Goal: Task Accomplishment & Management: Manage account settings

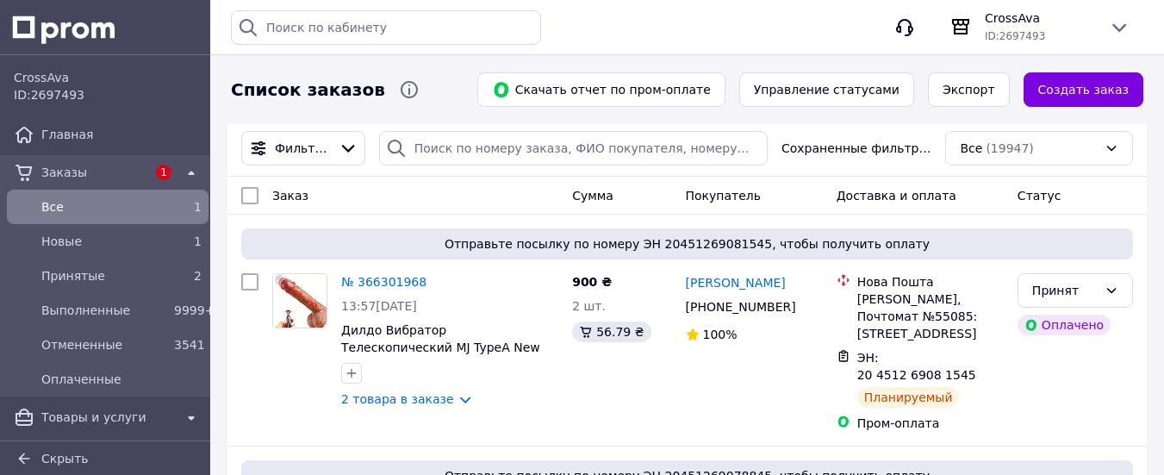
click at [126, 201] on span "Все" at bounding box center [104, 206] width 126 height 17
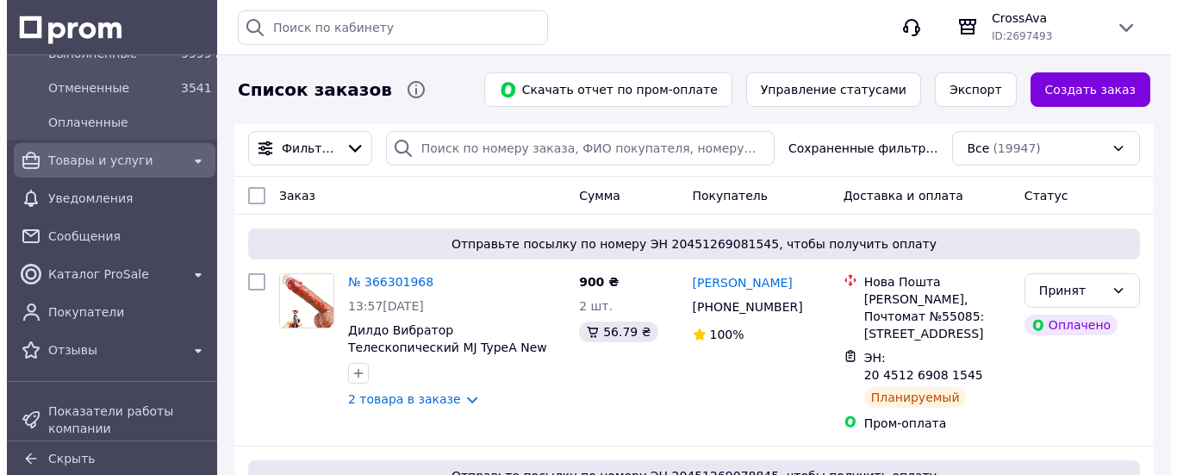
scroll to position [258, 0]
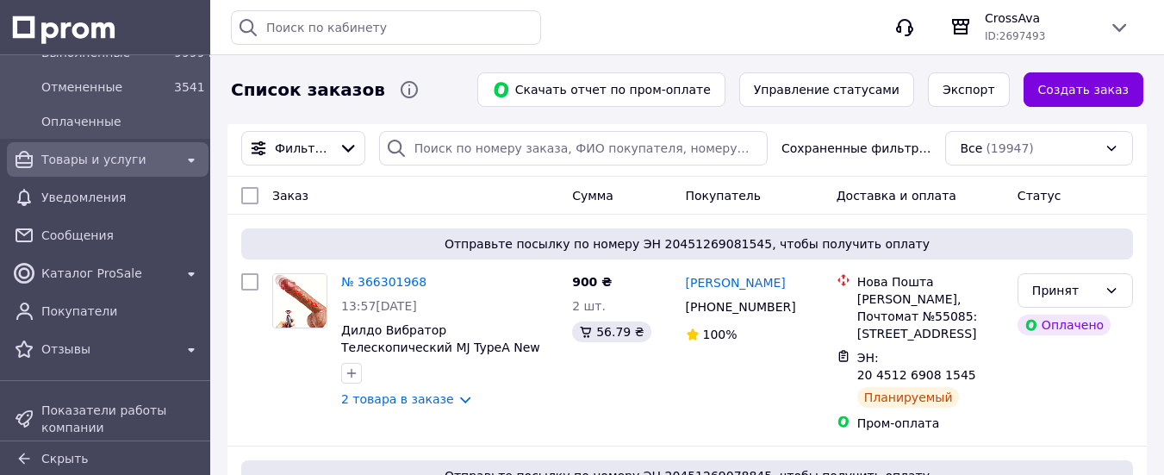
click at [84, 152] on span "Товары и услуги" at bounding box center [107, 159] width 133 height 17
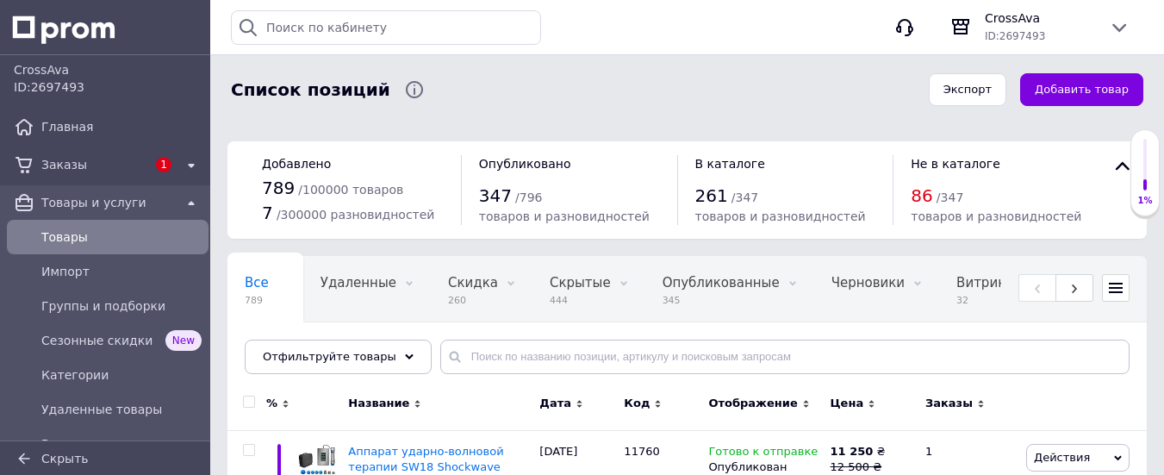
scroll to position [8, 0]
click at [93, 236] on span "Товары" at bounding box center [121, 236] width 160 height 17
click at [72, 232] on span "Товары" at bounding box center [121, 236] width 160 height 17
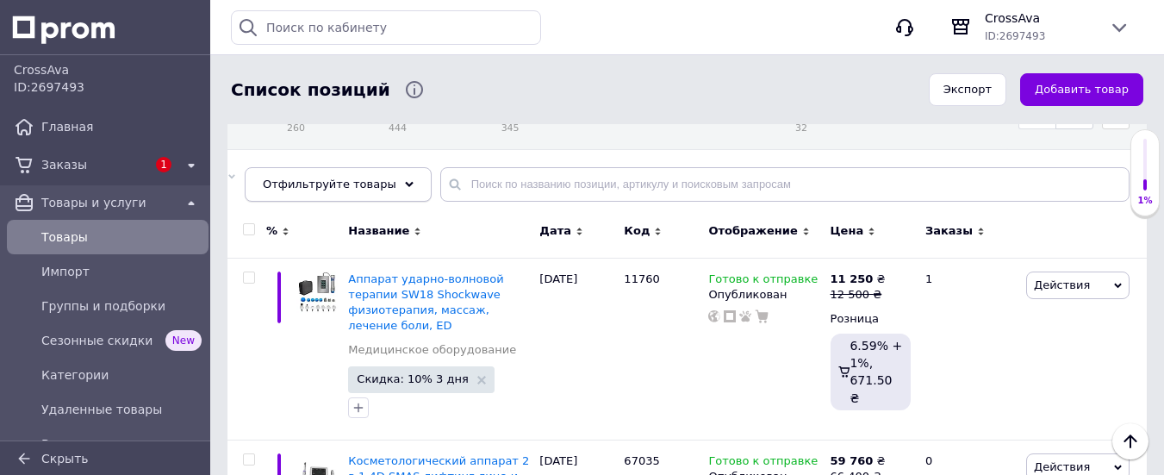
scroll to position [172, 0]
click at [405, 180] on icon at bounding box center [409, 184] width 9 height 9
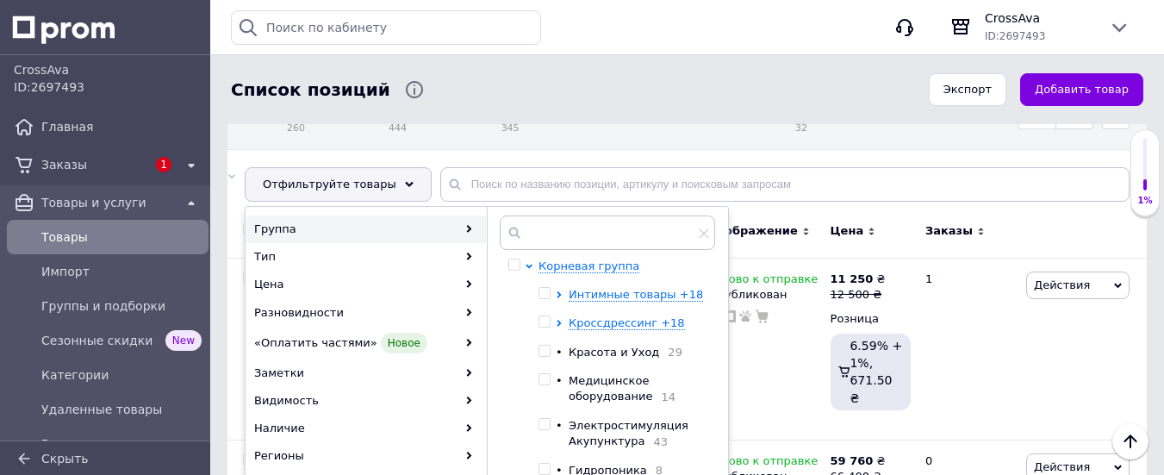
click at [584, 286] on div "Корневая группа Интимные товары +18 Кроссдрессинг +18 • Красота и Уход 29 • Мед…" at bounding box center [621, 368] width 167 height 220
click at [583, 298] on span "Интимные товары +18" at bounding box center [636, 294] width 134 height 13
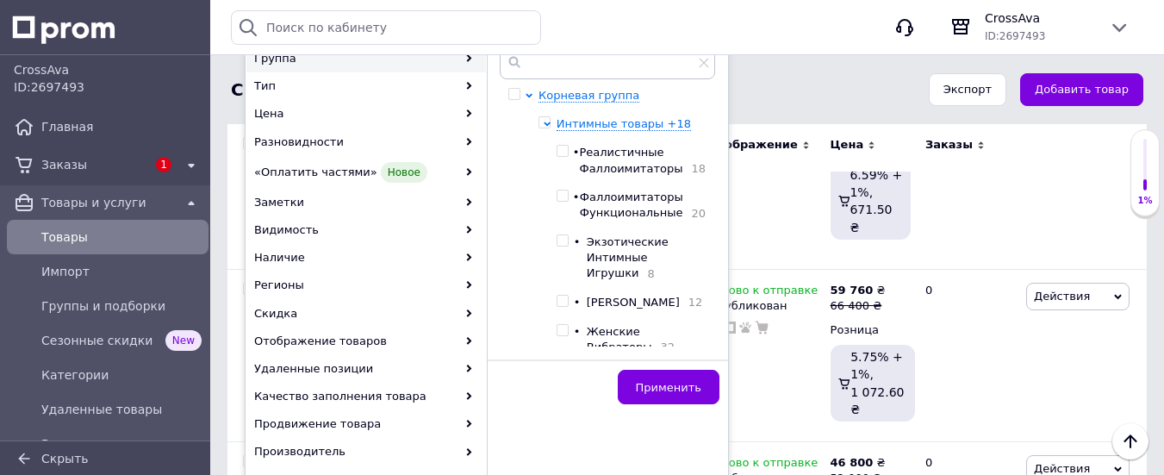
scroll to position [0, 0]
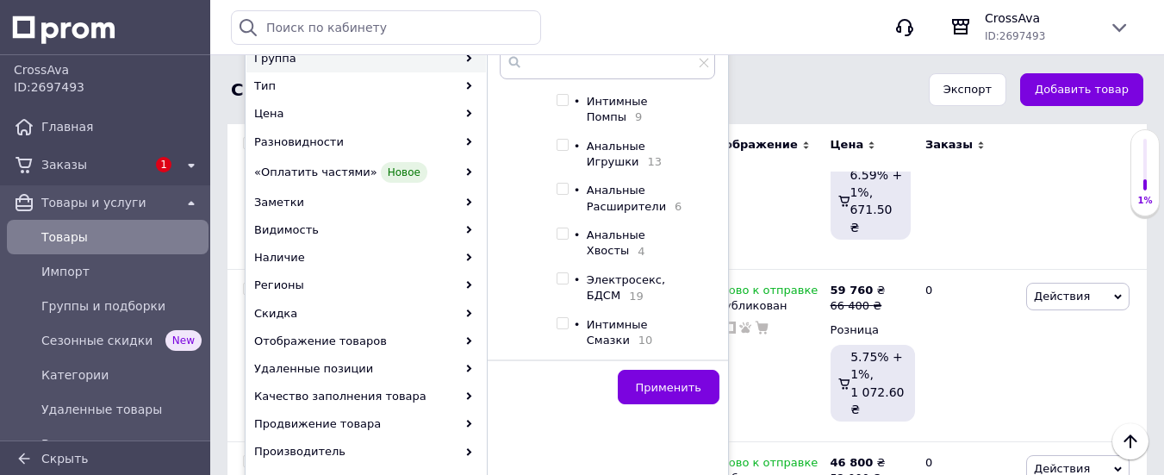
click at [568, 195] on input "checkbox" at bounding box center [561, 188] width 11 height 11
checkbox input "true"
click at [656, 377] on button "Применить" at bounding box center [669, 387] width 102 height 34
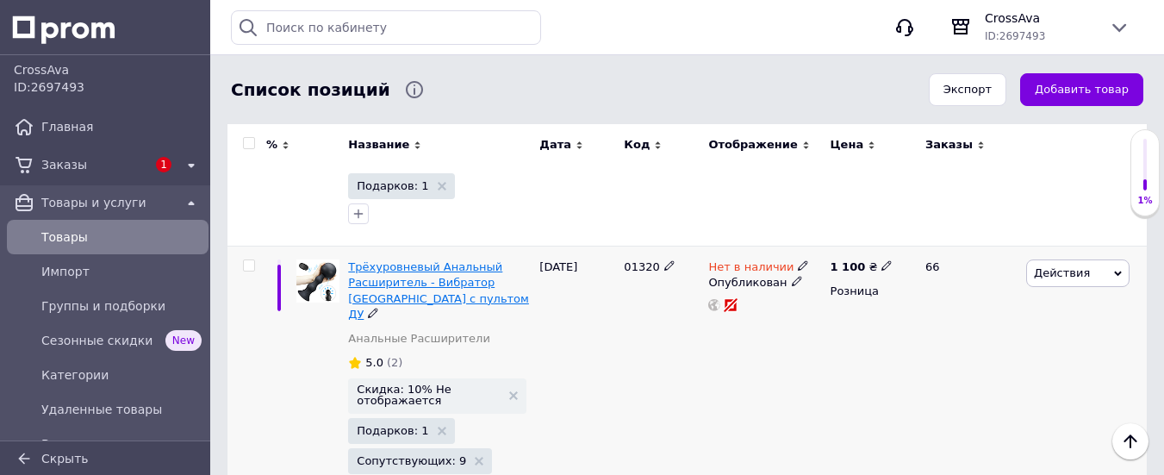
scroll to position [1614, 0]
click at [395, 261] on span "Трёхуровневый Анальный Расширитель - Вибратор [GEOGRAPHIC_DATA] c пультом ДУ" at bounding box center [438, 291] width 181 height 60
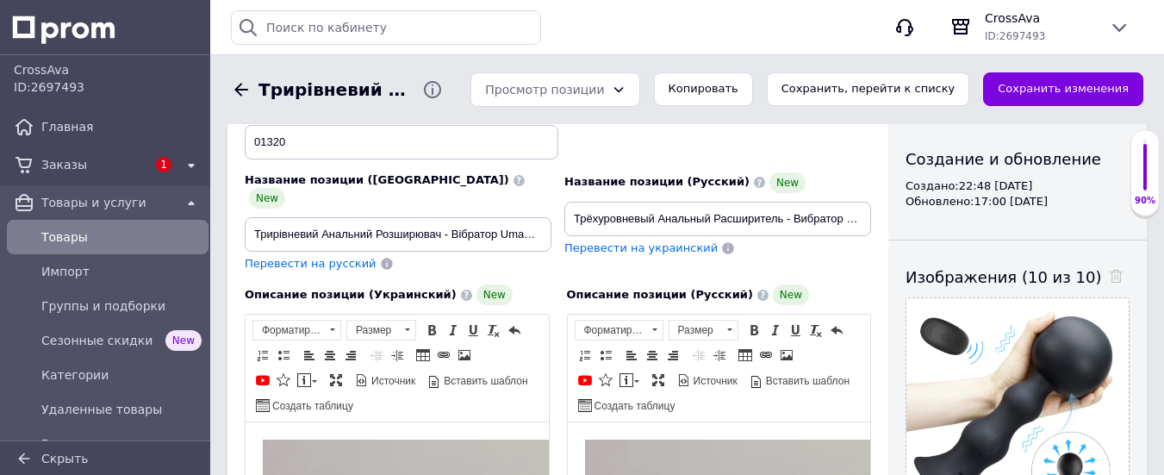
scroll to position [171, 0]
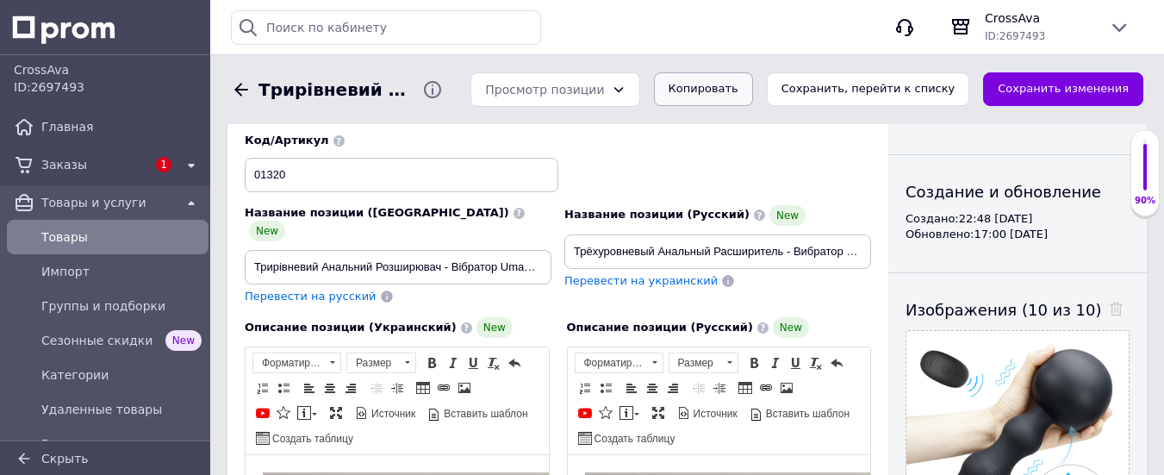
click at [748, 86] on button "Копировать" at bounding box center [703, 89] width 99 height 34
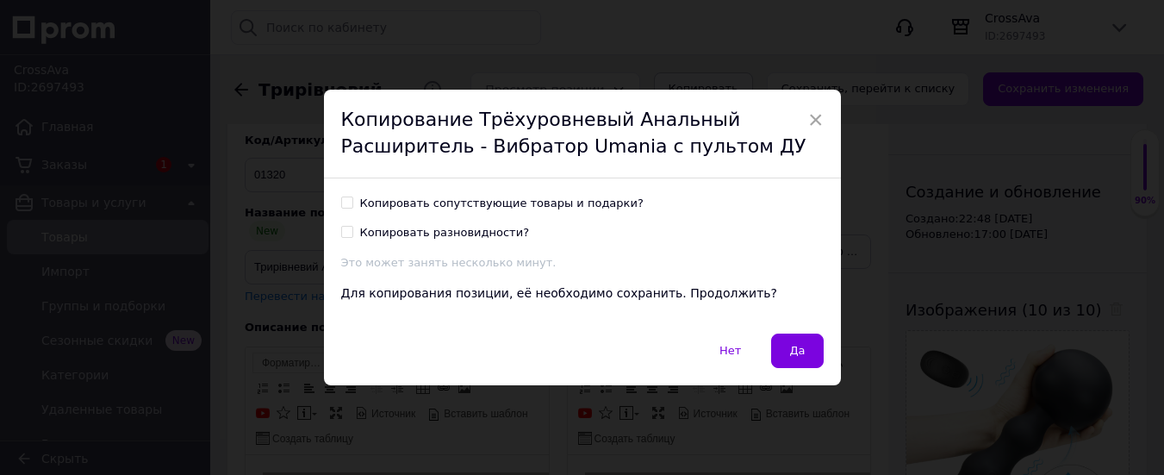
scroll to position [139, 0]
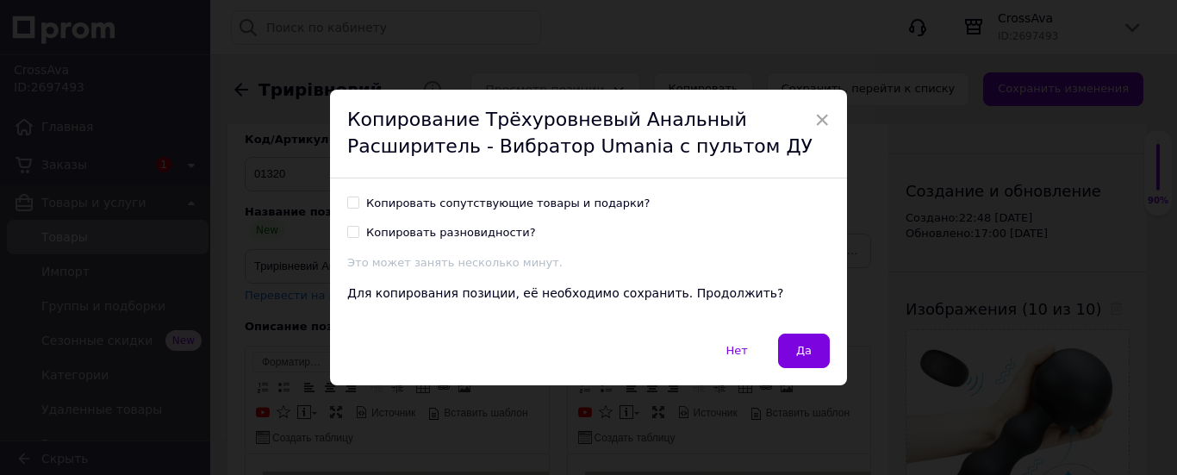
click at [354, 202] on input "Копировать сопутствующие товары и подарки?" at bounding box center [352, 201] width 11 height 11
checkbox input "true"
click at [353, 234] on input "Копировать разновидности?" at bounding box center [352, 231] width 11 height 11
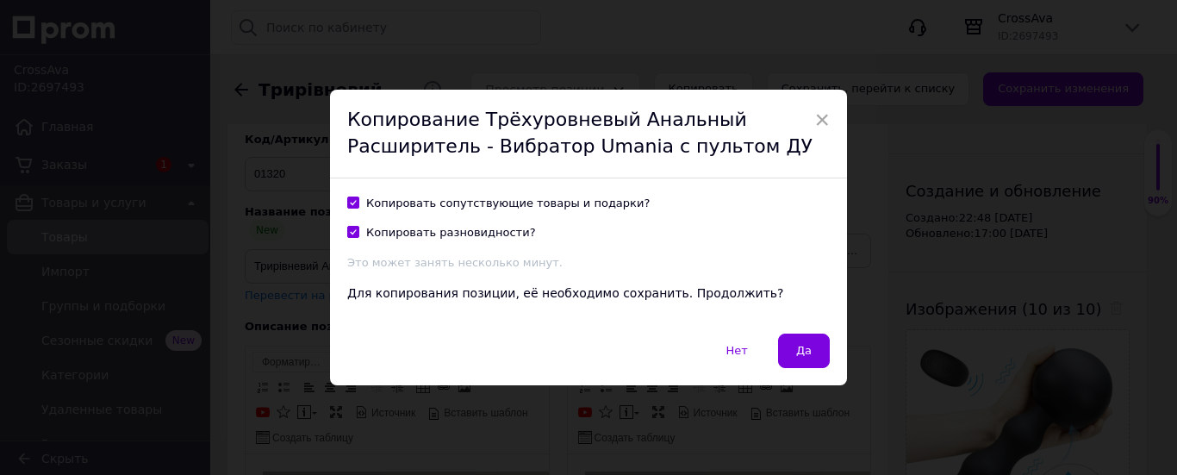
checkbox input "true"
click at [805, 341] on button "Да" at bounding box center [804, 350] width 52 height 34
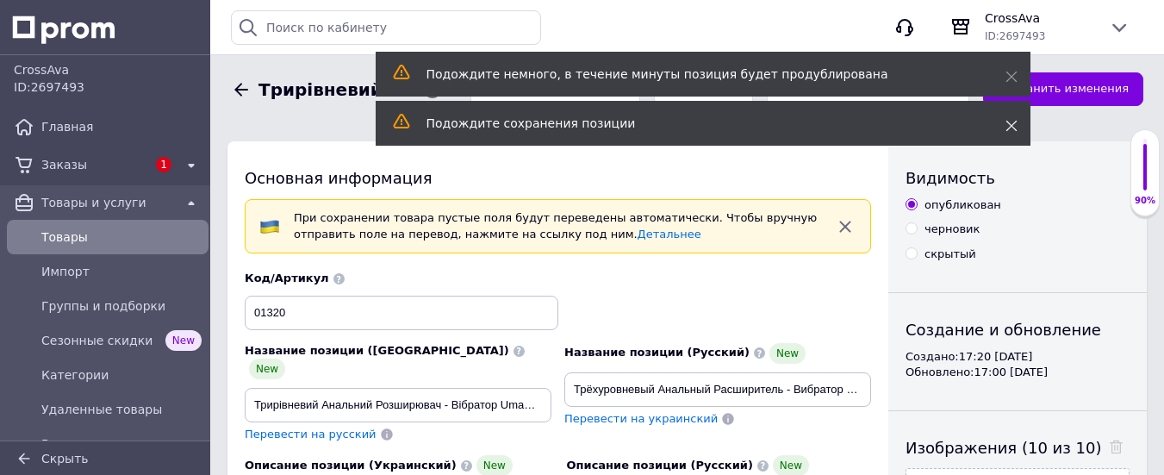
click at [1008, 125] on icon at bounding box center [1011, 126] width 12 height 12
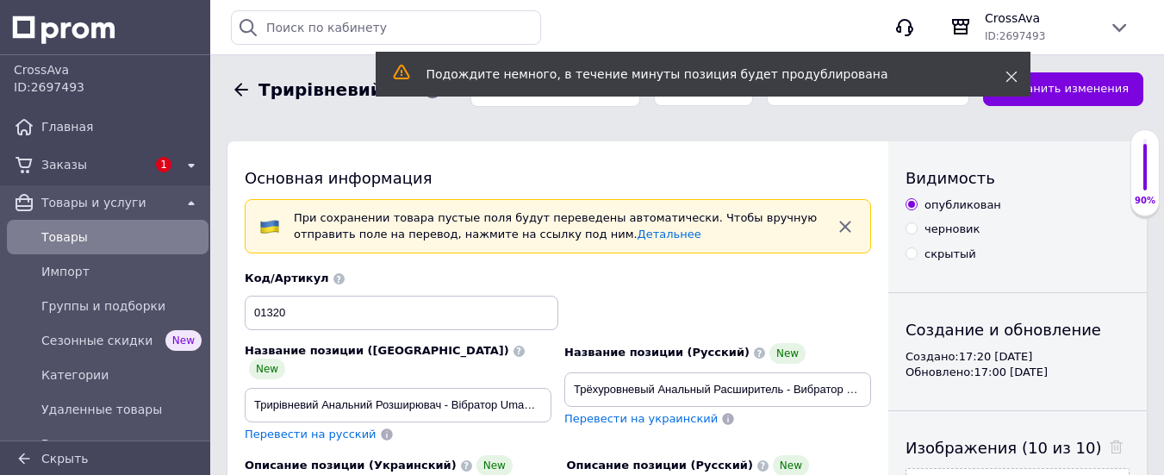
click at [1011, 73] on icon at bounding box center [1011, 77] width 12 height 12
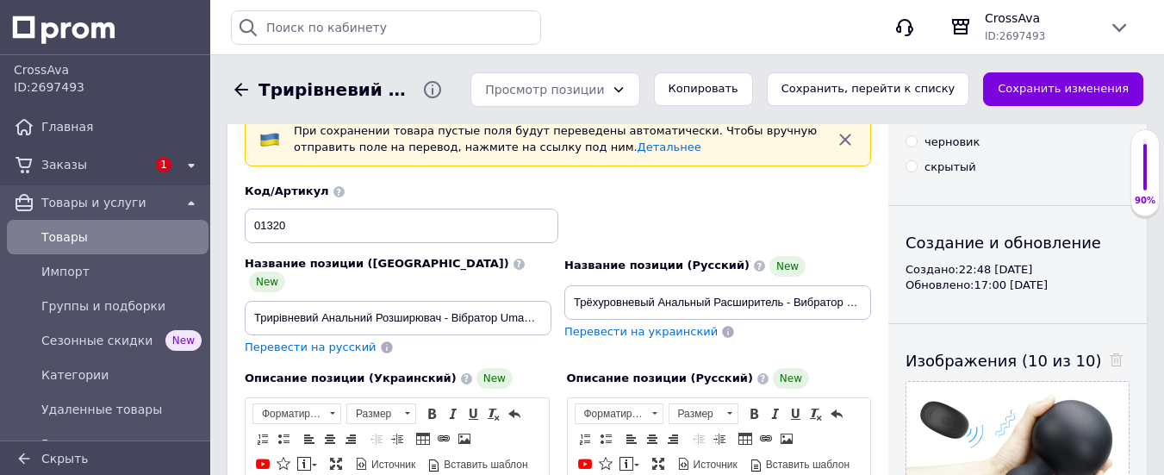
scroll to position [87, 0]
click at [292, 226] on input "01320" at bounding box center [402, 225] width 314 height 34
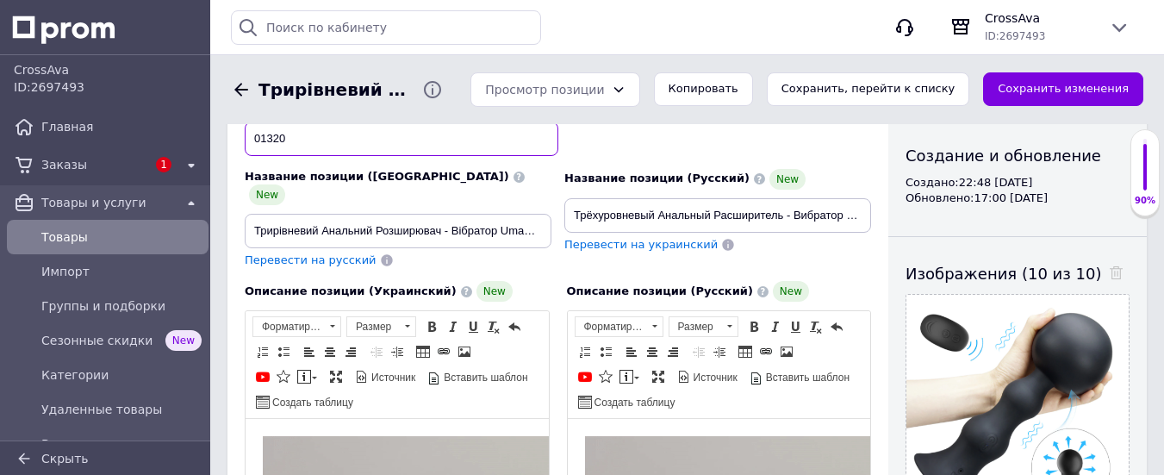
scroll to position [173, 0]
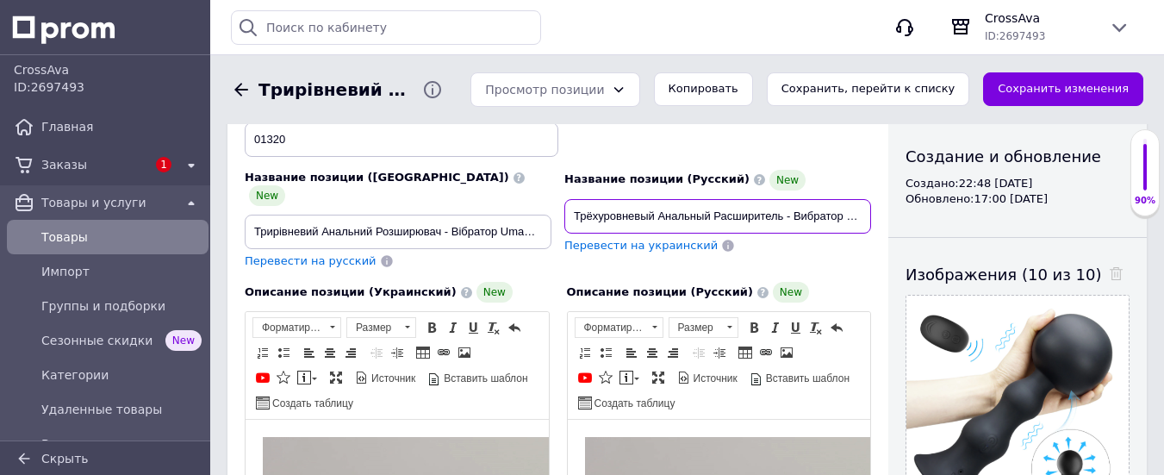
click at [658, 214] on input "Трёхуровневый Анальный Расширитель - Вибратор [GEOGRAPHIC_DATA] c пультом ДУ" at bounding box center [717, 216] width 307 height 34
click at [737, 211] on input "Анальный Расширитель - Вибратор [GEOGRAPHIC_DATA] c пультом ДУ" at bounding box center [717, 216] width 307 height 34
click at [786, 213] on input "Анальный Расширитель - Вибратор [GEOGRAPHIC_DATA] c пультом ДУ" at bounding box center [717, 216] width 307 height 34
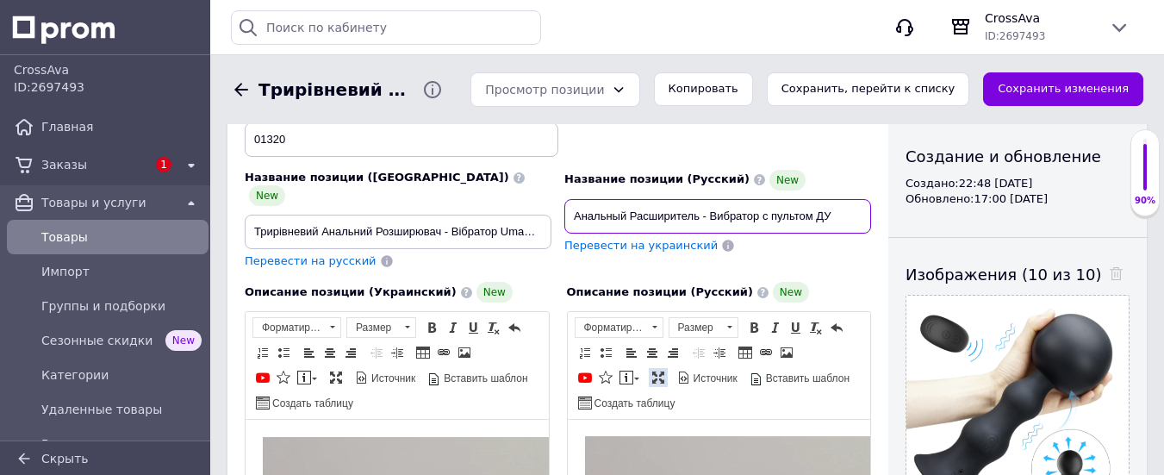
click at [655, 370] on span at bounding box center [658, 377] width 14 height 14
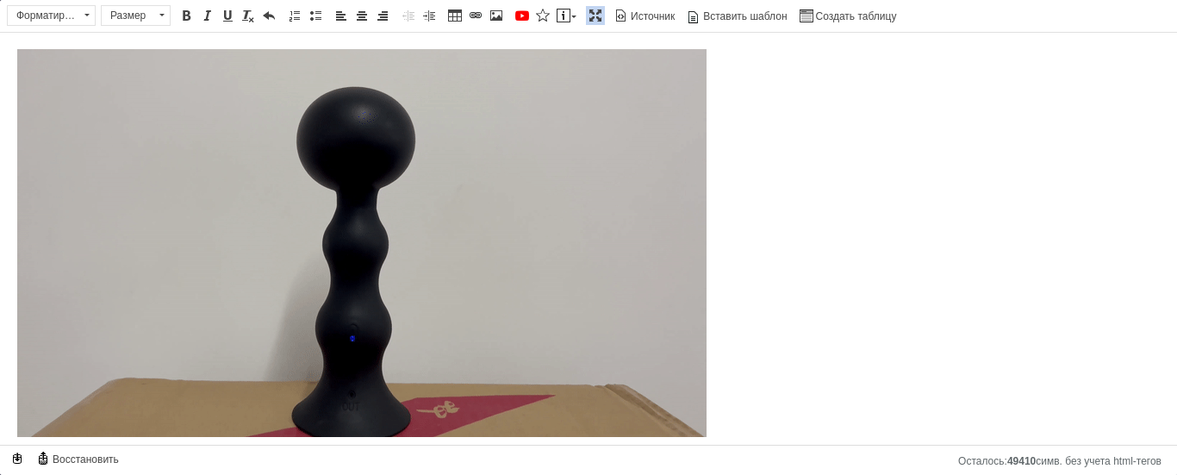
scroll to position [0, 0]
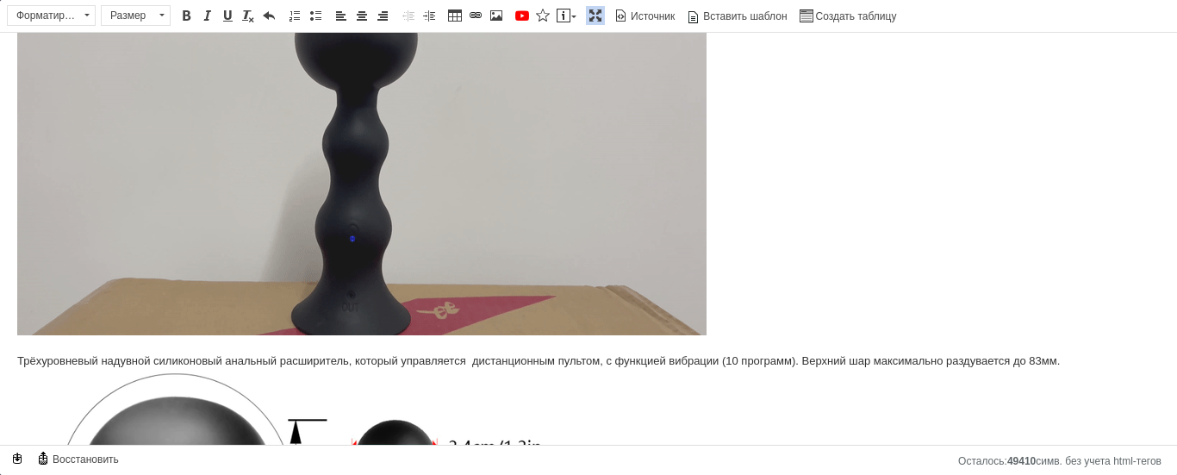
type input "Анальный Расширитель - Вибратор c пультом ДУ"
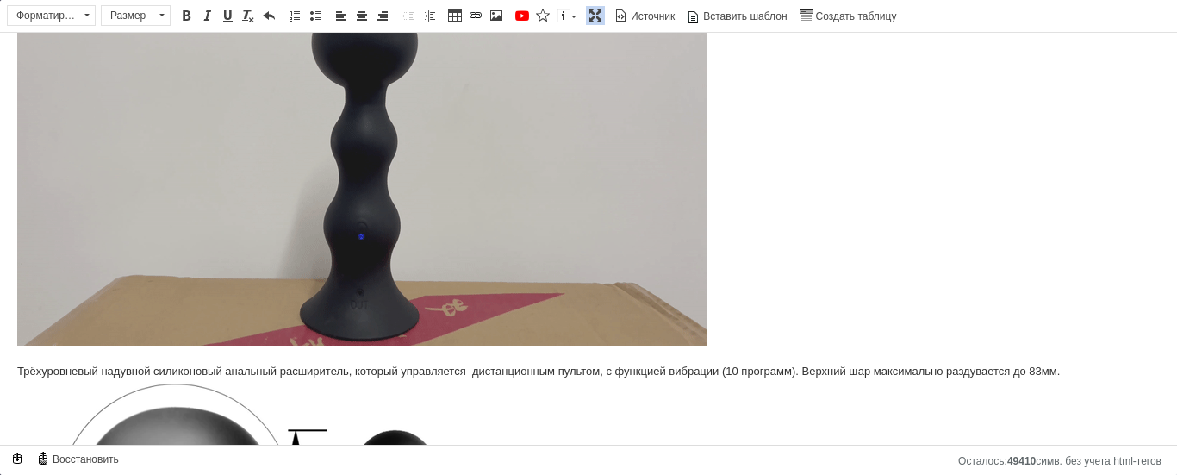
click at [400, 183] on img "Визуальный текстовый редактор, 43AA904B-A39F-410D-8F3D-E2E28FF8EB29" at bounding box center [361, 152] width 689 height 388
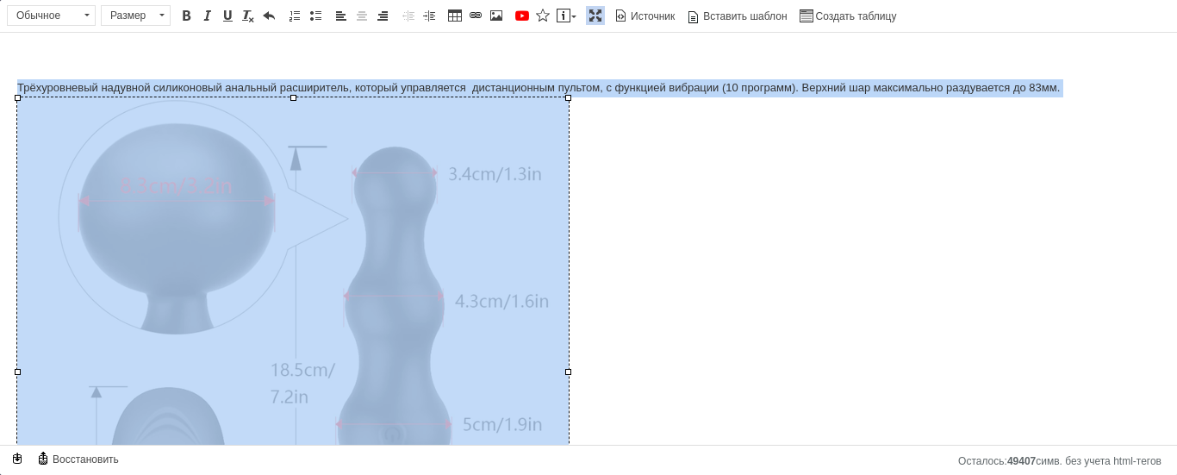
click at [268, 220] on img "Визуальный текстовый редактор, 43AA904B-A39F-410D-8F3D-E2E28FF8EB29" at bounding box center [292, 370] width 551 height 547
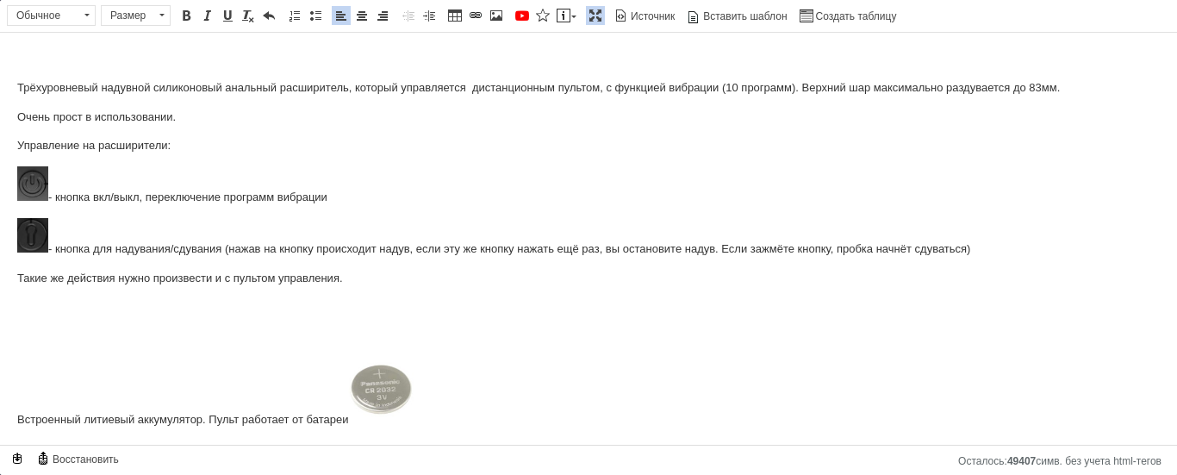
drag, startPoint x: 15, startPoint y: 85, endPoint x: 434, endPoint y: 346, distance: 494.1
click at [434, 346] on html "Трёхуровневый надувной силиконовый анальный расширитель, который управляется ди…" at bounding box center [588, 239] width 1177 height 413
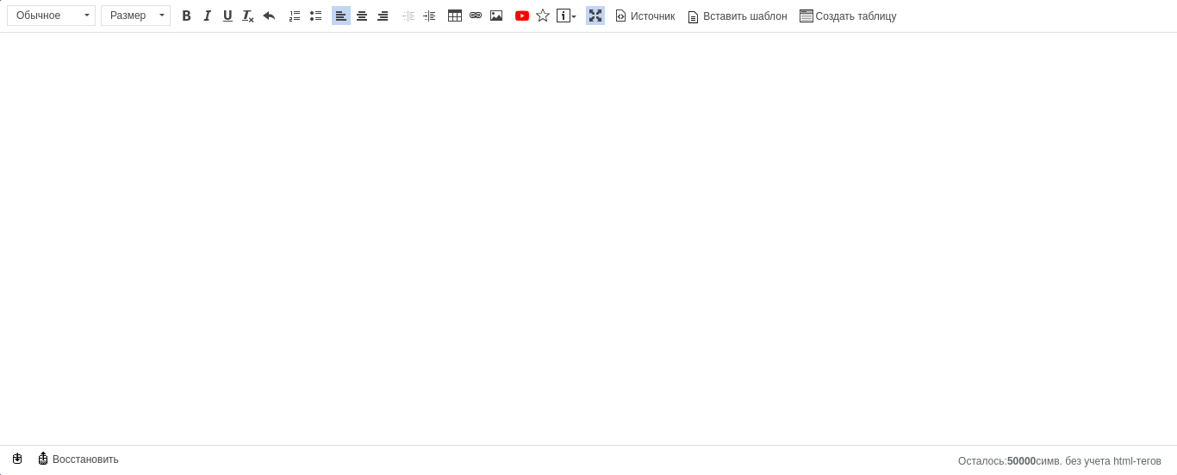
click at [592, 13] on span at bounding box center [595, 16] width 14 height 14
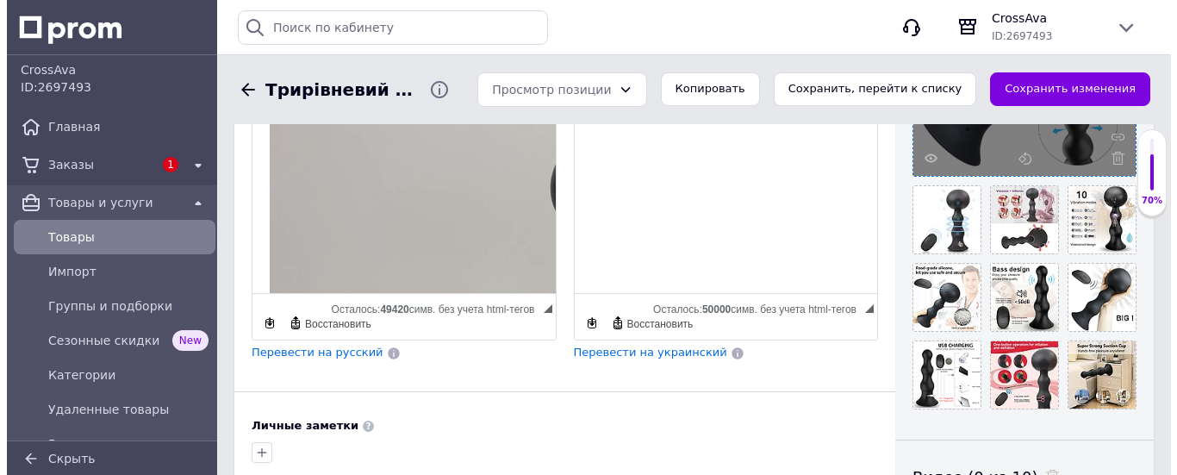
scroll to position [516, 0]
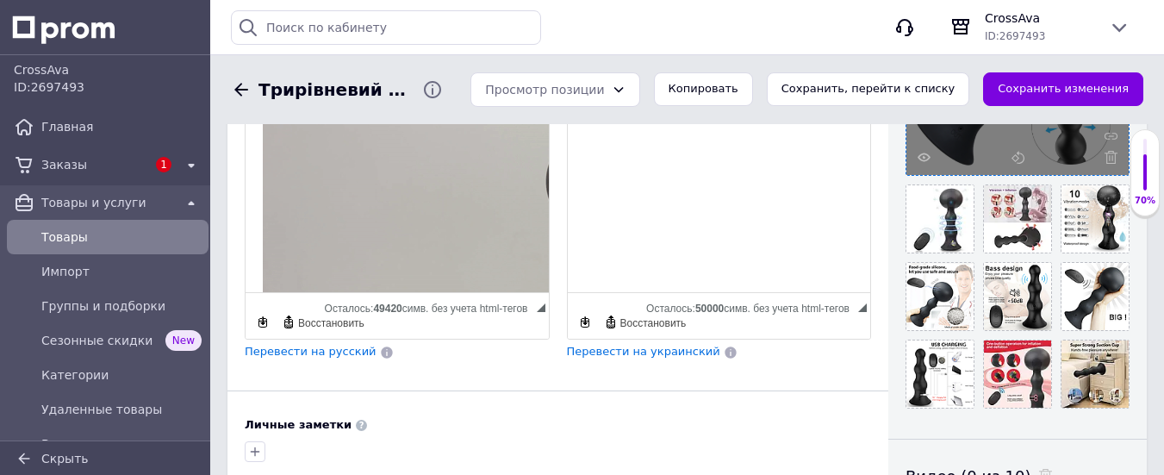
click at [1113, 151] on use at bounding box center [1110, 157] width 13 height 13
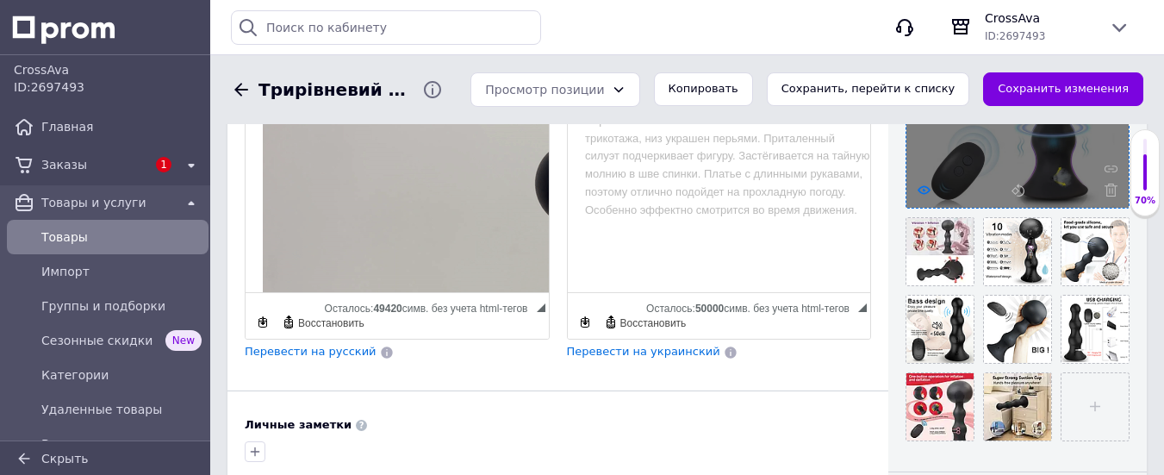
click at [924, 183] on icon at bounding box center [923, 189] width 13 height 13
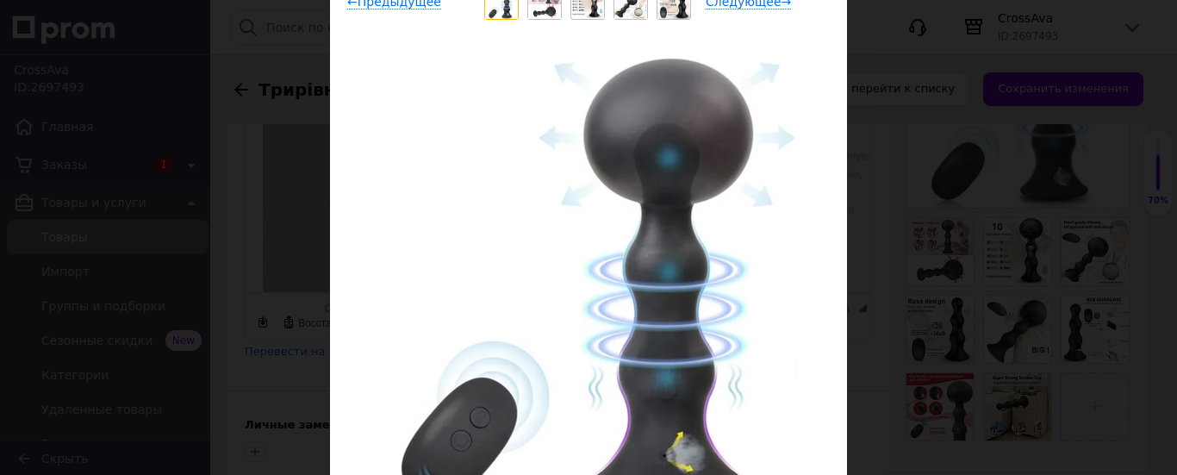
scroll to position [327, 0]
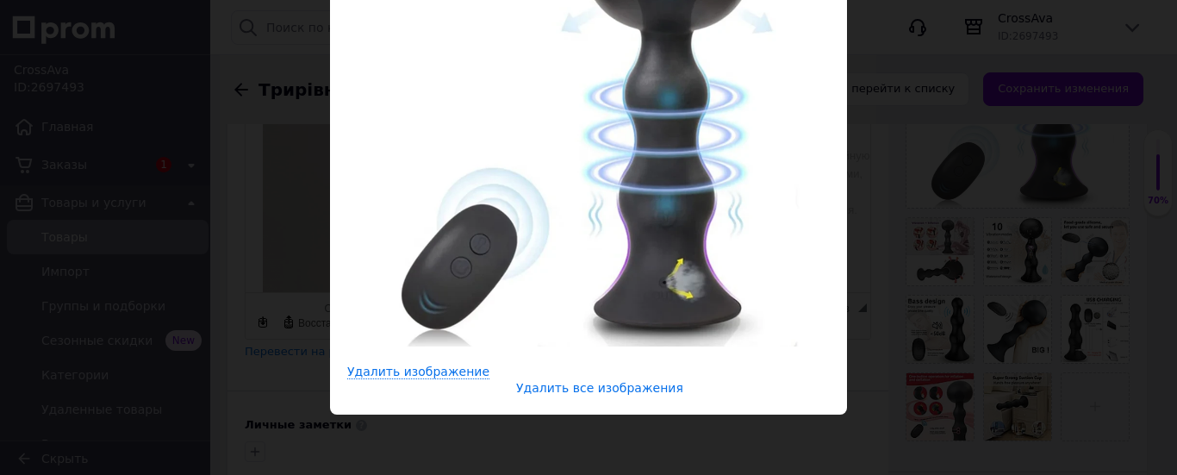
click at [589, 388] on span "Удалить все изображения" at bounding box center [599, 388] width 167 height 15
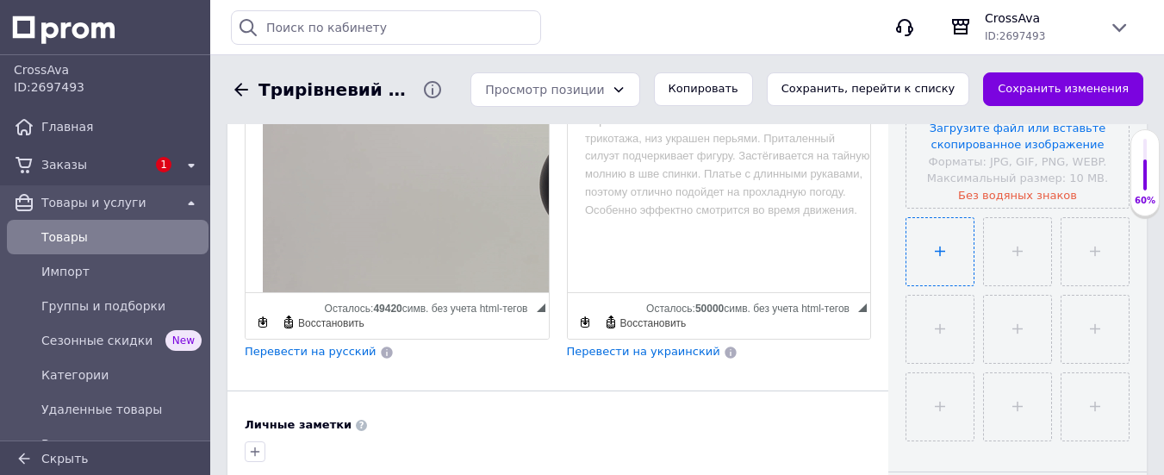
click at [942, 258] on input "file" at bounding box center [939, 251] width 67 height 67
type input "C:\fakepath\0f299f19-8cd7-4e9a-bedd-60793fb81a92.webp"
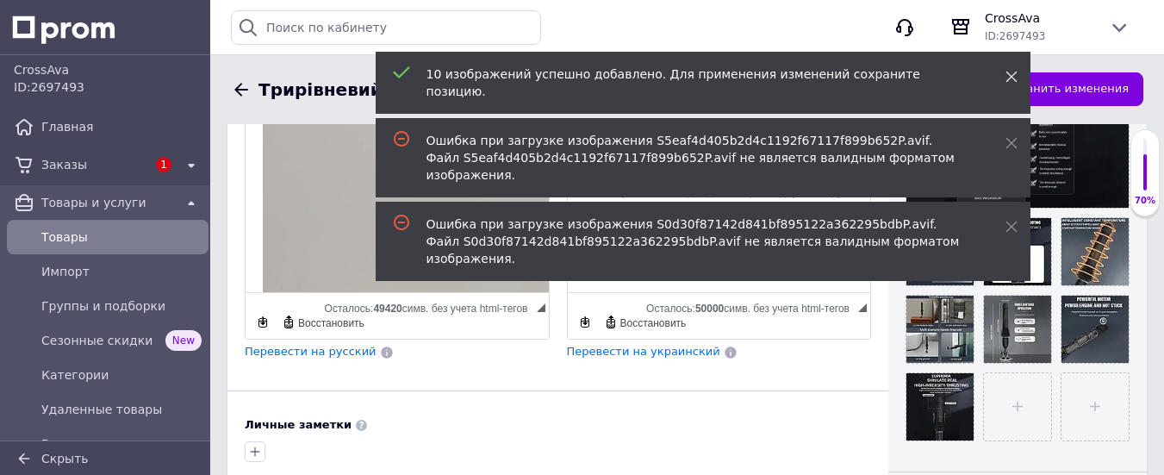
click at [1010, 76] on use at bounding box center [1010, 76] width 11 height 11
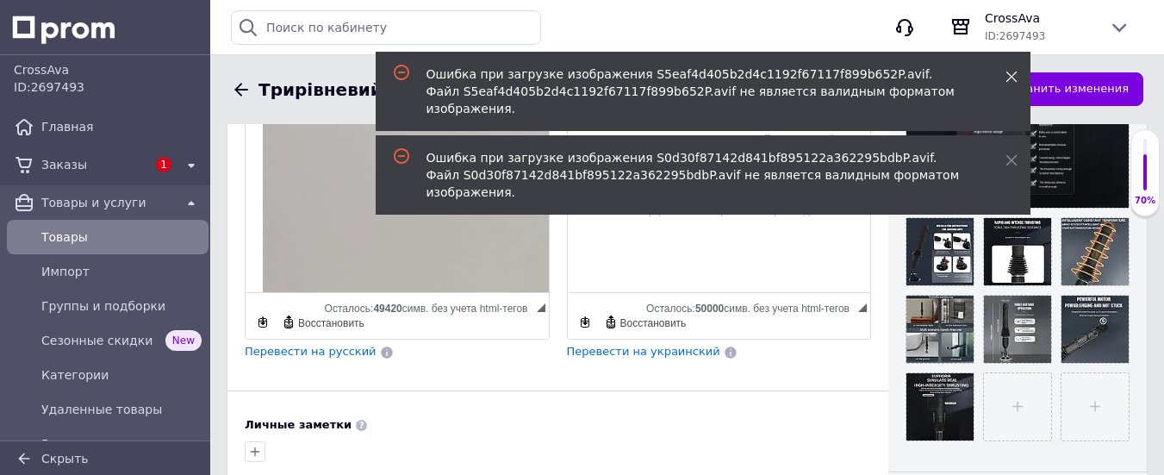
click at [1015, 74] on icon at bounding box center [1011, 77] width 12 height 12
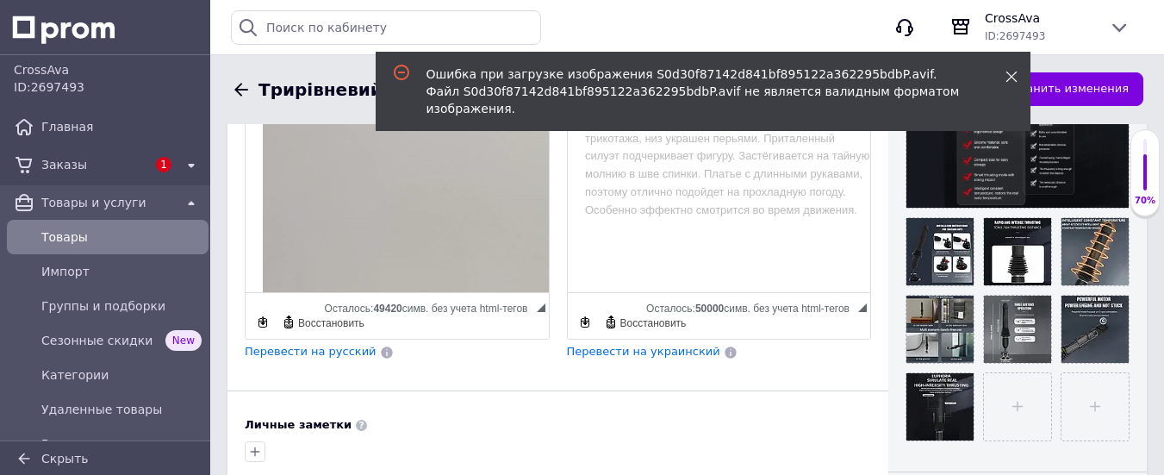
click at [1015, 73] on icon at bounding box center [1011, 77] width 12 height 12
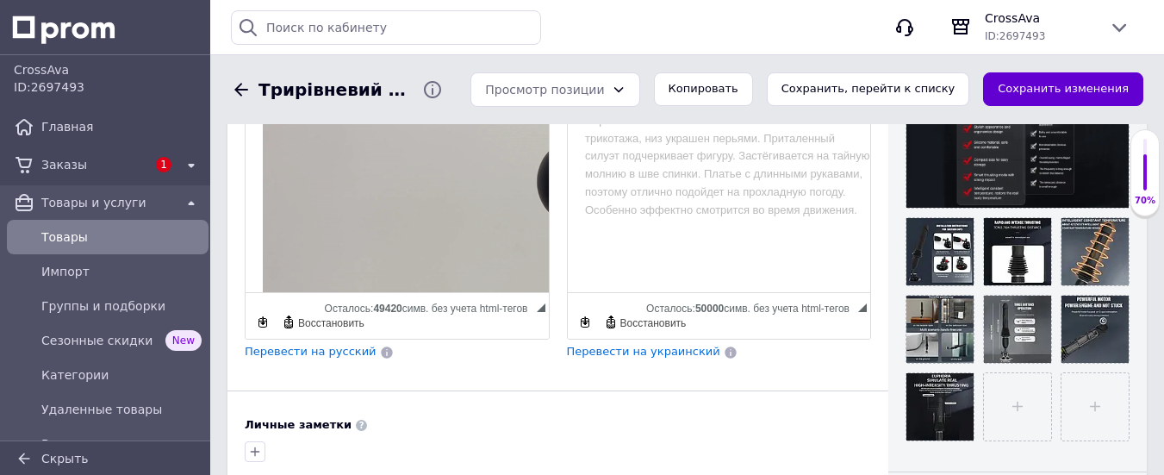
click at [1031, 82] on button "Сохранить изменения" at bounding box center [1063, 89] width 160 height 34
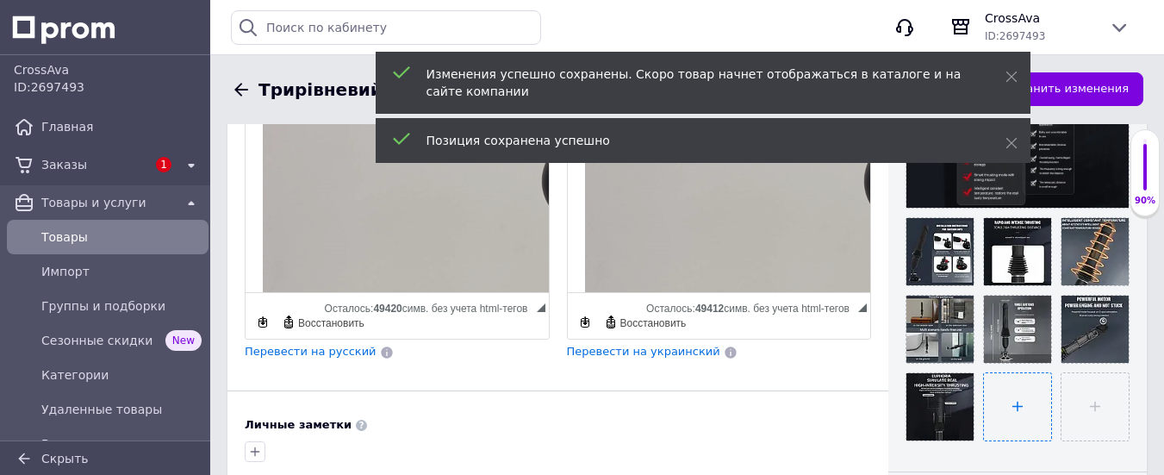
click at [1017, 397] on input "file" at bounding box center [1017, 406] width 67 height 67
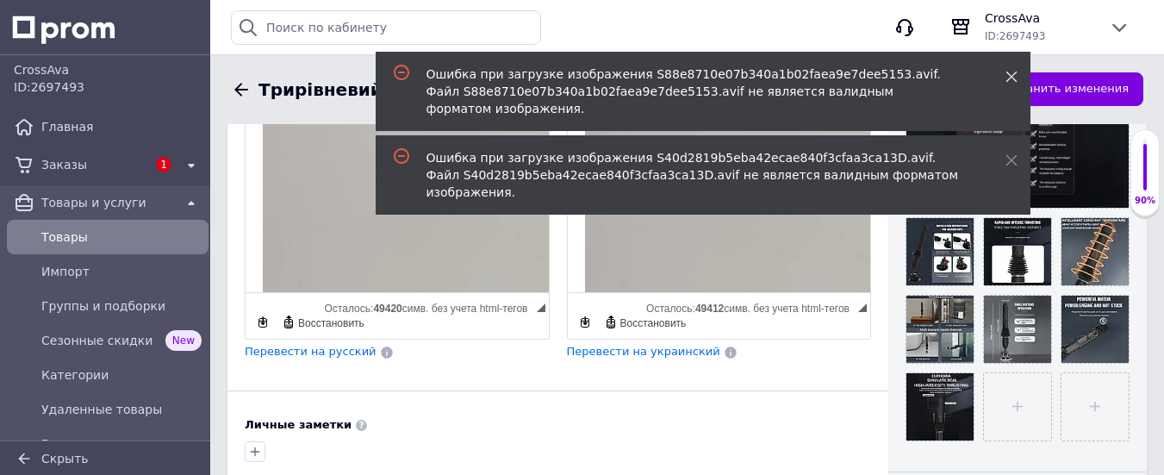
click at [1007, 71] on icon at bounding box center [1011, 77] width 12 height 12
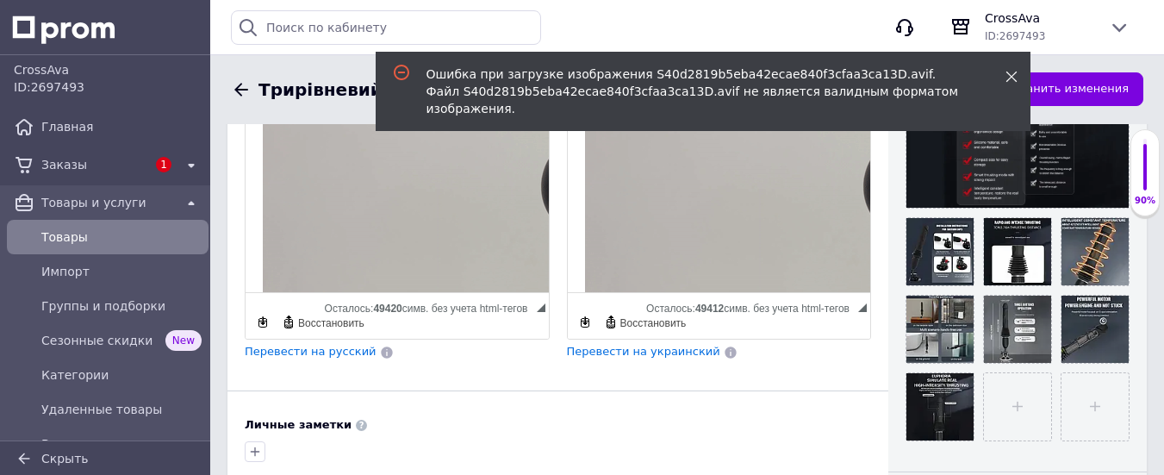
click at [1011, 72] on icon at bounding box center [1011, 77] width 12 height 12
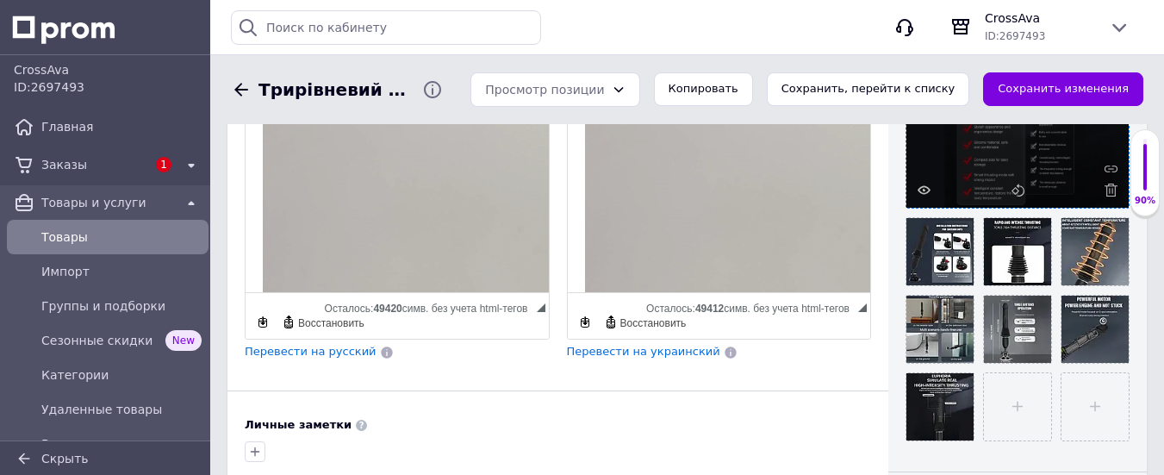
click at [960, 164] on div at bounding box center [1017, 96] width 222 height 222
click at [959, 163] on div at bounding box center [1017, 96] width 222 height 222
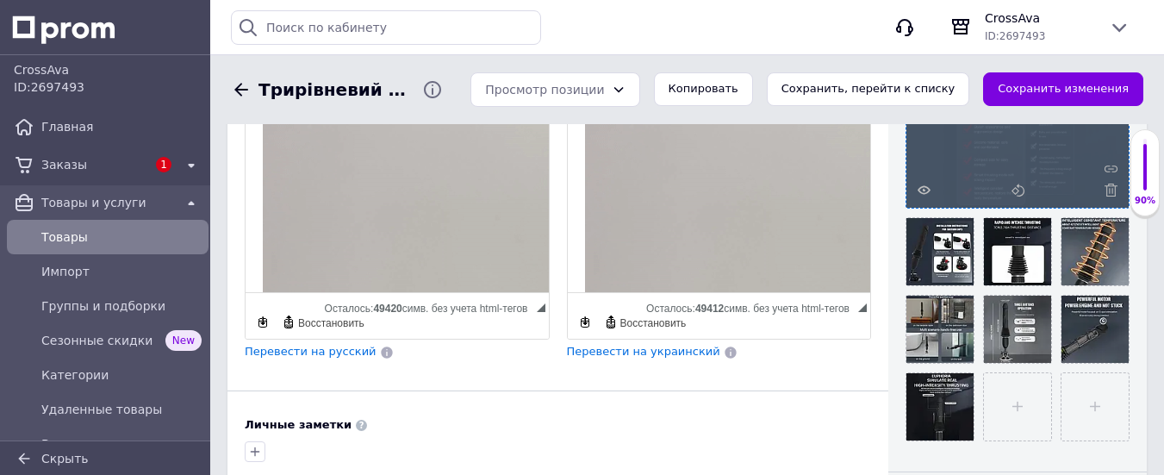
click at [960, 163] on div at bounding box center [1017, 96] width 222 height 222
click at [995, 157] on div at bounding box center [1017, 96] width 222 height 222
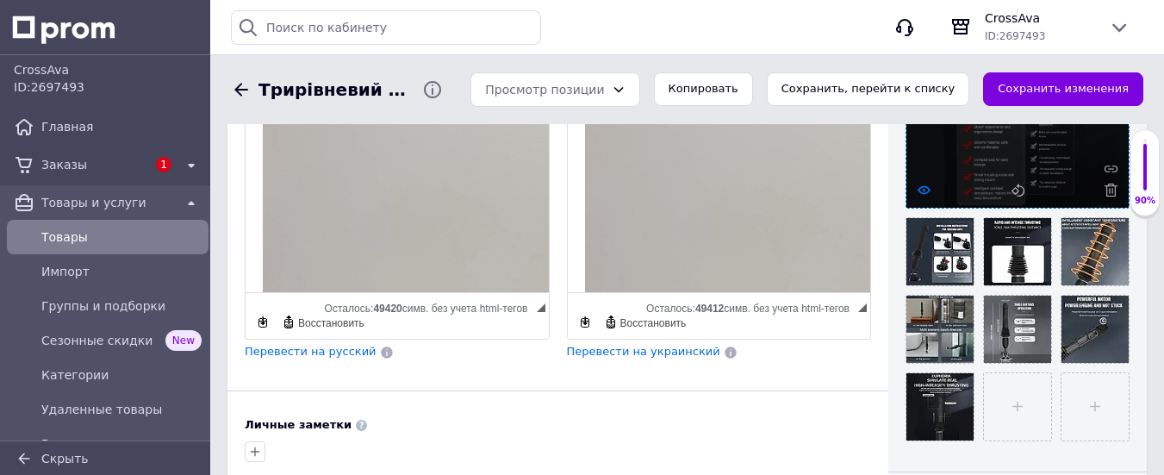
click at [927, 188] on icon at bounding box center [923, 189] width 13 height 13
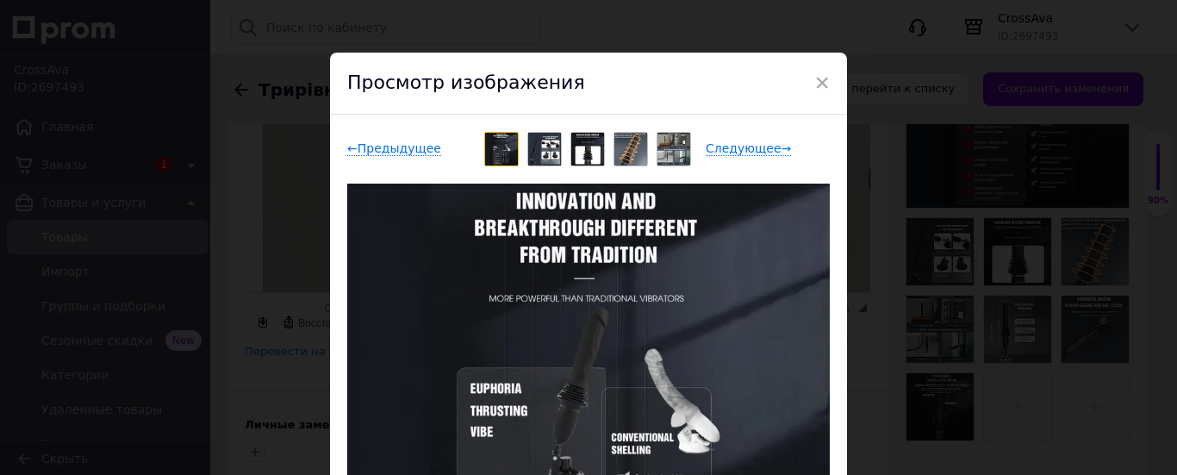
scroll to position [0, 0]
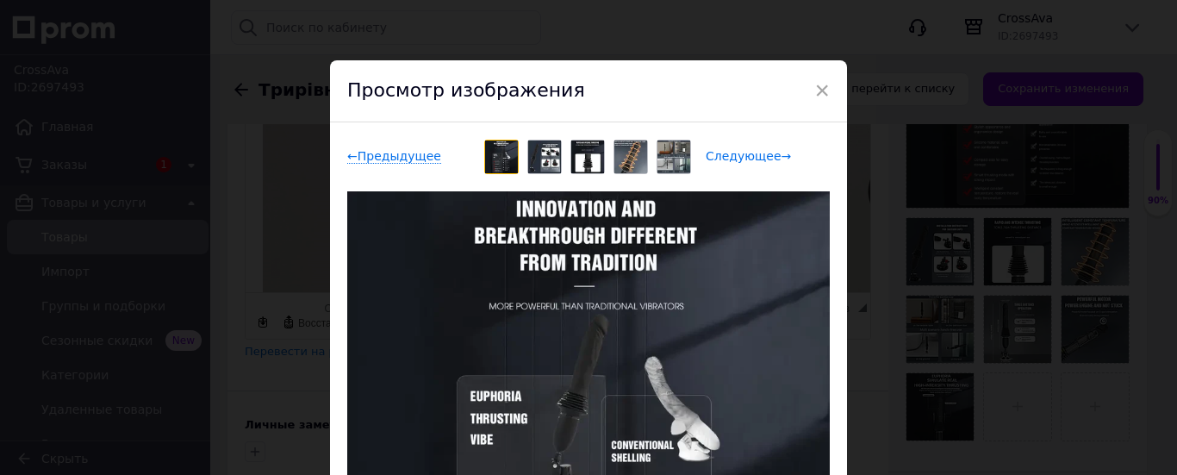
click at [749, 157] on span "Следующее →" at bounding box center [748, 156] width 85 height 15
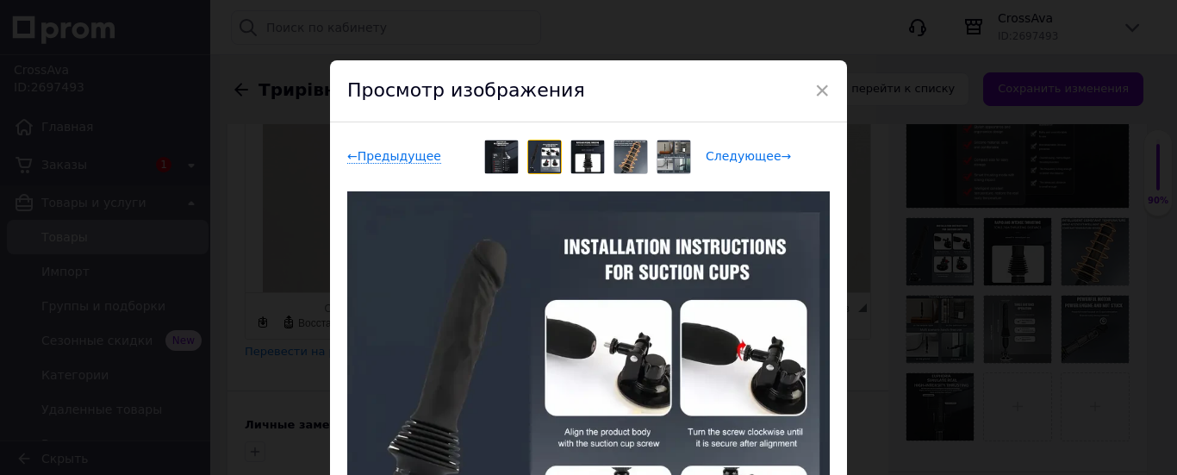
click at [727, 152] on span "Следующее →" at bounding box center [748, 156] width 85 height 15
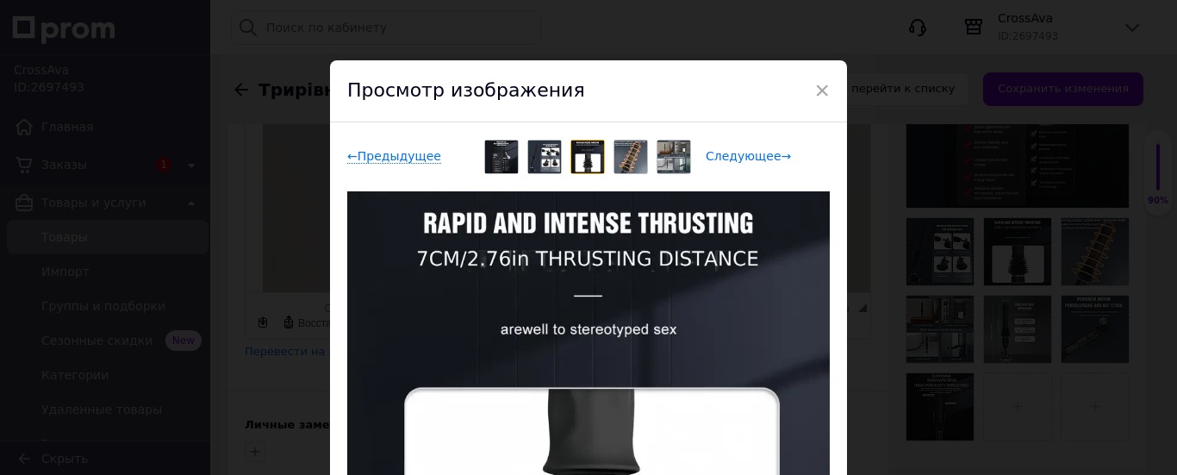
click at [714, 155] on span "Следующее →" at bounding box center [748, 156] width 85 height 15
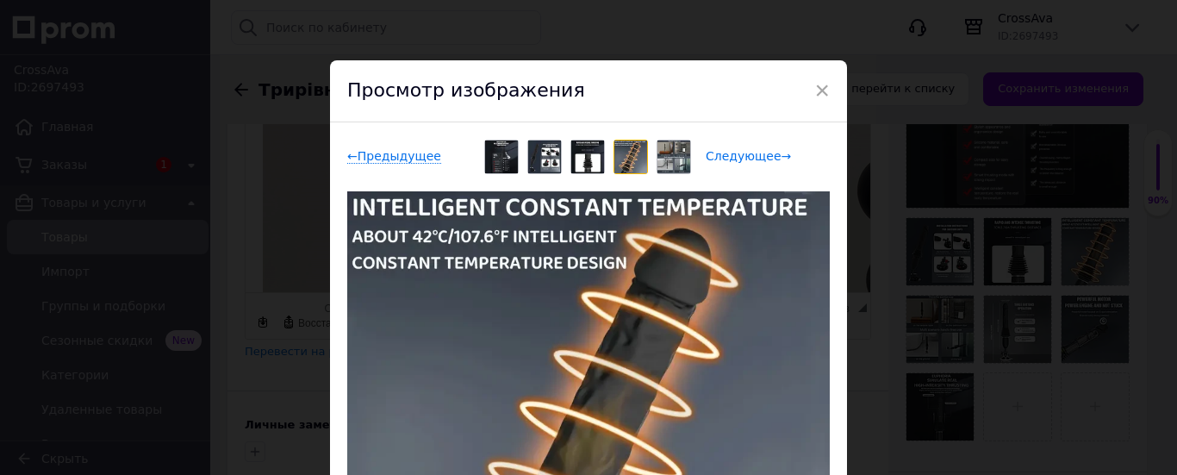
click at [714, 155] on span "Следующее →" at bounding box center [748, 156] width 85 height 15
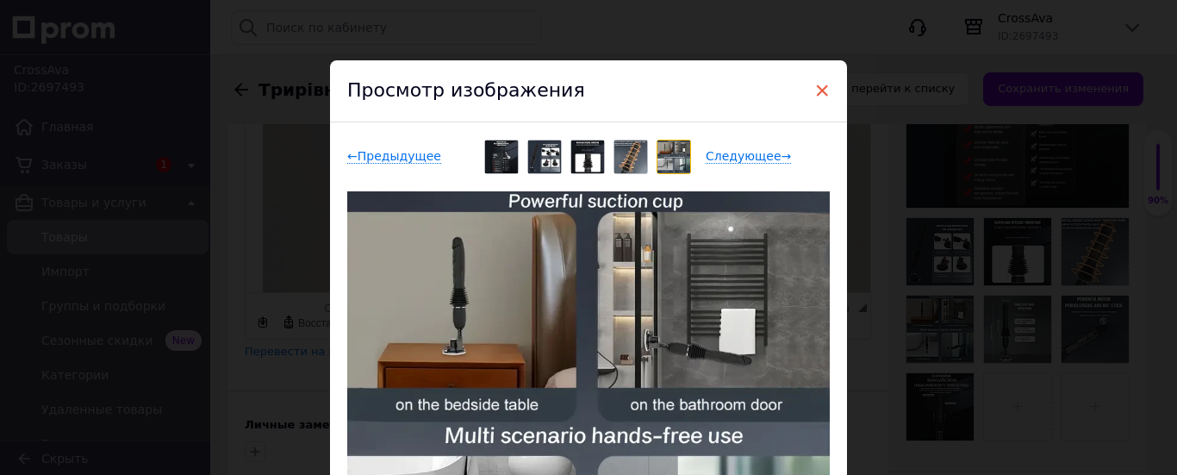
click at [814, 87] on span "×" at bounding box center [822, 90] width 16 height 29
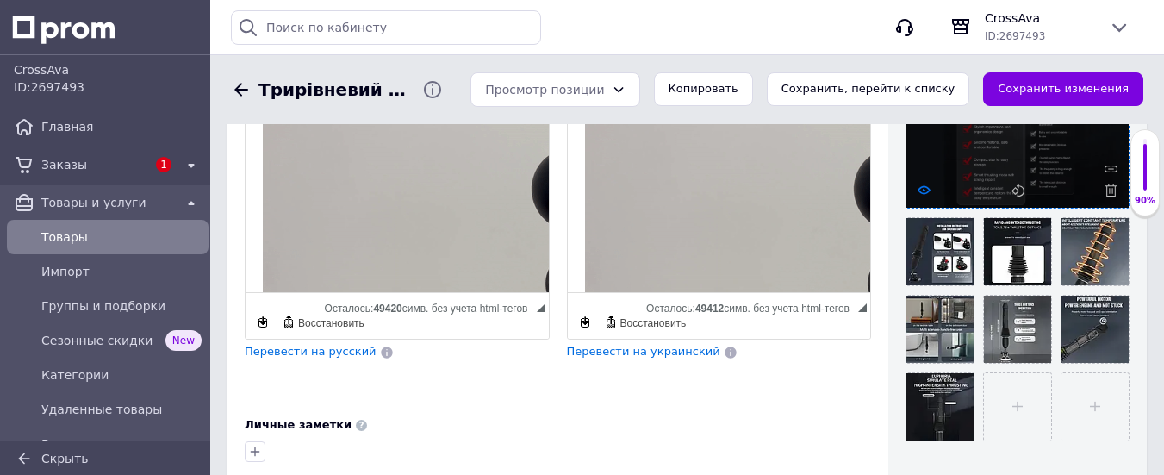
click at [917, 184] on icon at bounding box center [923, 189] width 13 height 13
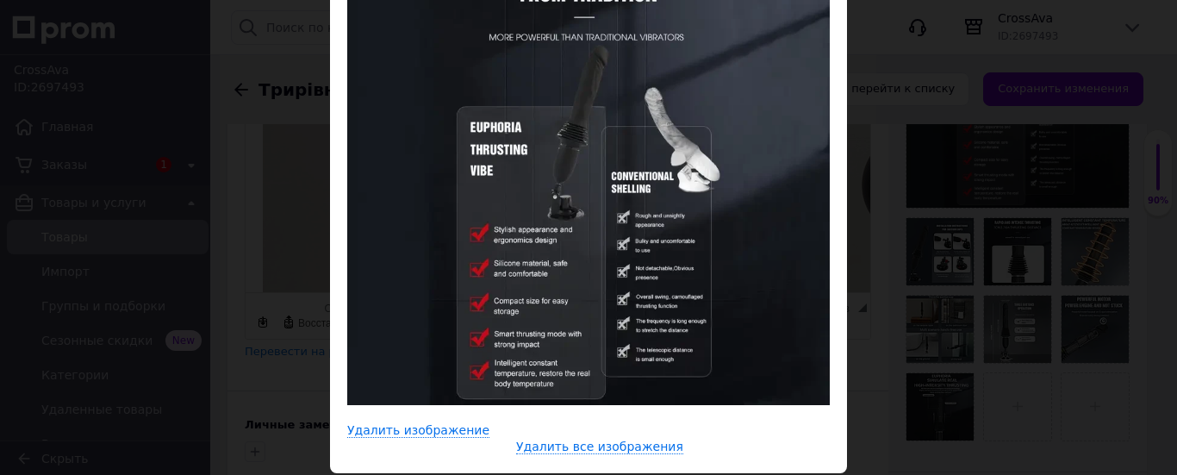
scroll to position [327, 0]
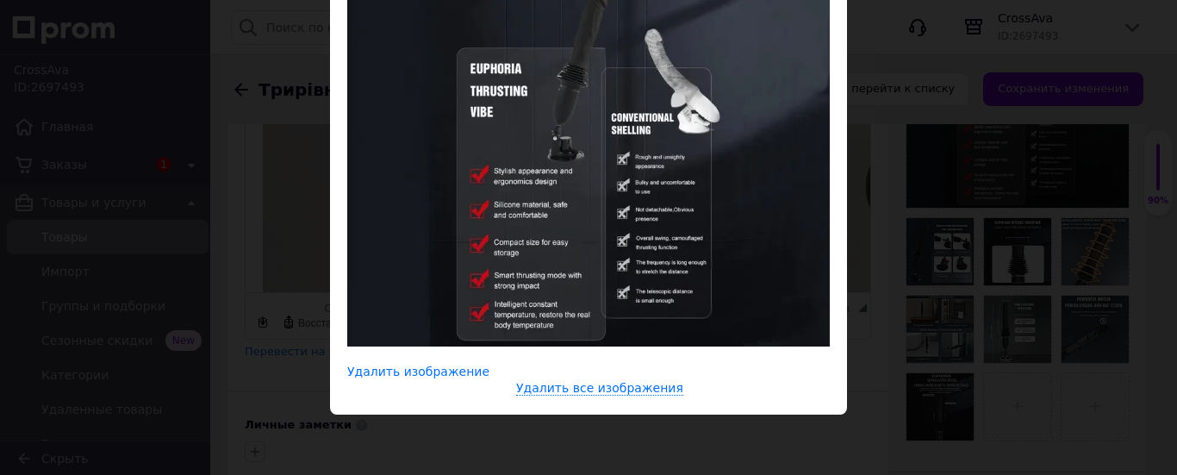
click at [414, 371] on span "Удалить изображение" at bounding box center [418, 371] width 142 height 15
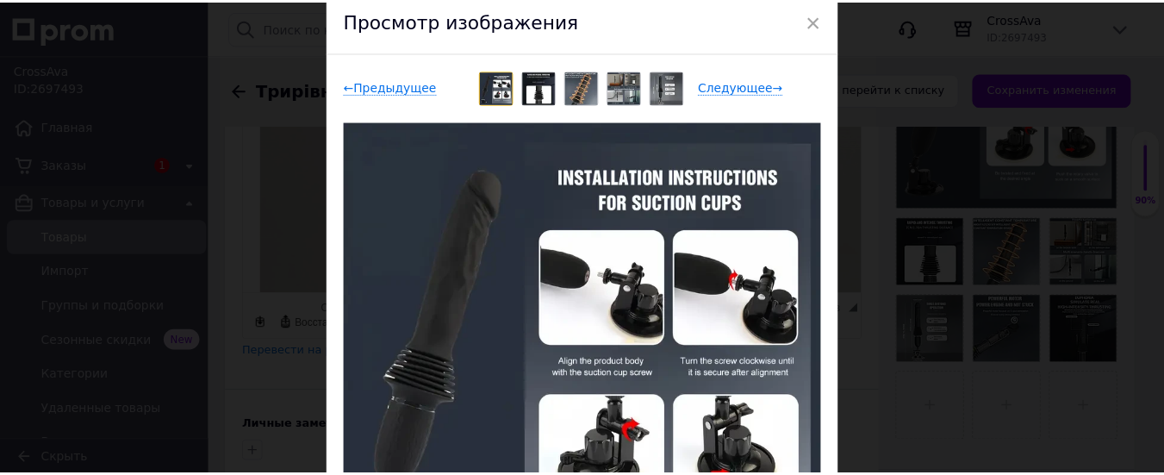
scroll to position [70, 0]
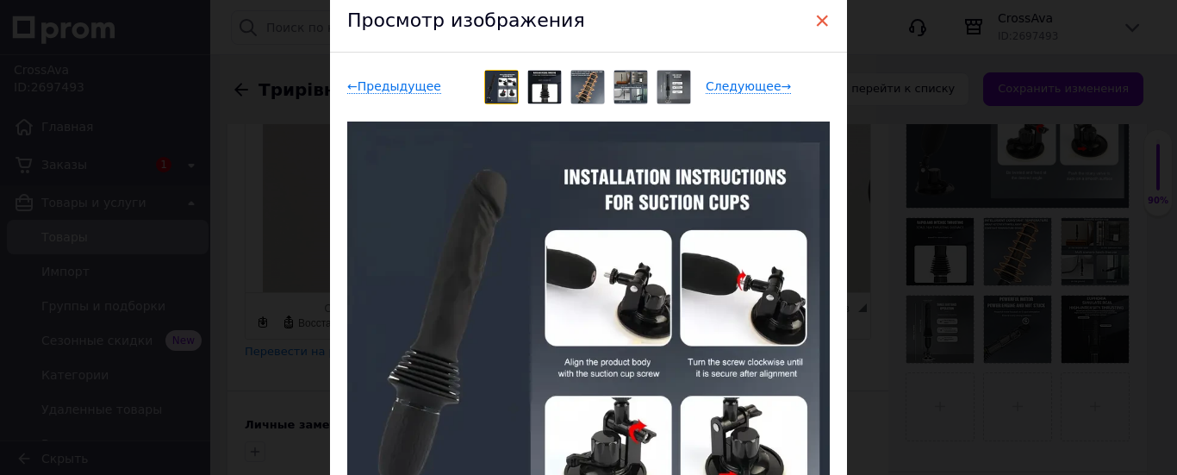
click at [819, 17] on span "×" at bounding box center [822, 20] width 16 height 29
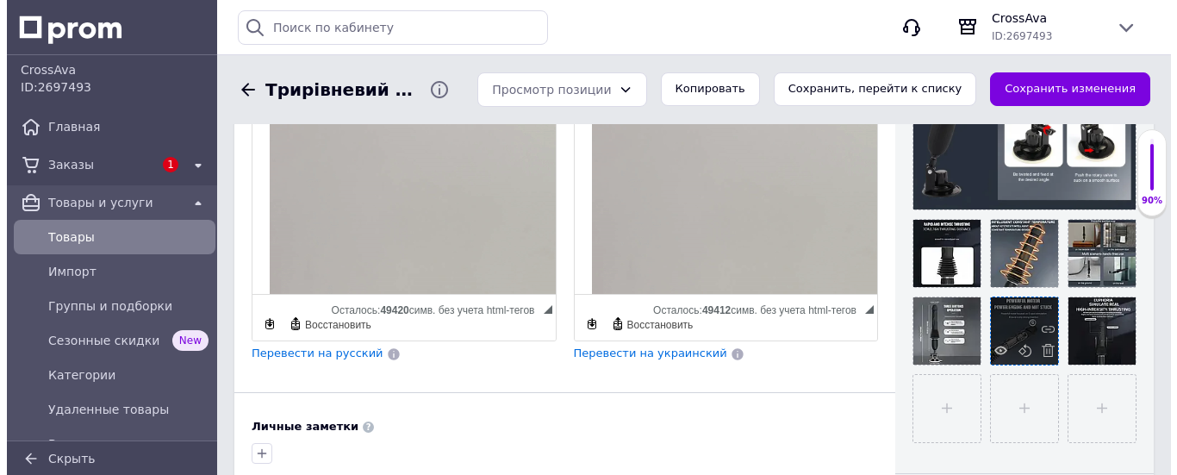
scroll to position [514, 0]
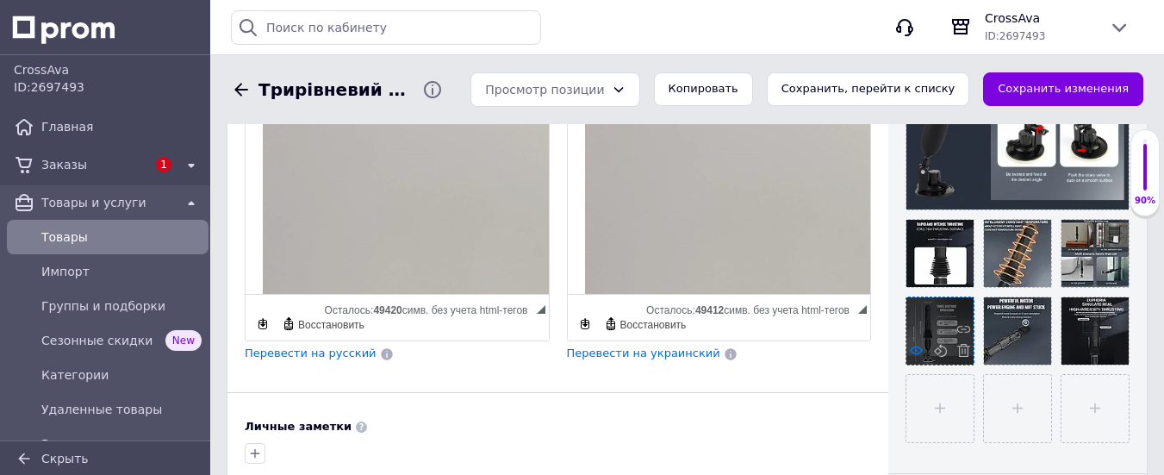
click at [913, 345] on icon at bounding box center [916, 350] width 13 height 13
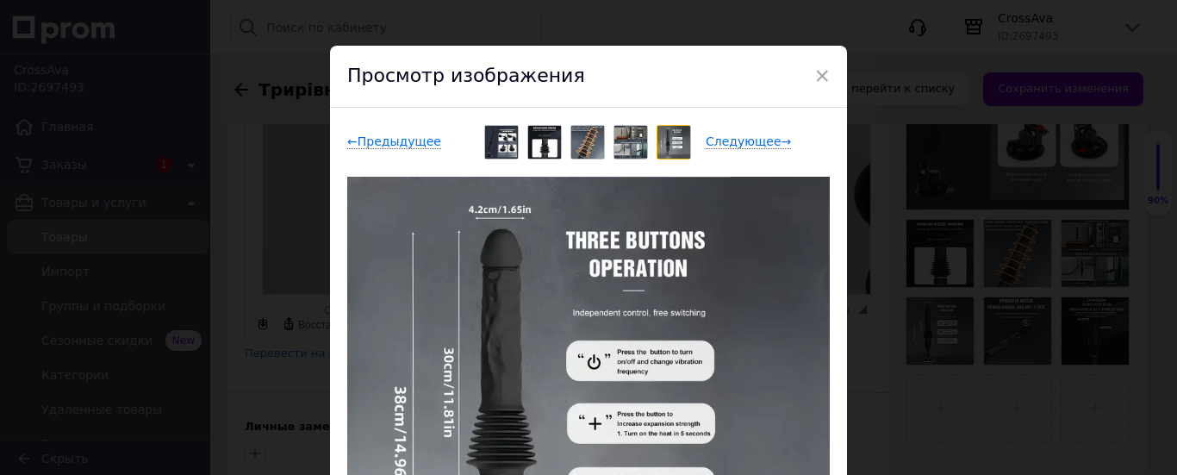
scroll to position [0, 0]
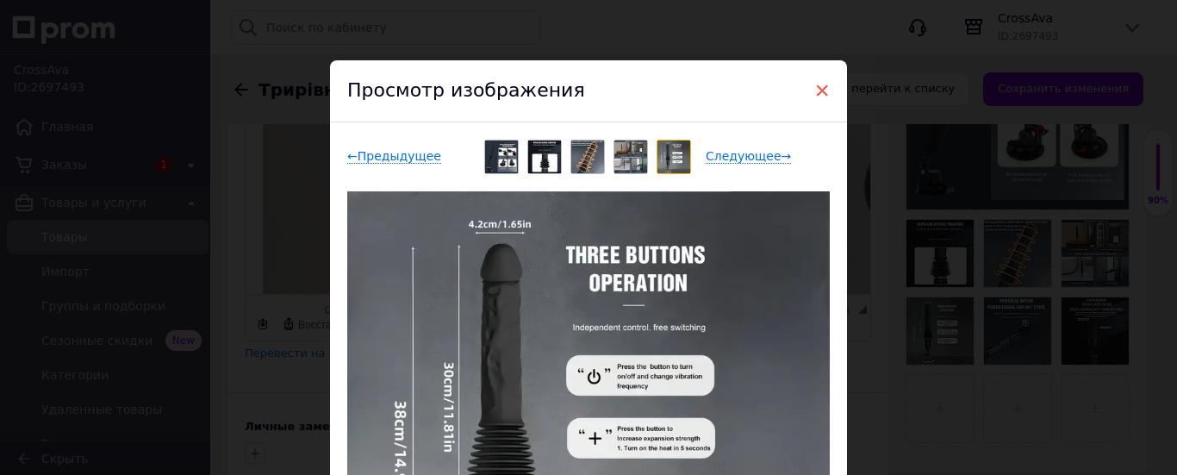
click at [818, 90] on span "×" at bounding box center [822, 90] width 16 height 29
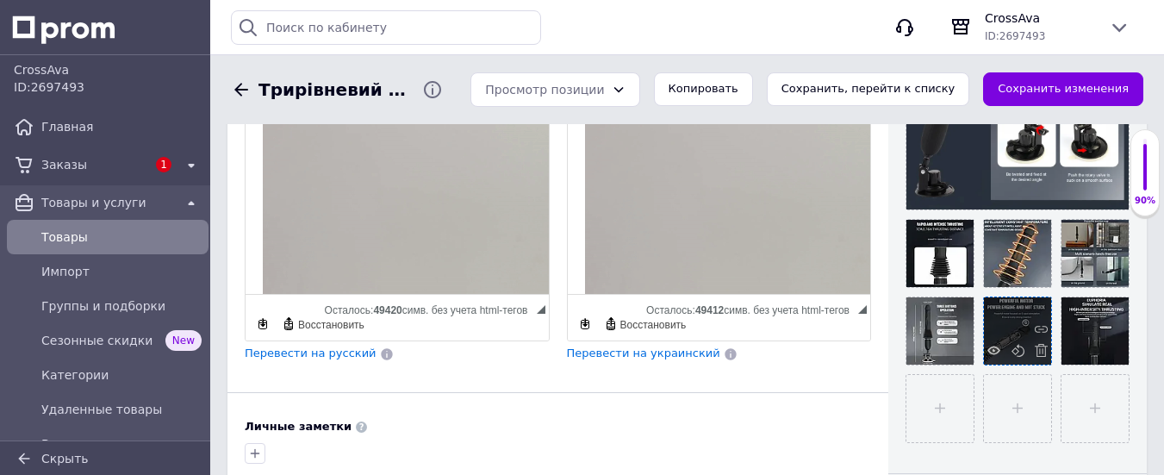
click at [992, 342] on div at bounding box center [1017, 330] width 67 height 67
click at [992, 351] on icon at bounding box center [993, 350] width 13 height 13
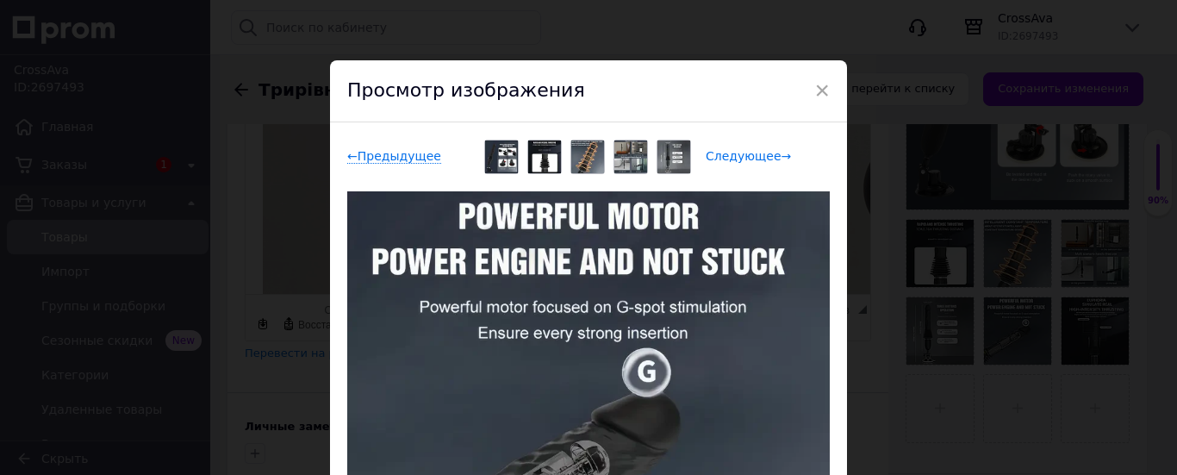
click at [744, 155] on span "Следующее →" at bounding box center [748, 156] width 85 height 15
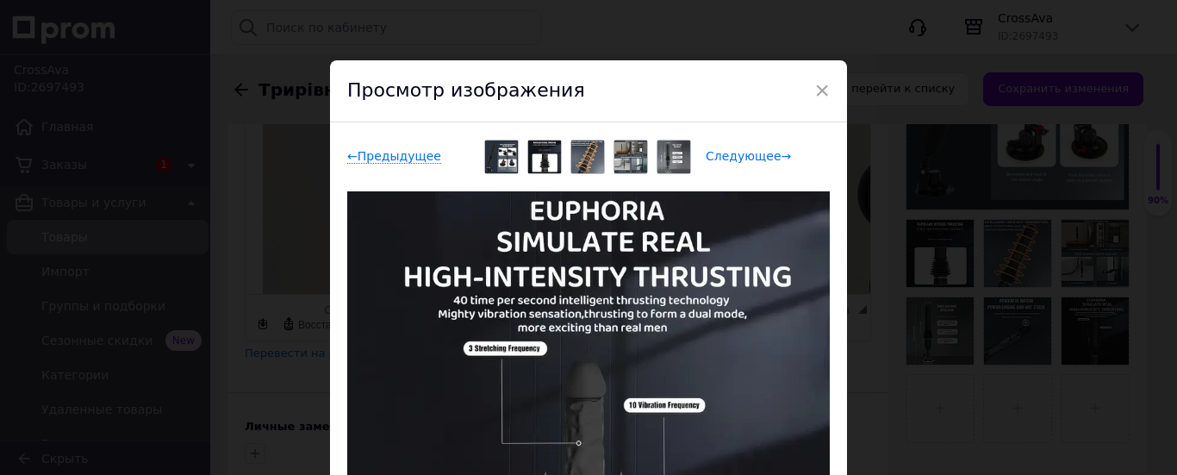
click at [743, 156] on span "Следующее →" at bounding box center [748, 156] width 85 height 15
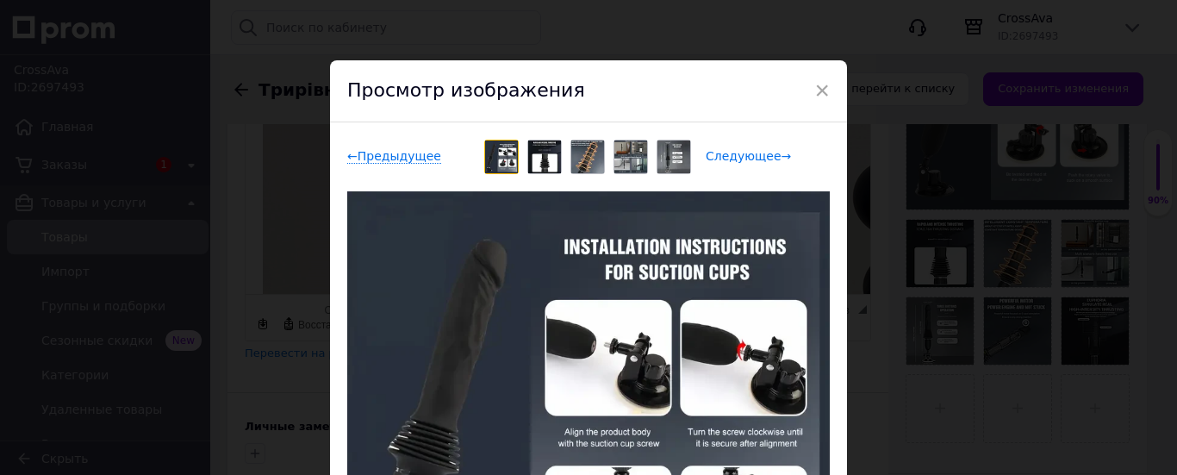
click at [743, 156] on span "Следующее →" at bounding box center [748, 156] width 85 height 15
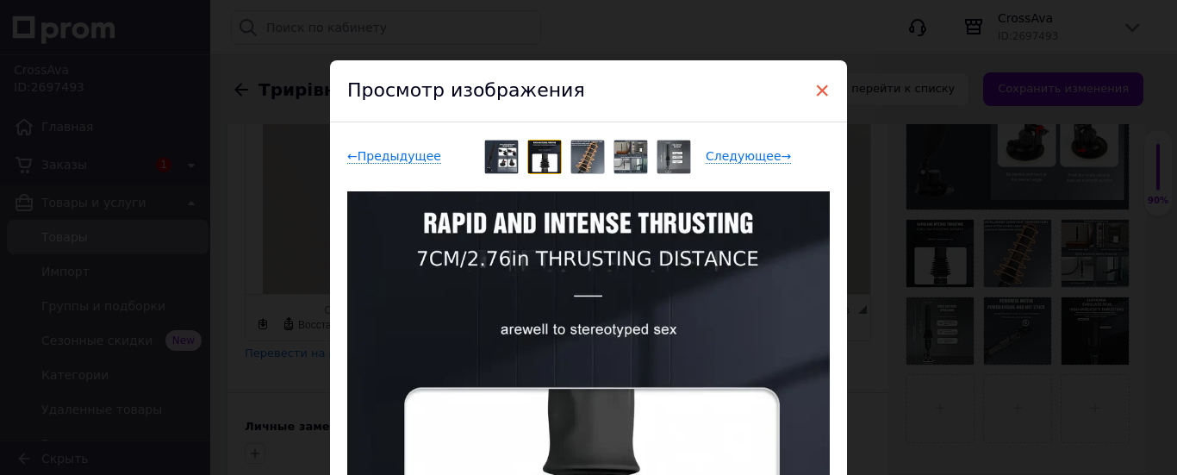
click at [822, 90] on span "×" at bounding box center [822, 90] width 16 height 29
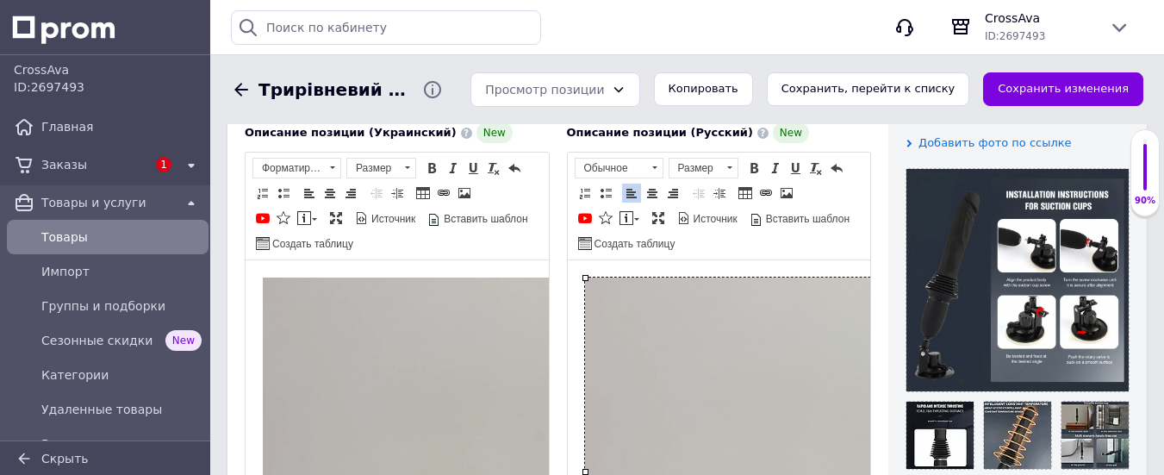
scroll to position [333, 0]
click at [717, 368] on img "Визуальный текстовый редактор, 43AA904B-A39F-410D-8F3D-E2E28FF8EB29" at bounding box center [928, 471] width 689 height 388
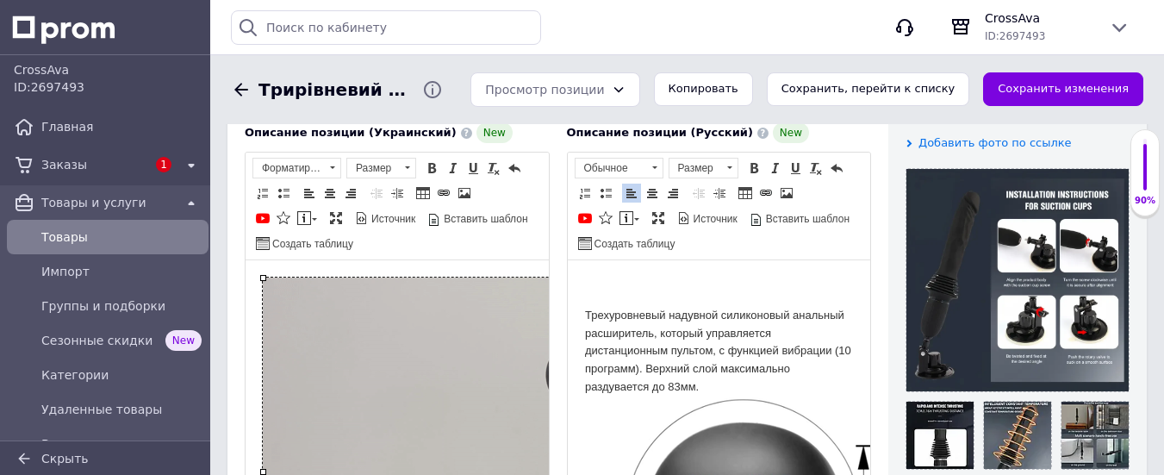
click at [448, 314] on img "Визуальный текстовый редактор, B33F61A9-FFA7-473A-9B3D-BD80C43A2ABA" at bounding box center [607, 471] width 689 height 388
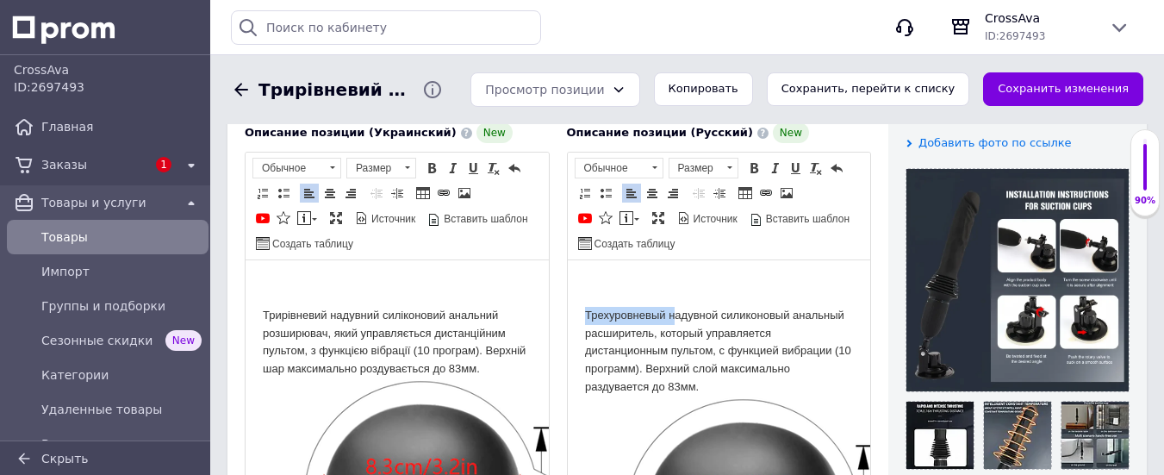
drag, startPoint x: 672, startPoint y: 310, endPoint x: 546, endPoint y: 311, distance: 125.8
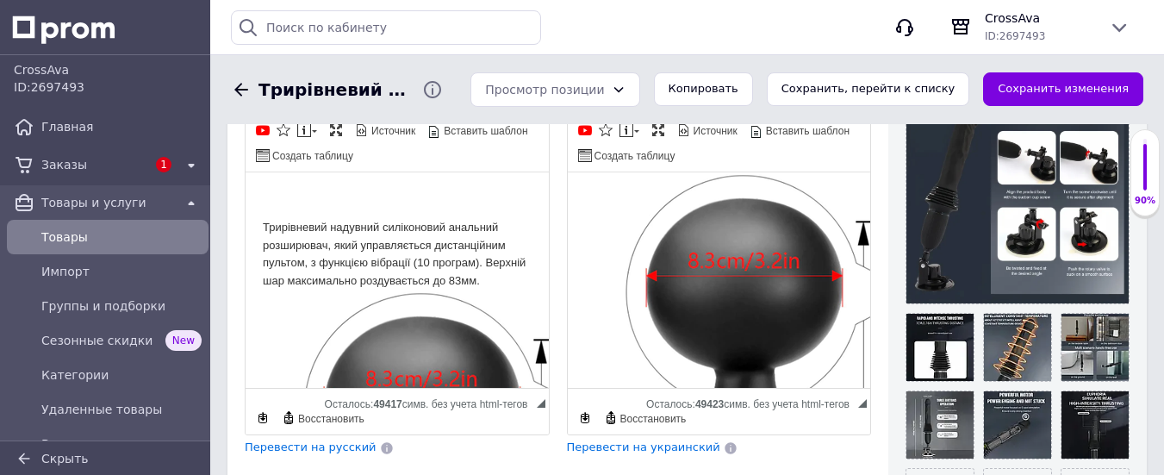
scroll to position [121, 0]
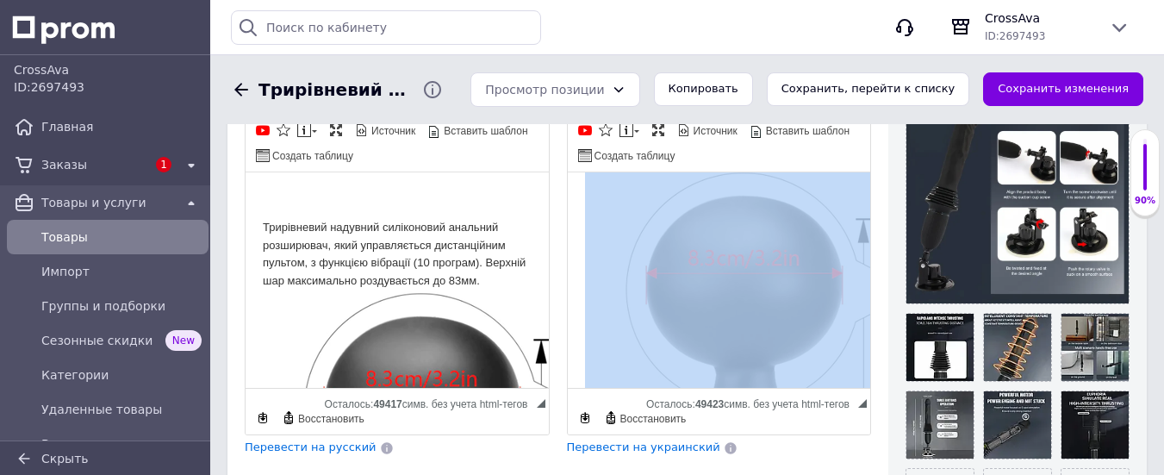
click at [758, 260] on img "Визуальный текстовый редактор, 43AA904B-A39F-410D-8F3D-E2E28FF8EB29" at bounding box center [859, 443] width 551 height 547
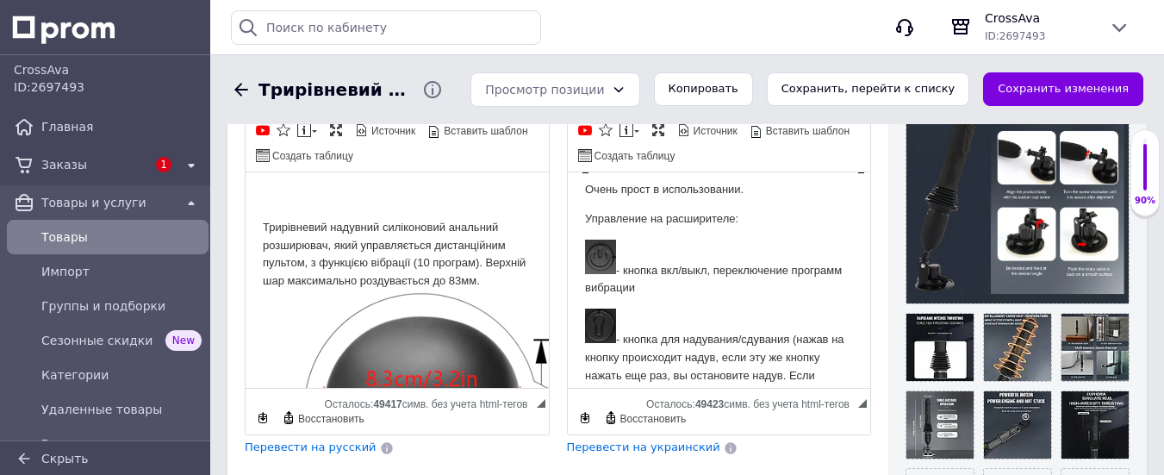
scroll to position [103, 0]
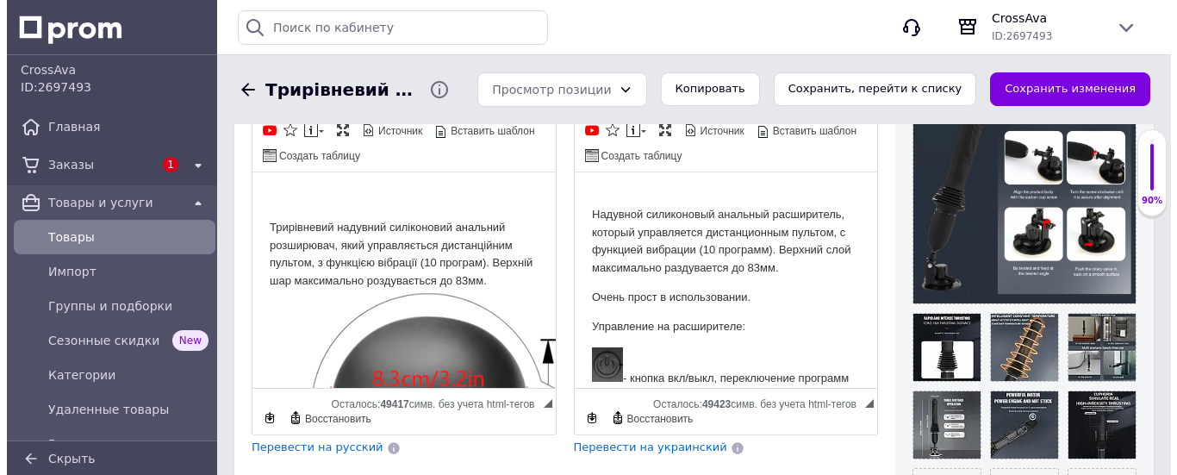
scroll to position [0, 0]
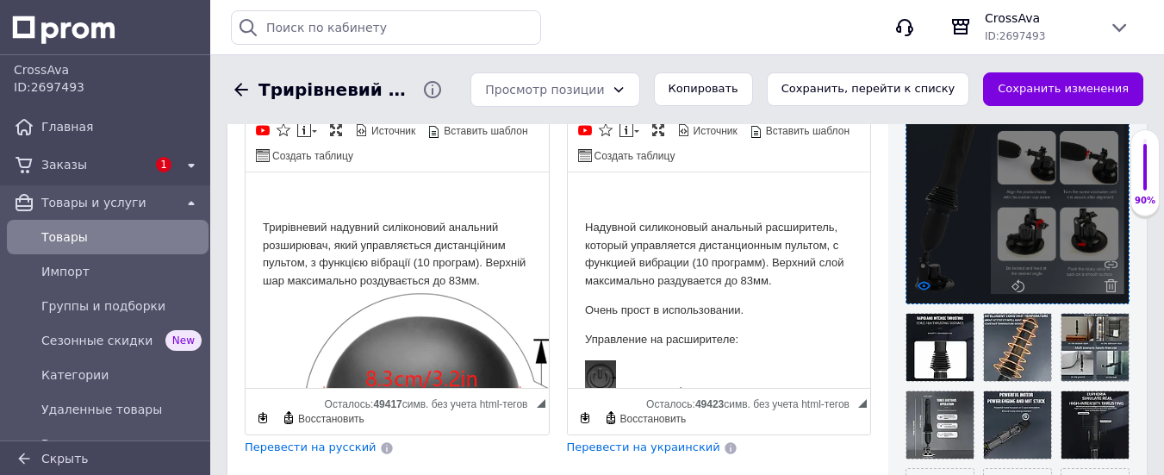
click at [923, 283] on icon at bounding box center [923, 285] width 13 height 13
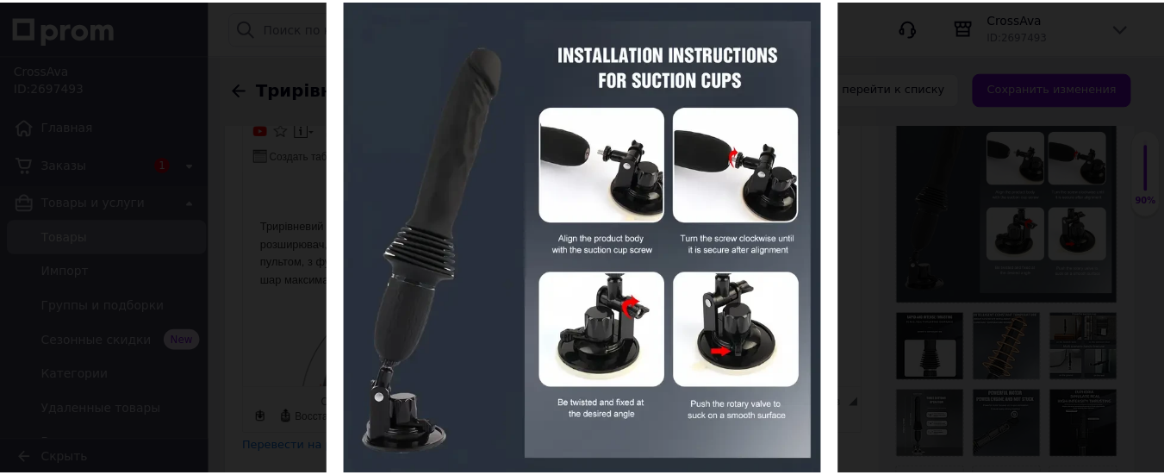
scroll to position [327, 0]
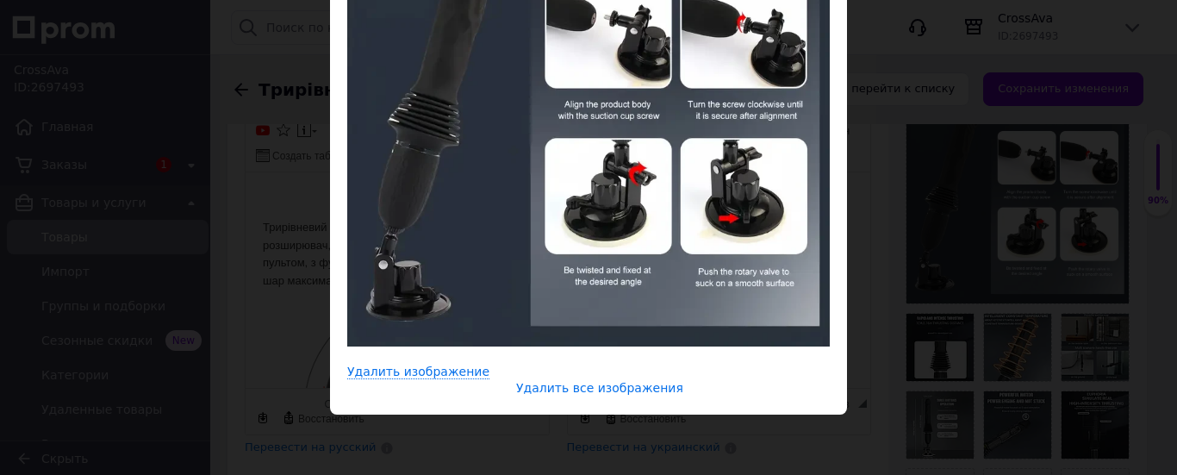
click at [618, 382] on span "Удалить все изображения" at bounding box center [599, 388] width 167 height 15
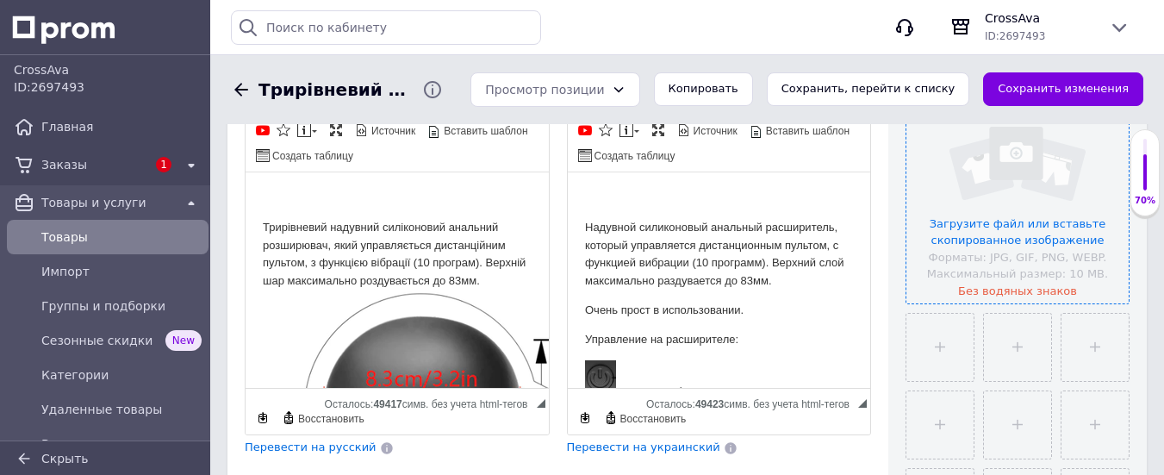
click at [966, 225] on input "file" at bounding box center [1017, 192] width 222 height 222
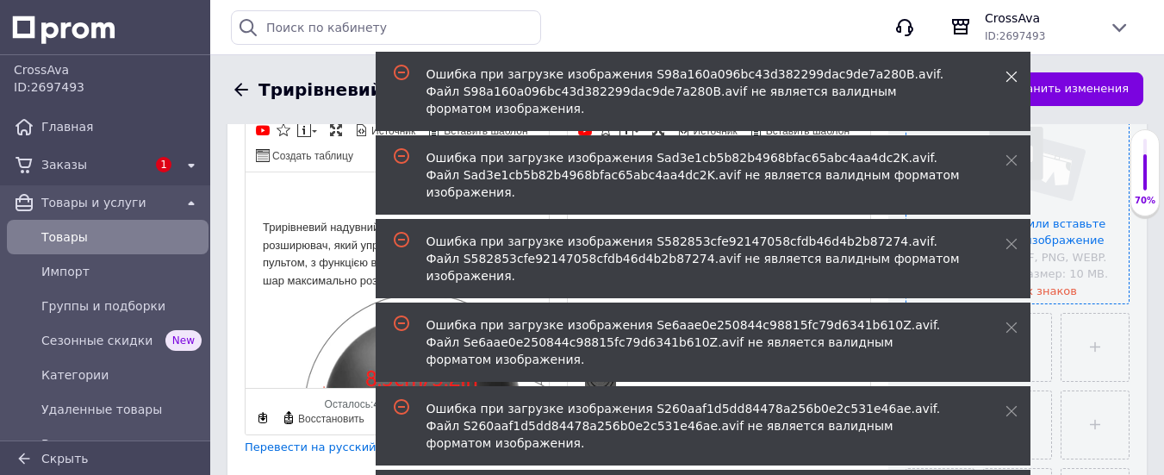
click at [1010, 74] on icon at bounding box center [1011, 77] width 12 height 12
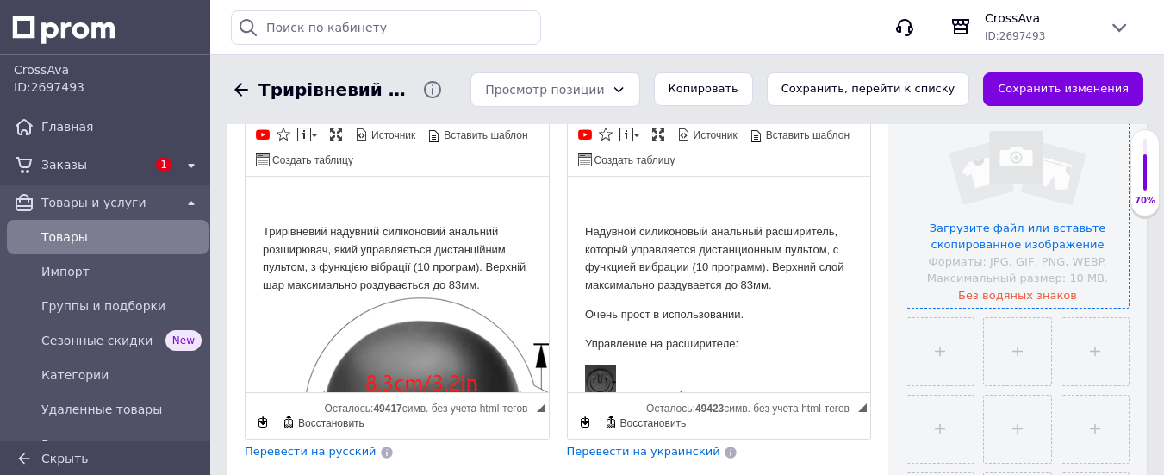
scroll to position [418, 0]
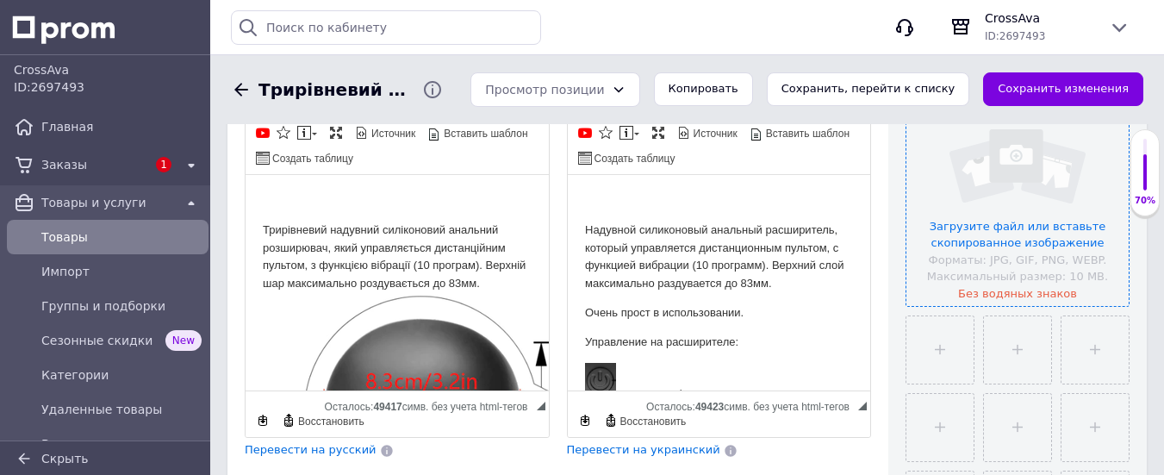
click at [1012, 289] on input "file" at bounding box center [1017, 195] width 222 height 222
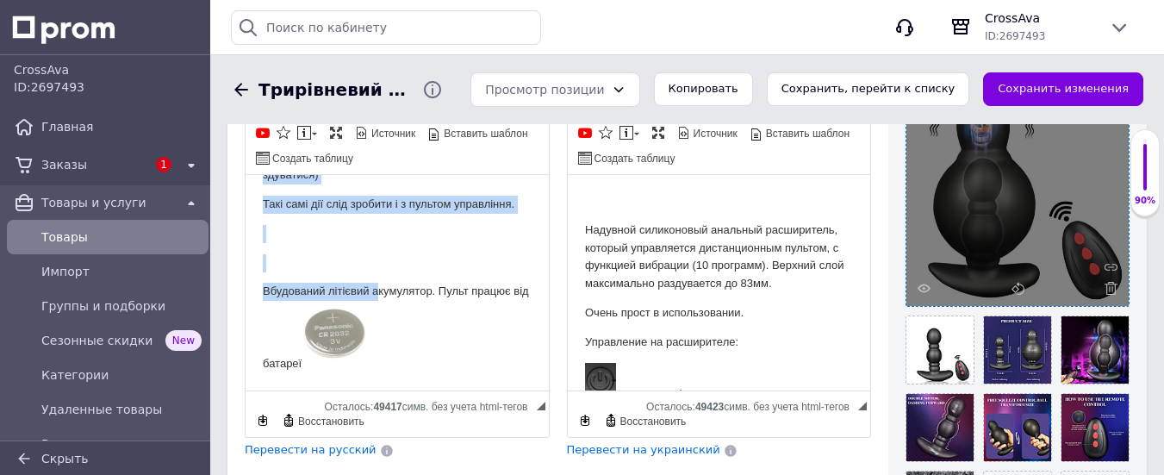
scroll to position [941, 0]
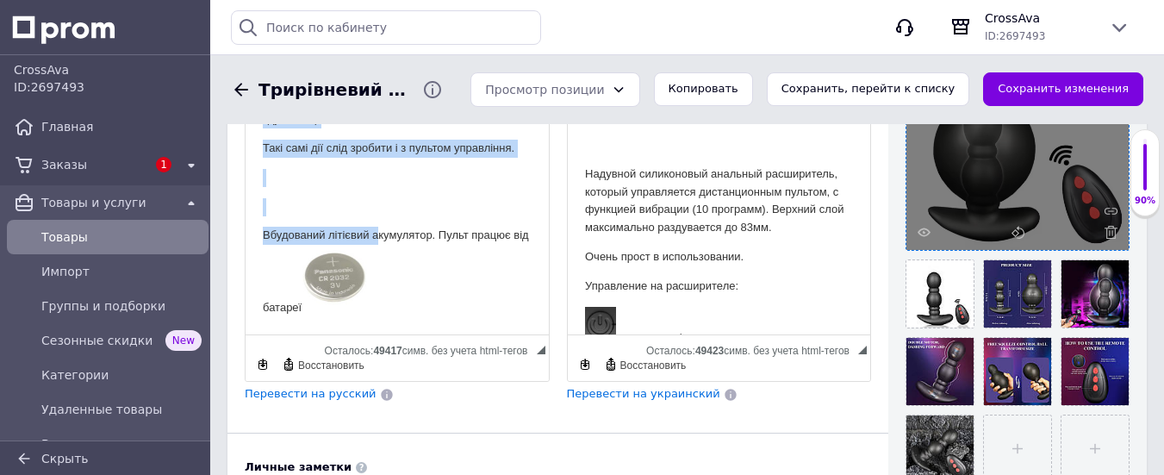
drag, startPoint x: 262, startPoint y: 171, endPoint x: 390, endPoint y: 332, distance: 205.3
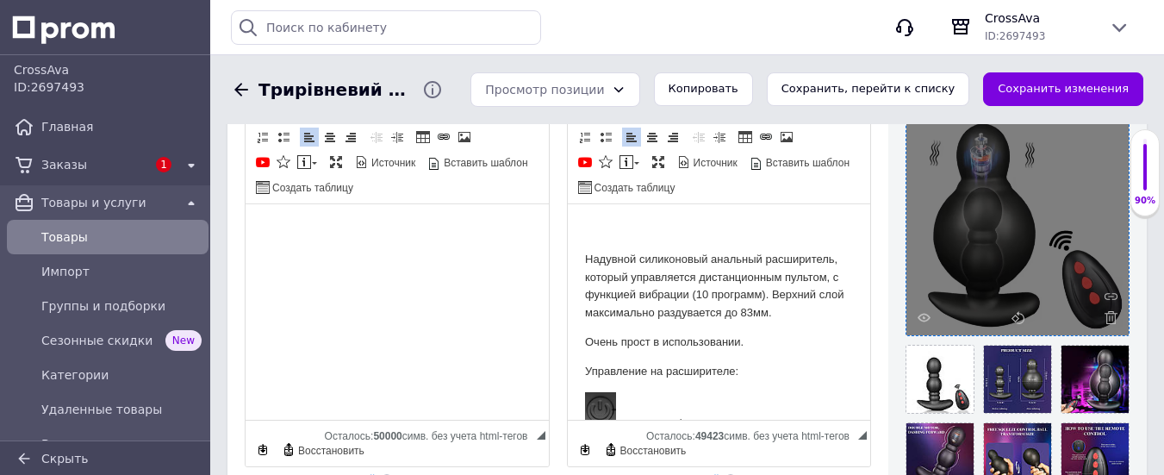
scroll to position [389, 0]
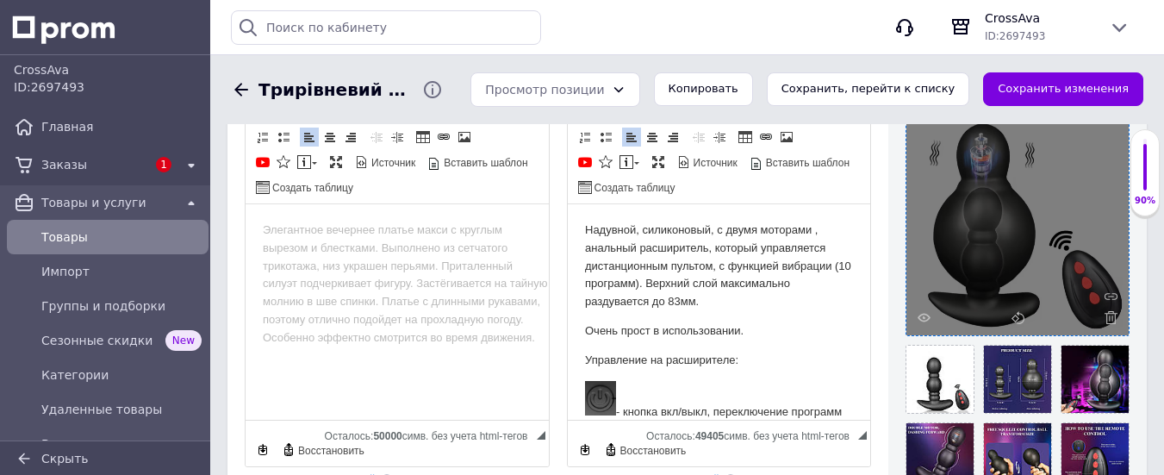
click at [809, 227] on p "Надувной, силиконовый, с двумя моторами , анальный расширитель, который управля…" at bounding box center [718, 266] width 269 height 90
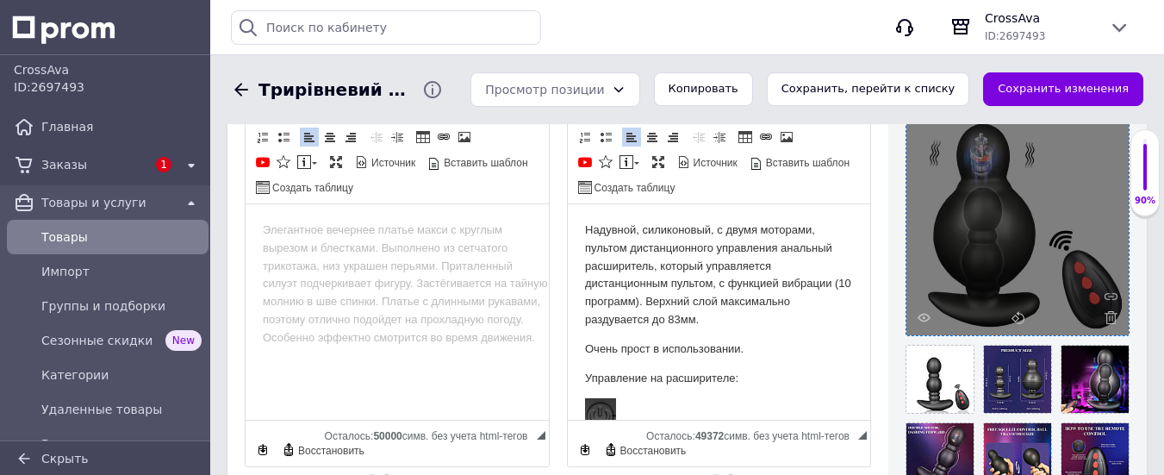
click at [767, 268] on p "Надувной, силиконовый, с двумя моторами, пультом дистанционного управления анал…" at bounding box center [718, 275] width 269 height 108
click at [777, 246] on p "Надувной, силиконовый, с двумя моторами, пультом дистанционного управления анал…" at bounding box center [718, 275] width 269 height 108
drag, startPoint x: 712, startPoint y: 263, endPoint x: 852, endPoint y: 342, distance: 161.2
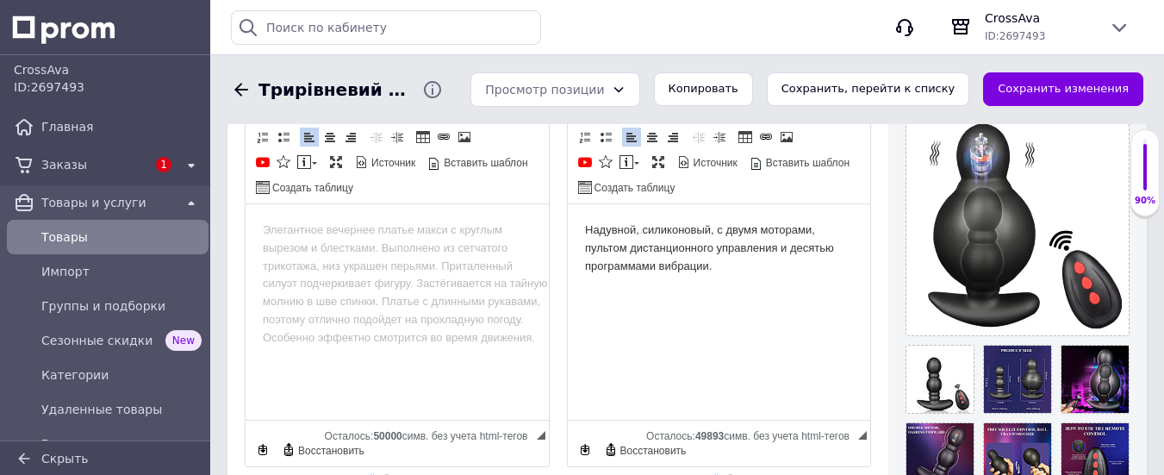
click at [584, 225] on p "Надувной, силиконовый, с двумя моторами, пультом дистанционного управления и де…" at bounding box center [718, 247] width 269 height 53
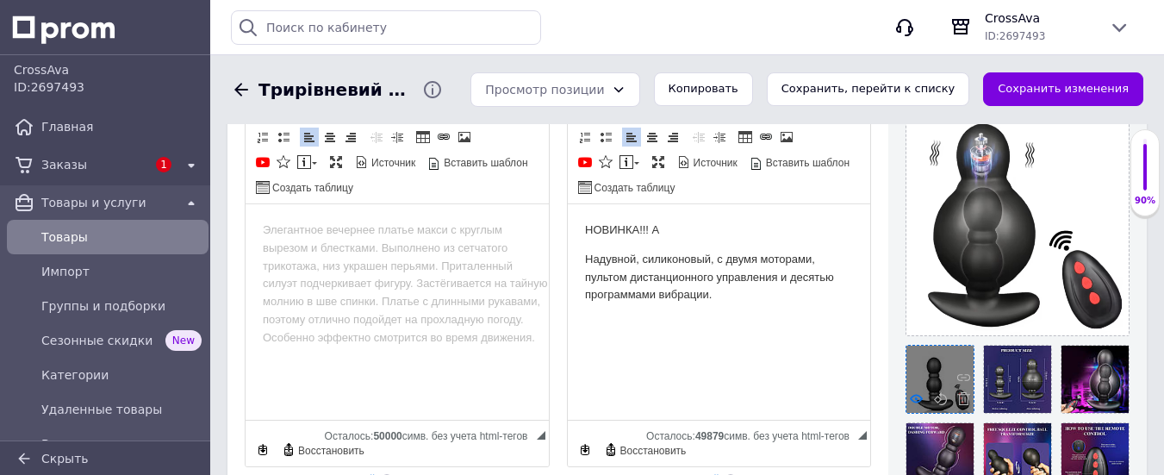
click at [912, 397] on use at bounding box center [916, 398] width 13 height 9
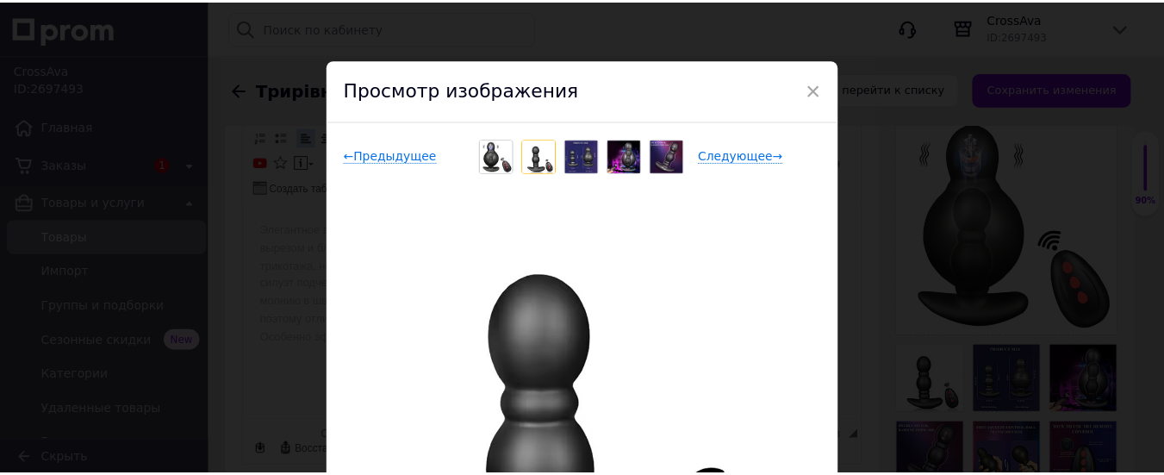
scroll to position [0, 0]
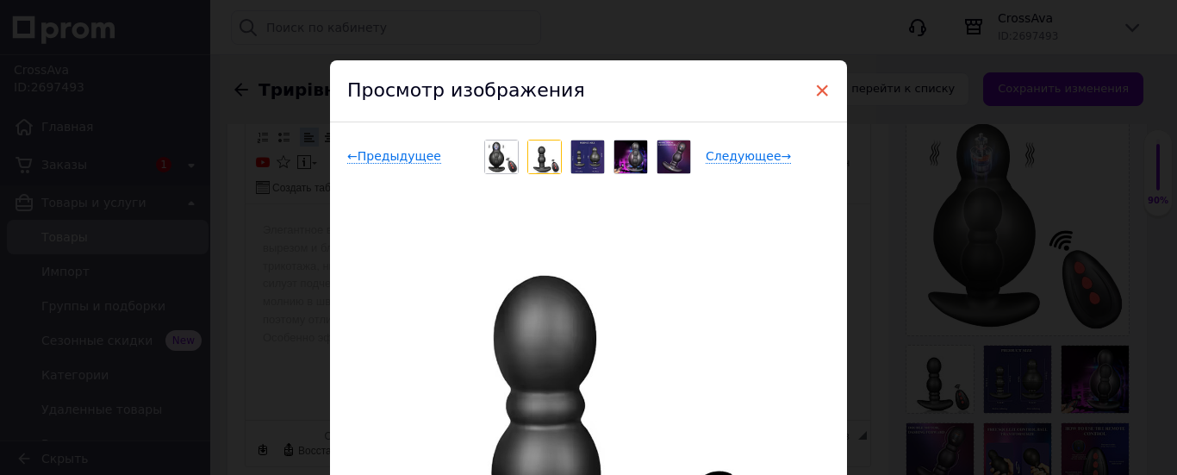
click at [824, 87] on span "×" at bounding box center [822, 90] width 16 height 29
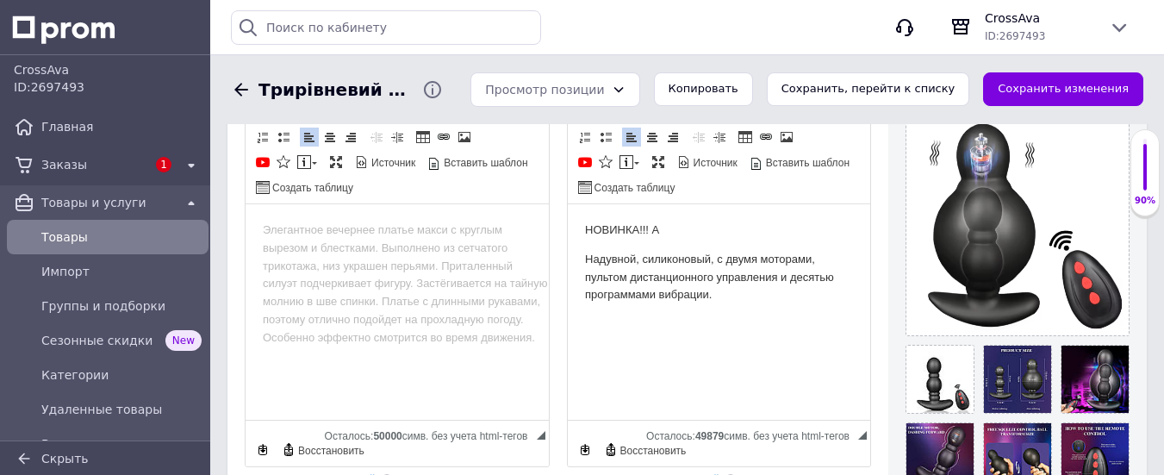
click at [690, 222] on p "НОВИНКА!!! А" at bounding box center [718, 230] width 269 height 18
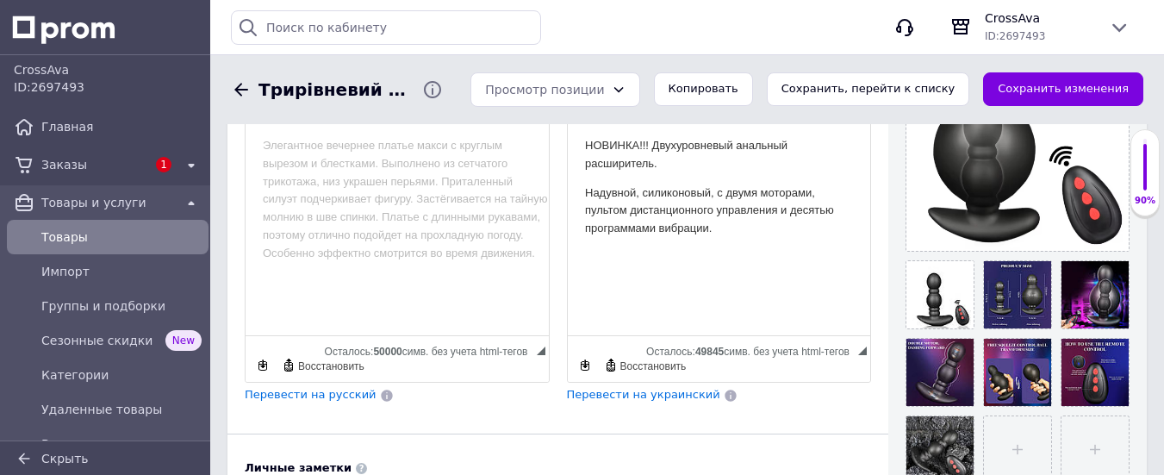
scroll to position [473, 0]
click at [739, 235] on p "Надувной, силиконовый, с двумя моторами, пультом дистанционного управления и де…" at bounding box center [718, 210] width 269 height 53
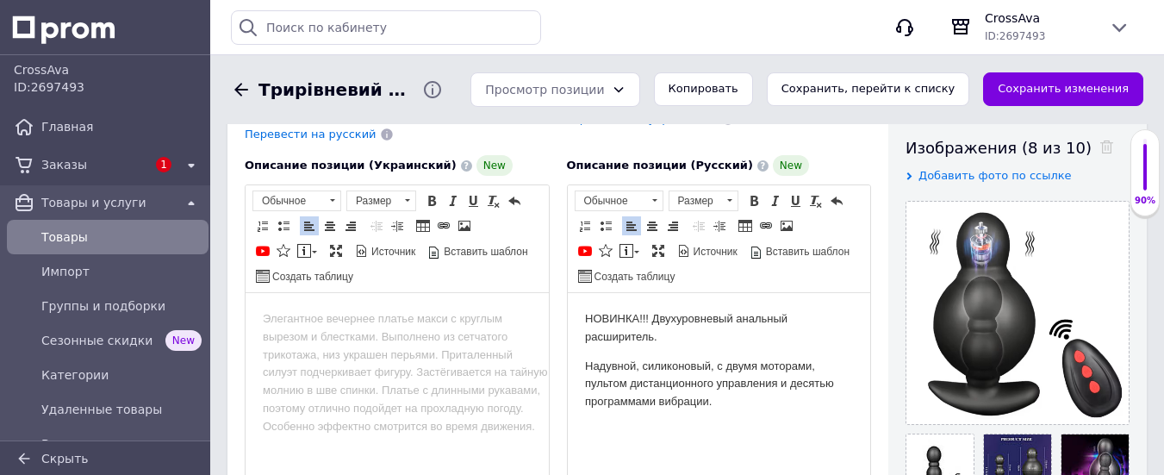
scroll to position [301, 0]
click at [606, 218] on span at bounding box center [606, 225] width 14 height 14
click at [674, 338] on p "НОВИНКА!!! Двухуровневый анальный расширитель." at bounding box center [718, 327] width 269 height 36
click at [631, 461] on li "Визуальный текстовый редактор, 43AA904B-A39F-410D-8F3D-E2E28FF8EB29" at bounding box center [719, 466] width 200 height 18
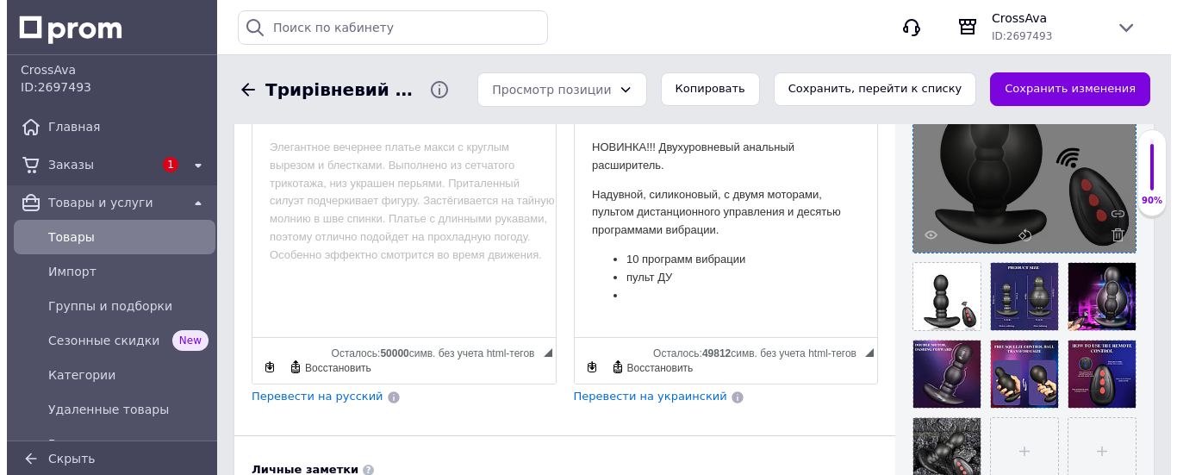
scroll to position [472, 0]
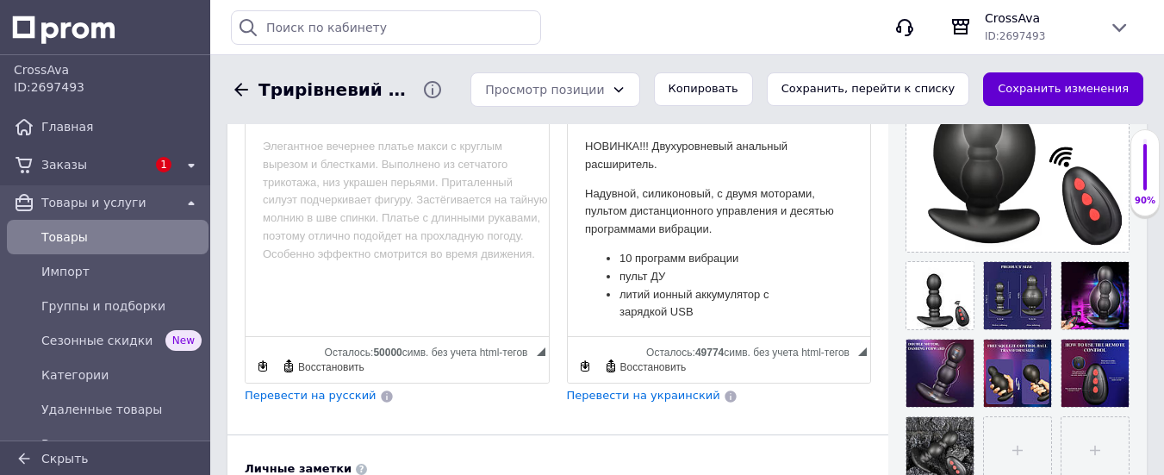
click at [1064, 79] on button "Сохранить изменения" at bounding box center [1063, 89] width 160 height 34
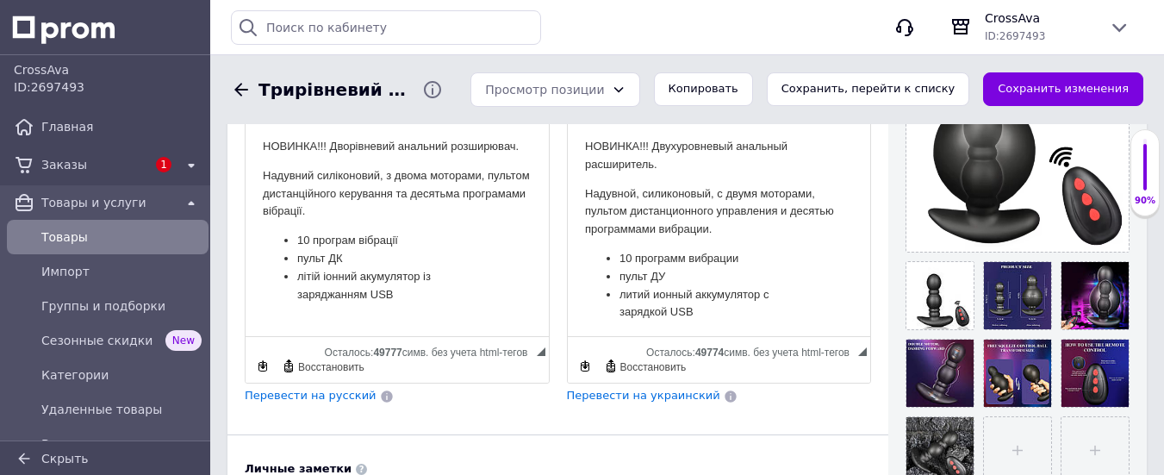
click at [718, 316] on li "литий ионный аккумулятор с зарядкой USB" at bounding box center [719, 304] width 200 height 36
click at [762, 254] on li "10 программ вибрации" at bounding box center [719, 259] width 200 height 18
click at [995, 311] on use at bounding box center [993, 314] width 13 height 9
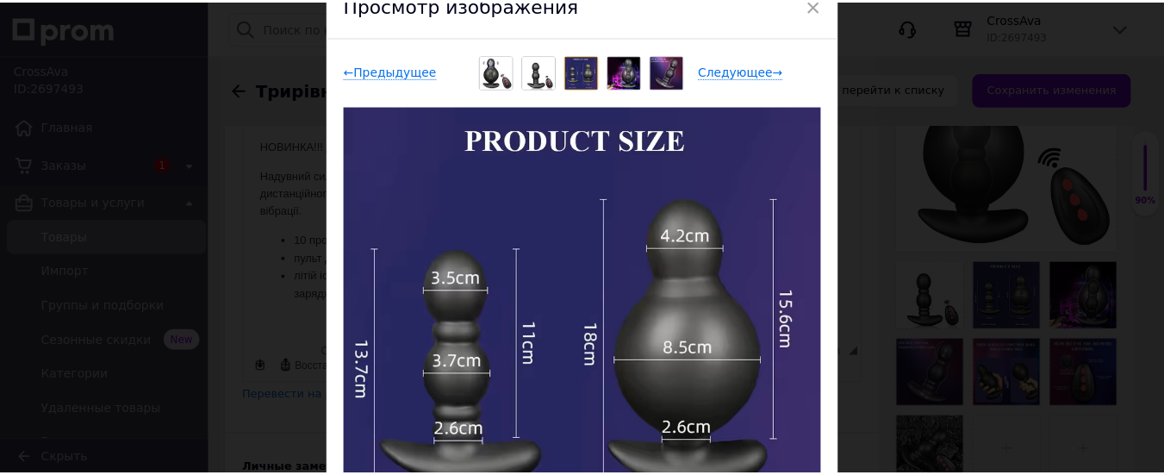
scroll to position [86, 0]
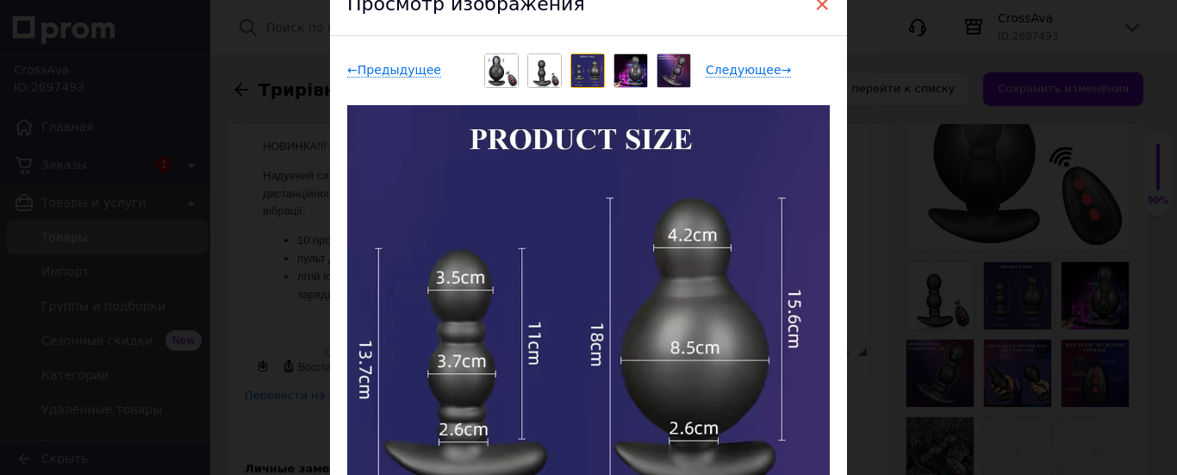
click at [818, 2] on span "×" at bounding box center [822, 4] width 16 height 29
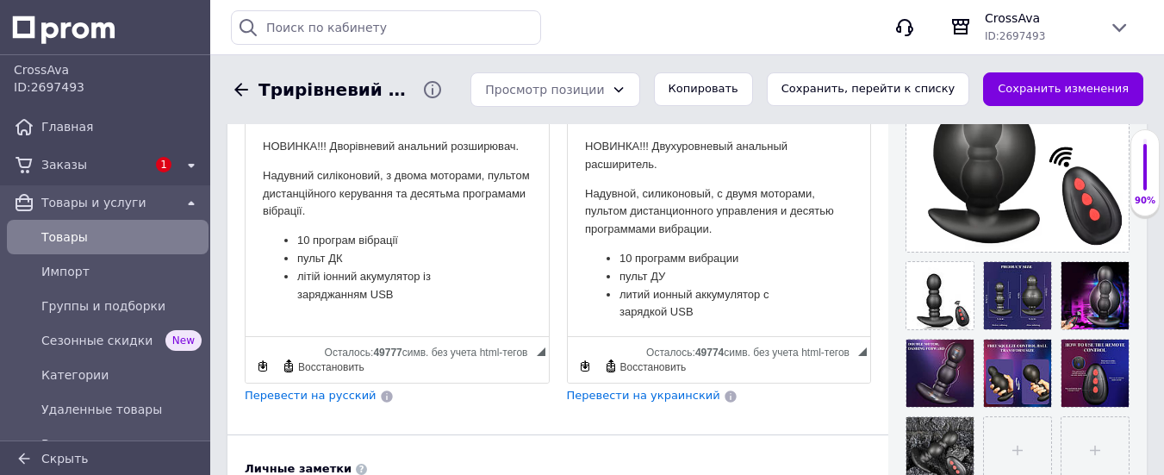
click at [707, 308] on li "литий ионный аккумулятор с зарядкой USB" at bounding box center [719, 304] width 200 height 36
click at [718, 231] on p "Надувной, силиконовый, с двумя моторами, пультом дистанционного управления и де…" at bounding box center [718, 211] width 269 height 53
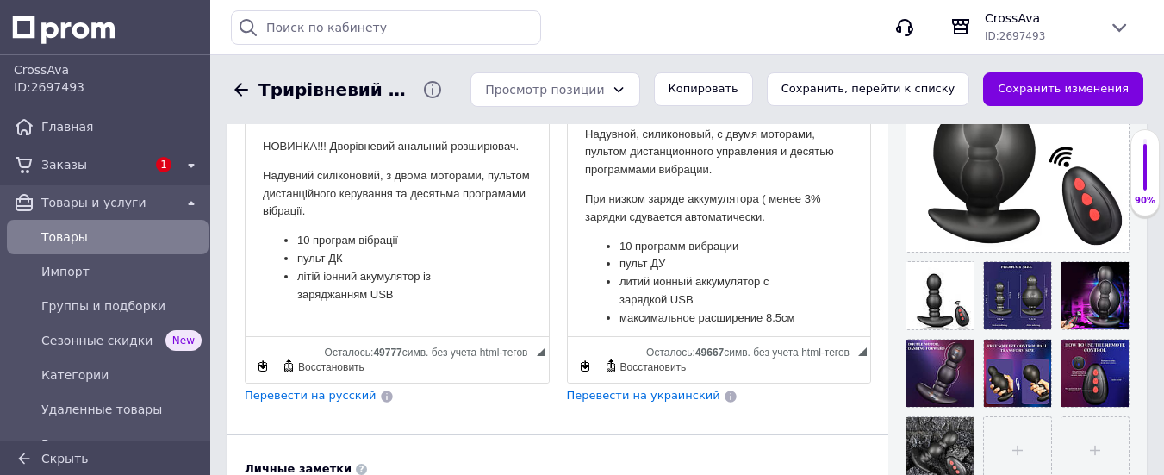
scroll to position [67, 0]
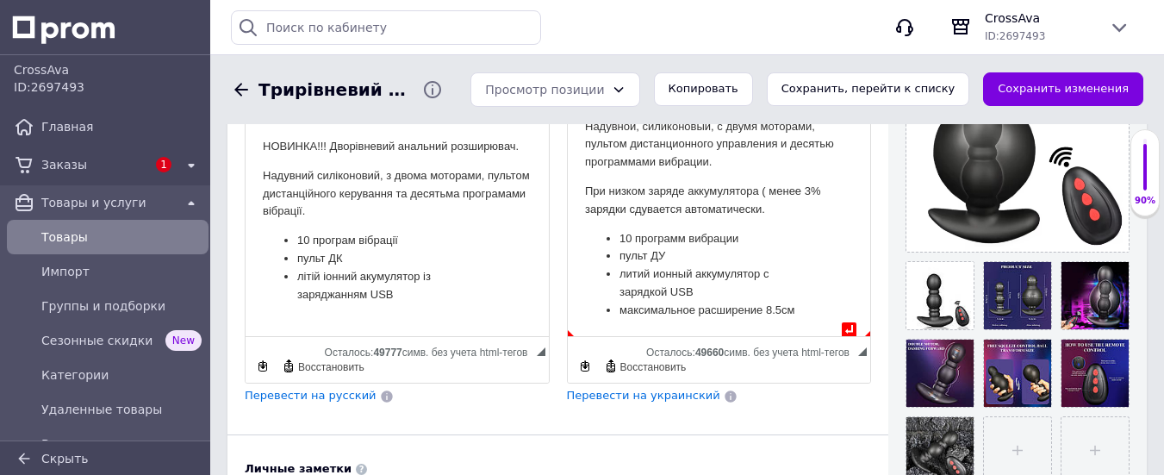
click at [812, 301] on ul "10 программ вибрации пульт ДУ литий ионный аккумулятор с зарядкой USB максималь…" at bounding box center [718, 275] width 269 height 90
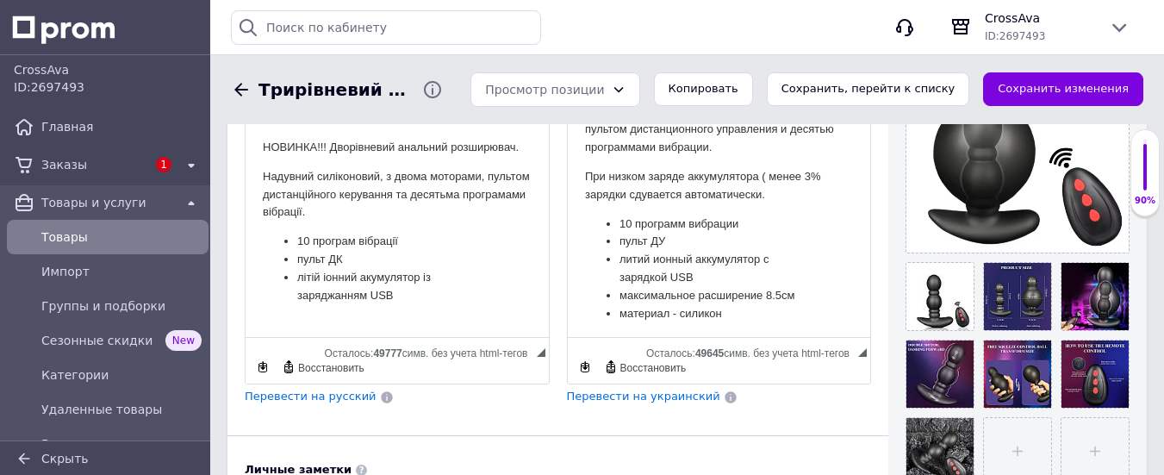
scroll to position [472, 0]
click at [615, 389] on span "Перевести на украинский" at bounding box center [643, 395] width 153 height 13
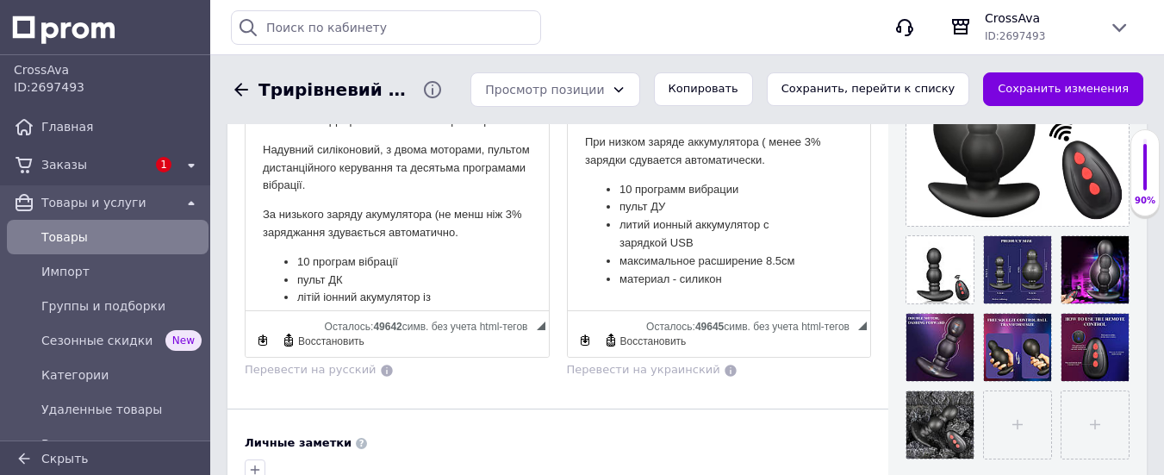
scroll to position [98, 0]
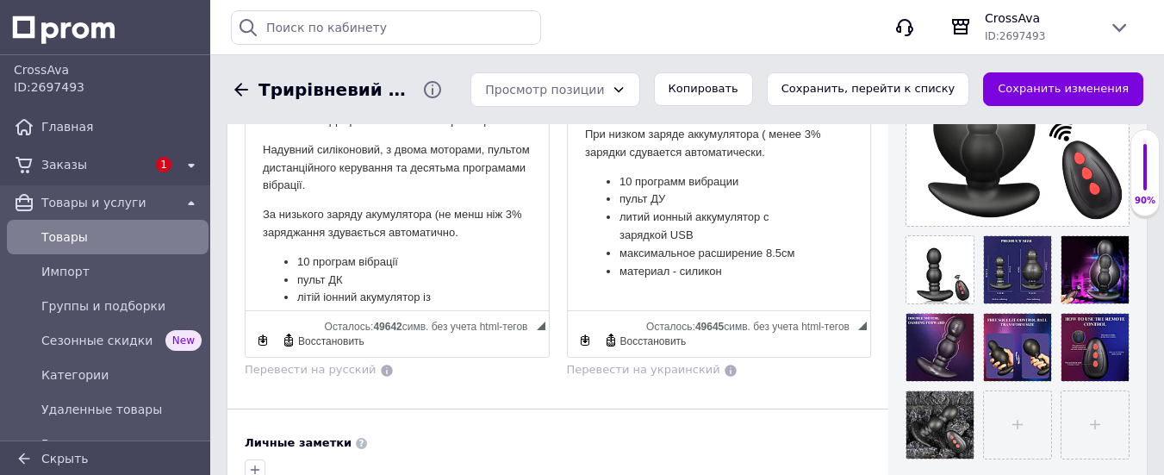
drag, startPoint x: 862, startPoint y: 181, endPoint x: 1441, endPoint y: 315, distance: 594.3
click at [748, 268] on li "материал - силикон" at bounding box center [719, 272] width 200 height 18
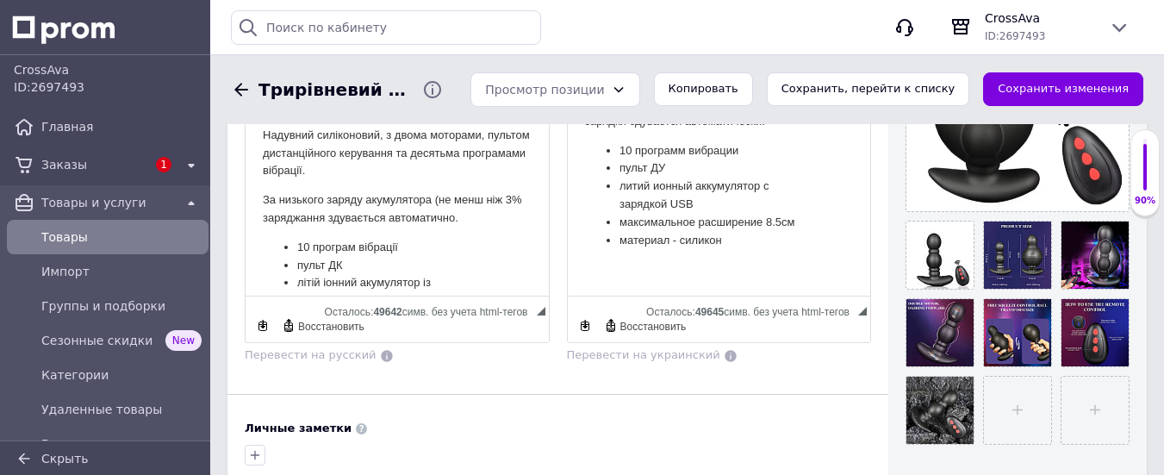
scroll to position [513, 0]
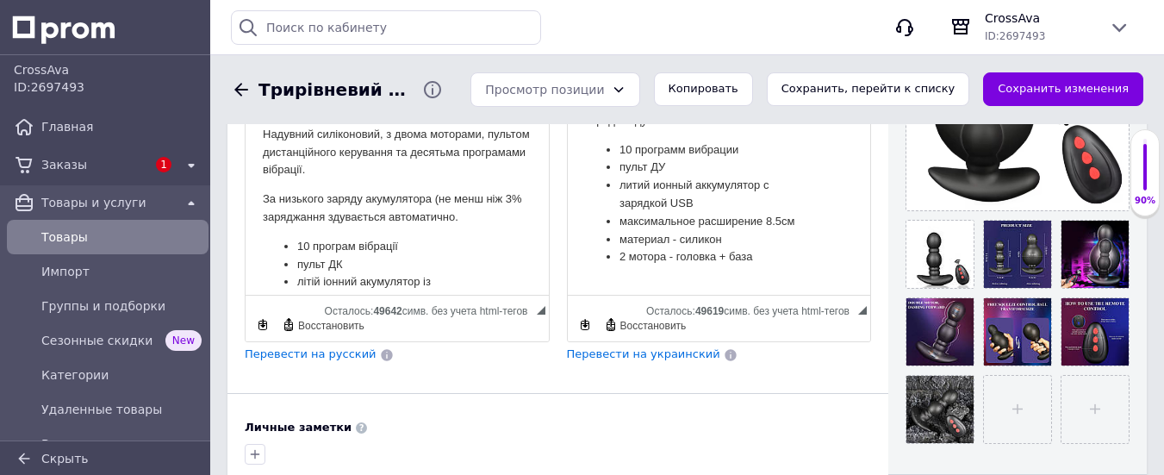
click at [637, 347] on span "Перевести на украинский" at bounding box center [643, 353] width 153 height 13
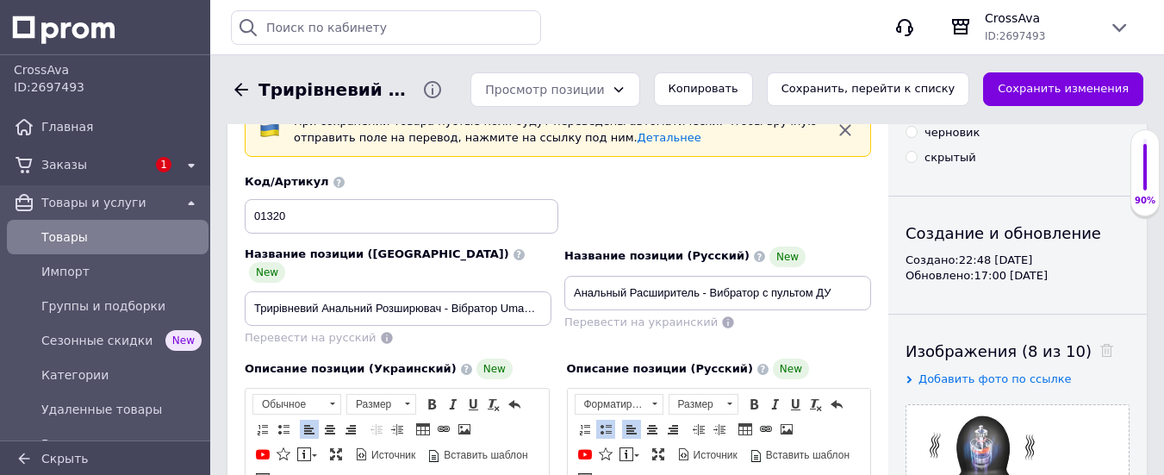
scroll to position [96, 0]
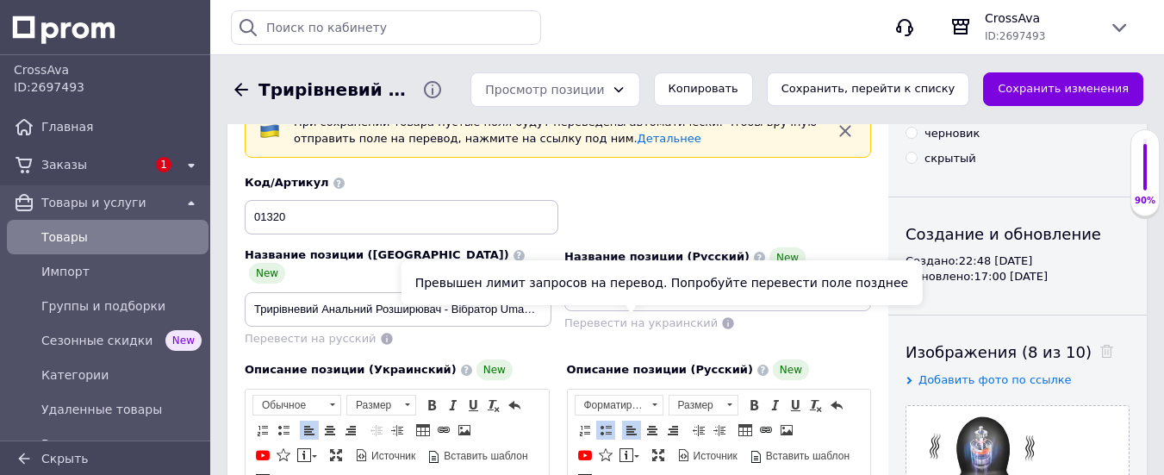
click at [659, 316] on span "Перевести на украинский" at bounding box center [640, 322] width 153 height 13
click at [651, 320] on span "Перевести на украинский" at bounding box center [640, 322] width 153 height 13
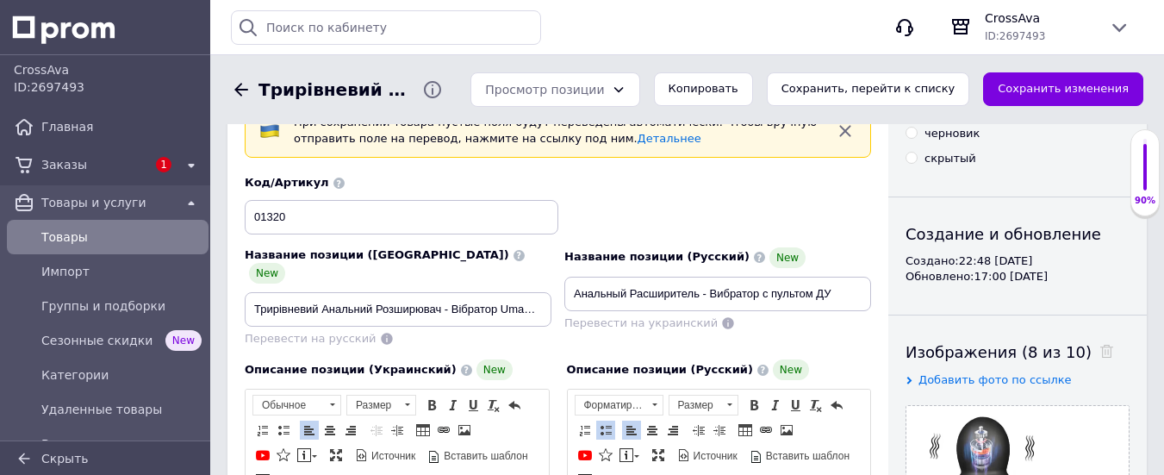
click at [775, 320] on div "Перевести на украинский" at bounding box center [717, 323] width 307 height 16
drag, startPoint x: 449, startPoint y: 290, endPoint x: 477, endPoint y: 284, distance: 29.1
click at [477, 292] on input "Трирівневий Анальний Розширювач - Вібратор Umania c пультом ДУ" at bounding box center [398, 309] width 307 height 34
click at [502, 292] on input "Трирівневий Анальний Розширювач - Вібратор Umania c пультом ДУ" at bounding box center [398, 309] width 307 height 34
type input "Трирівневий Анальний Розширювач - Вібратор c пультом ДУ"
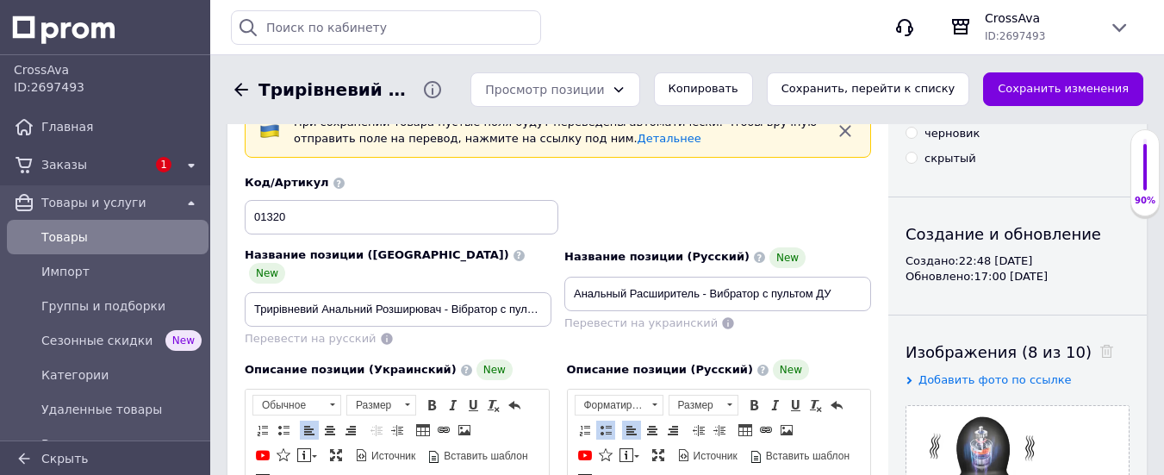
click at [1060, 84] on button "Сохранить изменения" at bounding box center [1063, 89] width 160 height 34
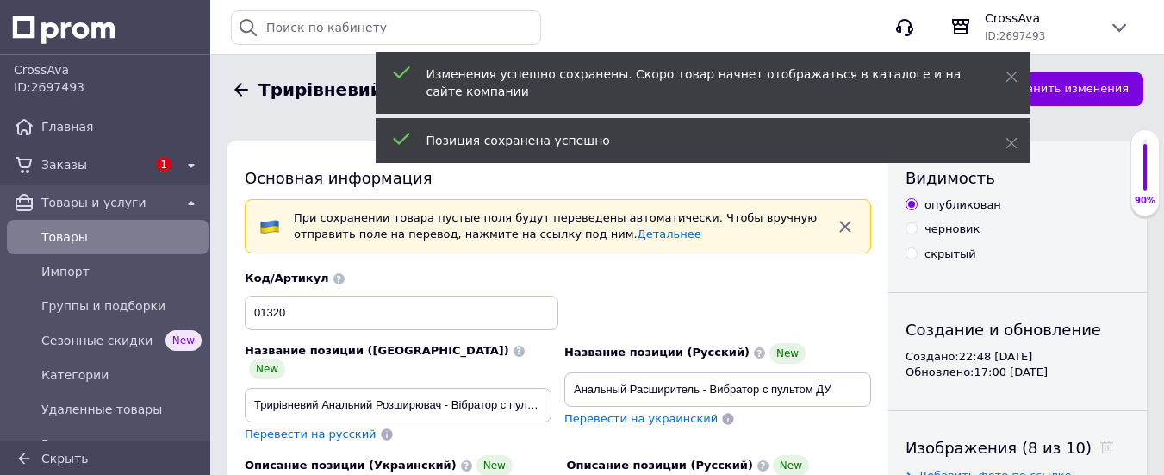
scroll to position [0, 0]
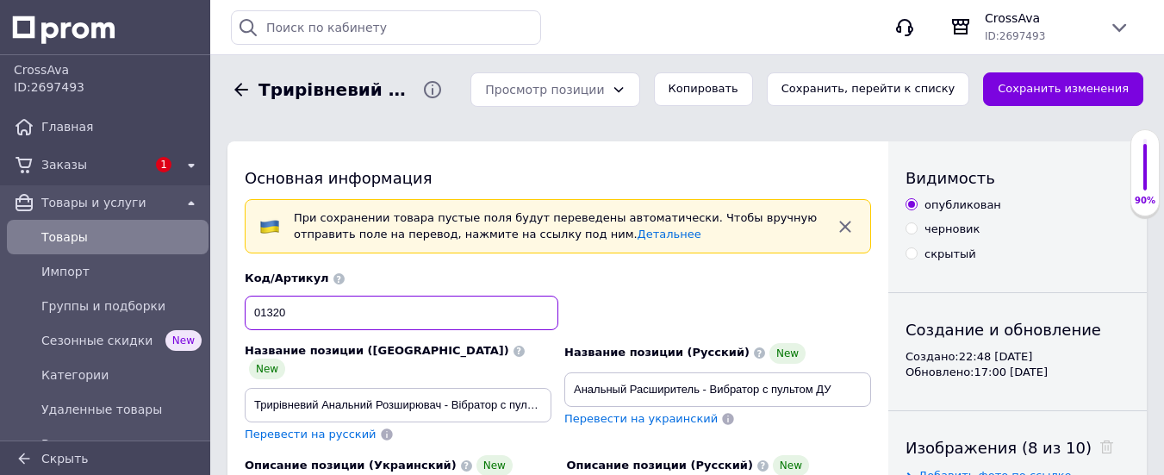
click at [292, 303] on input "01320" at bounding box center [402, 312] width 314 height 34
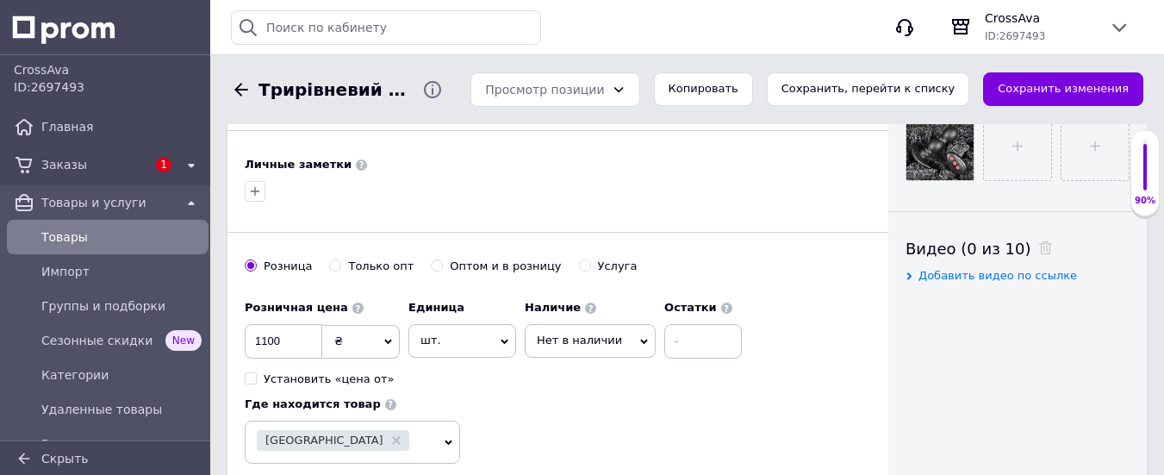
scroll to position [776, 0]
type input "01469"
click at [283, 324] on input "1100" at bounding box center [284, 341] width 78 height 34
type input "1420"
click at [573, 333] on span "Нет в наличии" at bounding box center [579, 339] width 85 height 13
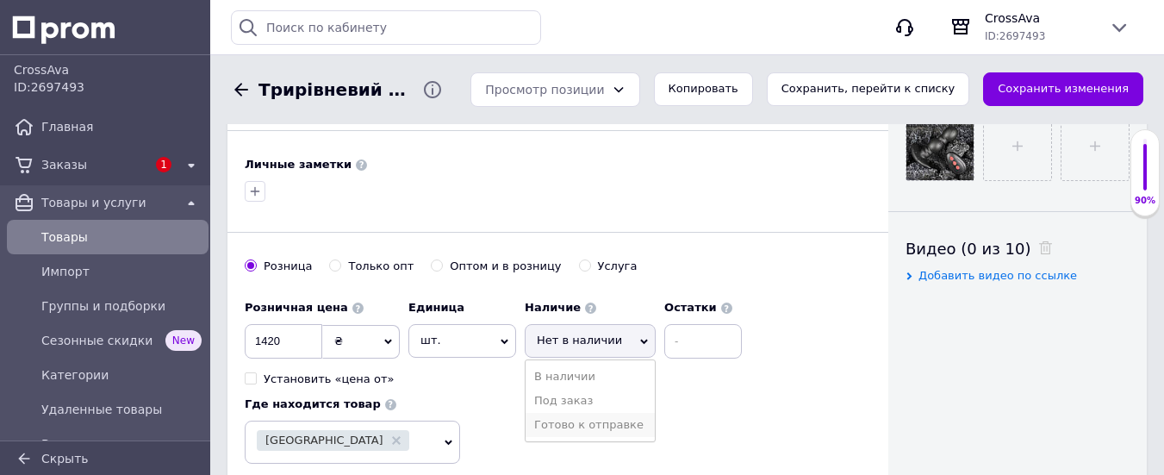
click at [578, 413] on li "Готово к отправке" at bounding box center [589, 425] width 129 height 24
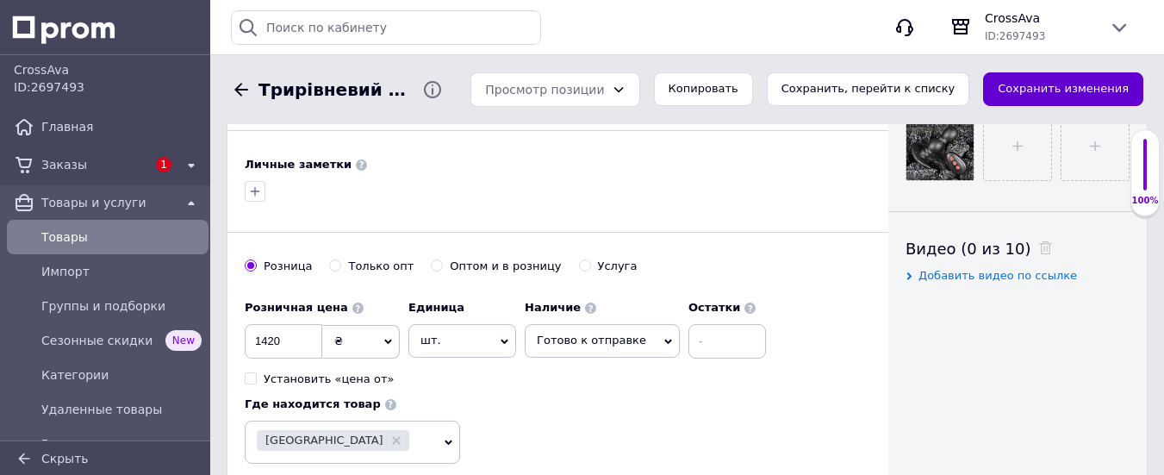
click at [1063, 84] on button "Сохранить изменения" at bounding box center [1063, 89] width 160 height 34
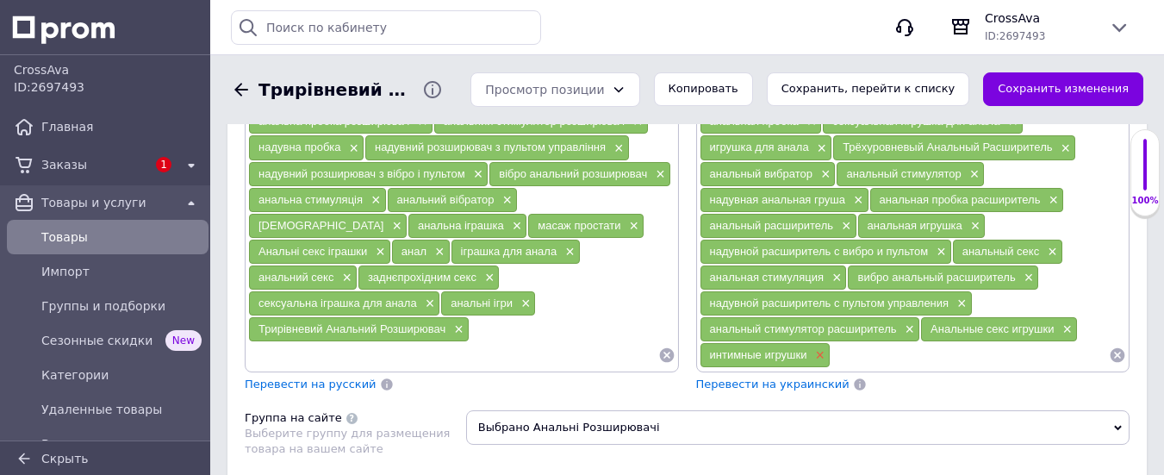
scroll to position [1387, 0]
click at [820, 349] on span "×" at bounding box center [818, 356] width 14 height 15
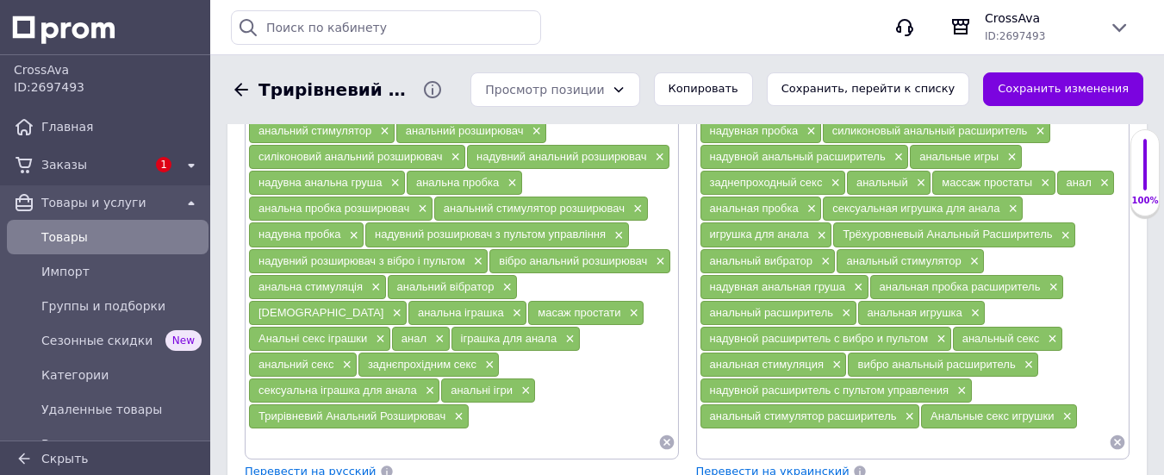
scroll to position [1301, 0]
click at [836, 357] on span "×" at bounding box center [835, 364] width 14 height 15
click at [1055, 332] on span "×" at bounding box center [1050, 339] width 14 height 15
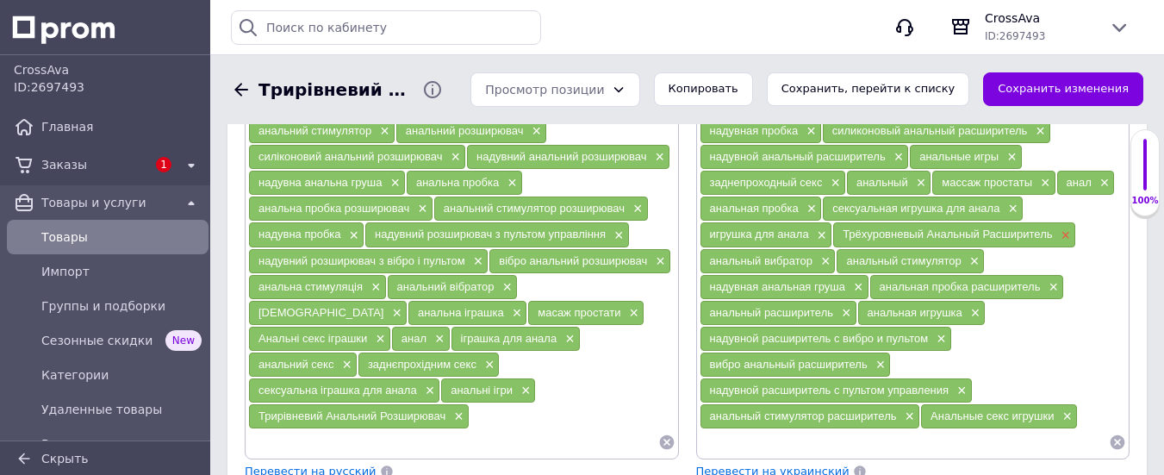
click at [1066, 228] on span "×" at bounding box center [1064, 235] width 14 height 15
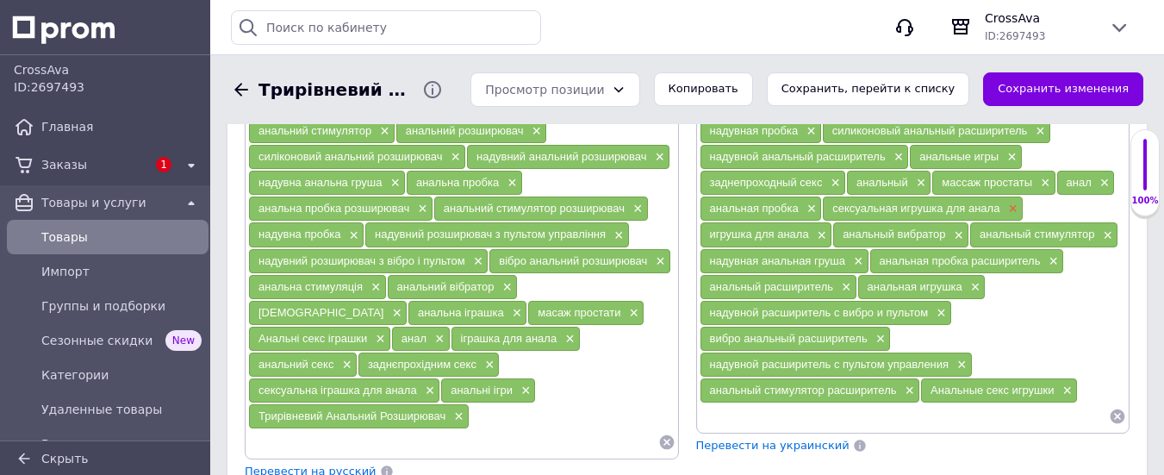
click at [1011, 202] on span "×" at bounding box center [1011, 209] width 14 height 15
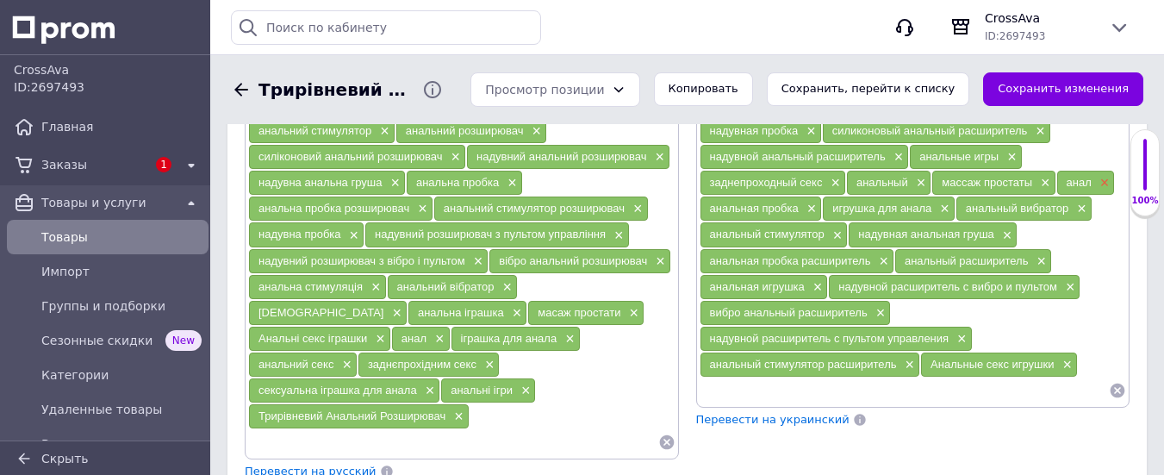
click at [1106, 176] on span "×" at bounding box center [1103, 183] width 14 height 15
click at [833, 176] on span "×" at bounding box center [833, 183] width 14 height 15
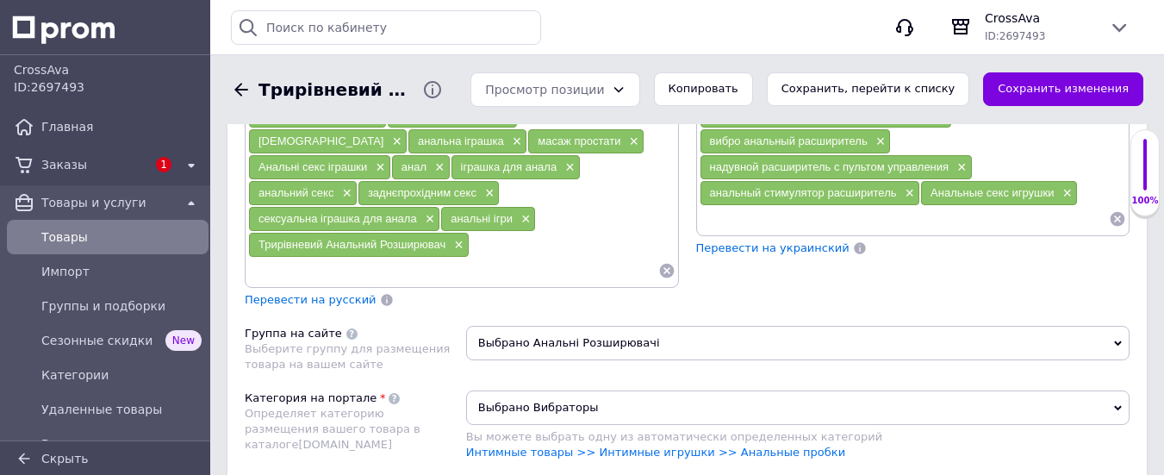
scroll to position [1473, 0]
click at [751, 240] on span "Перевести на украинский" at bounding box center [772, 246] width 153 height 13
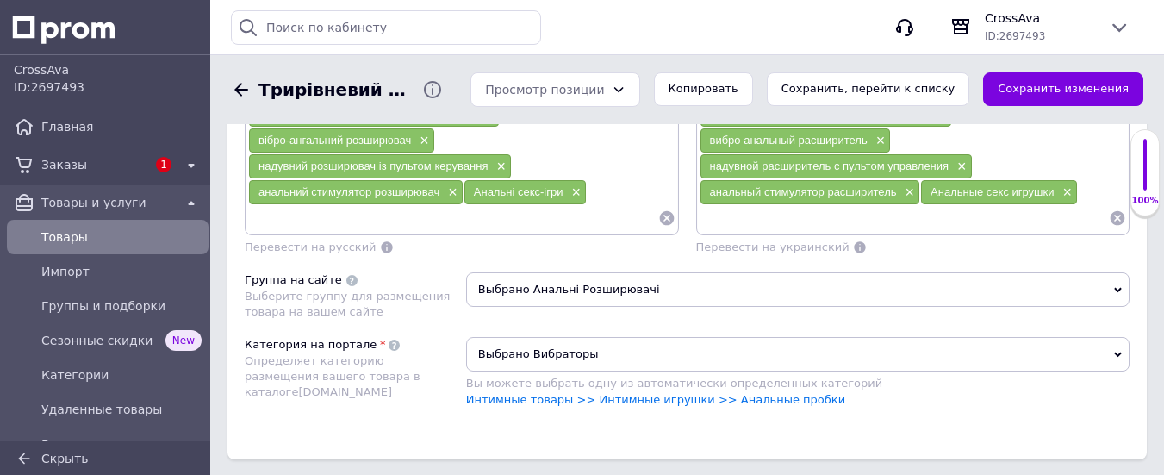
scroll to position [1446, 0]
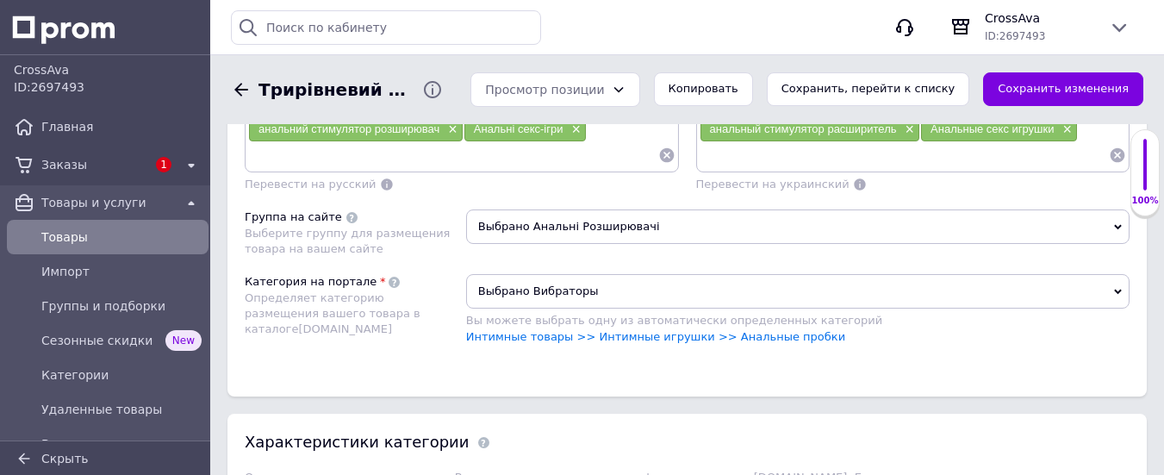
click at [668, 274] on span "Выбрано Вибраторы" at bounding box center [797, 291] width 663 height 34
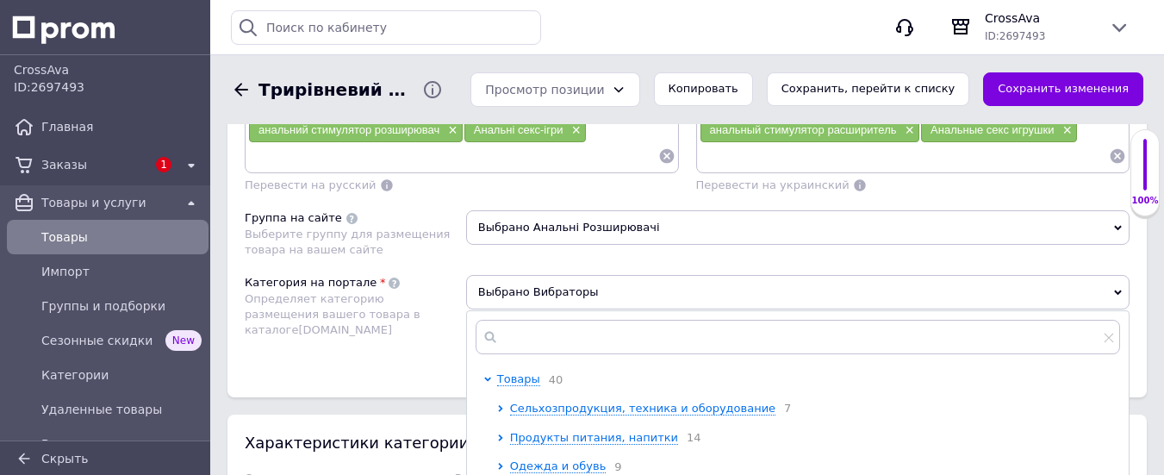
scroll to position [1534, 0]
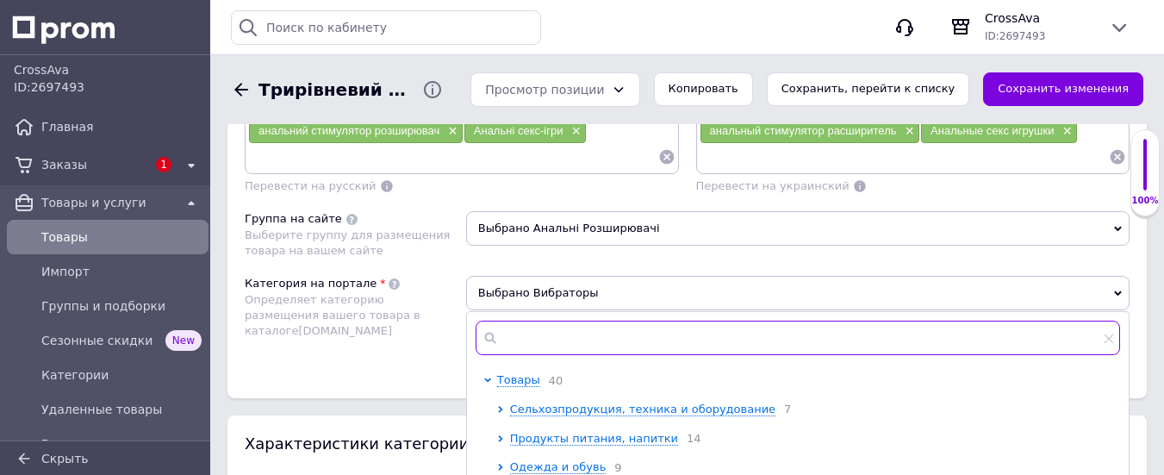
click at [565, 320] on input "text" at bounding box center [798, 337] width 644 height 34
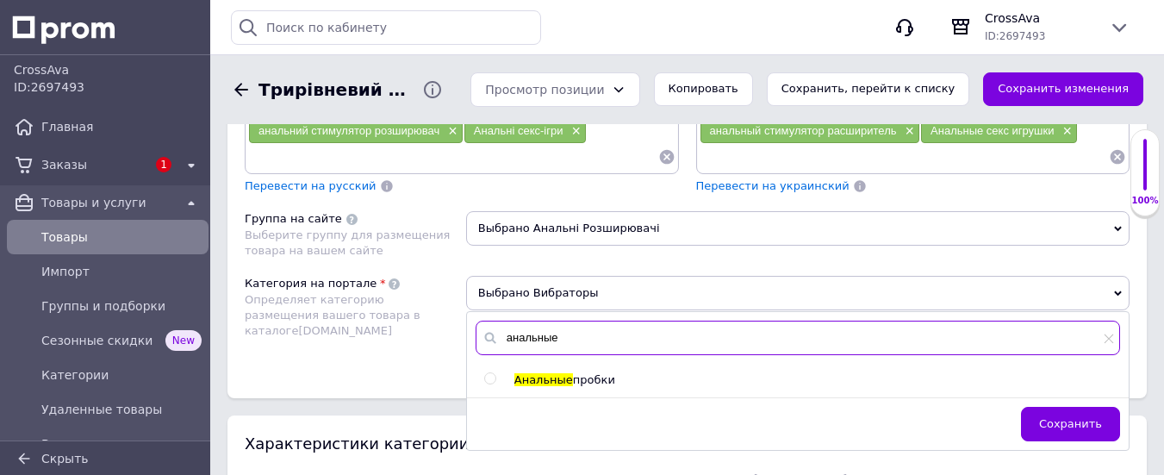
type input "анальные"
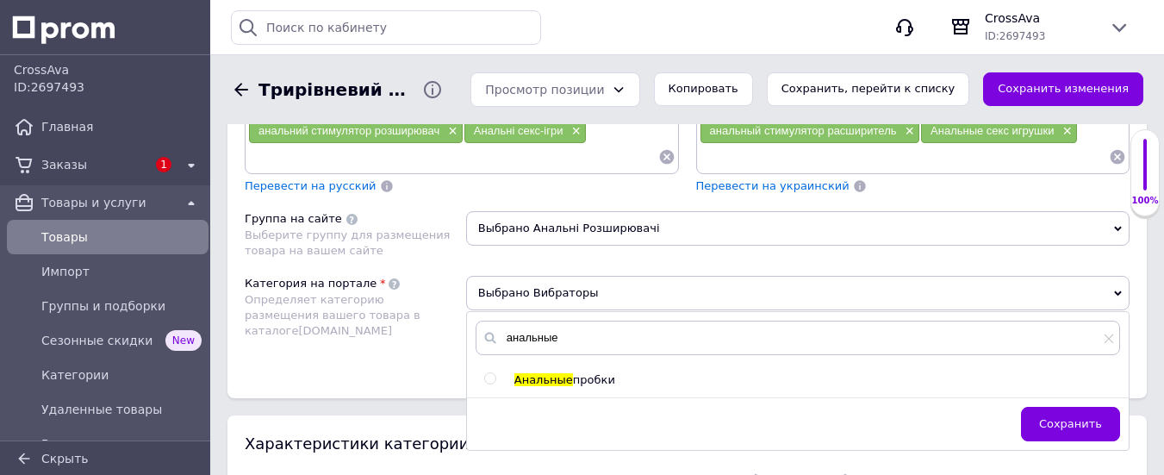
click at [493, 373] on input "radio" at bounding box center [489, 378] width 11 height 11
radio input "true"
click at [1074, 417] on span "Сохранить" at bounding box center [1070, 423] width 63 height 13
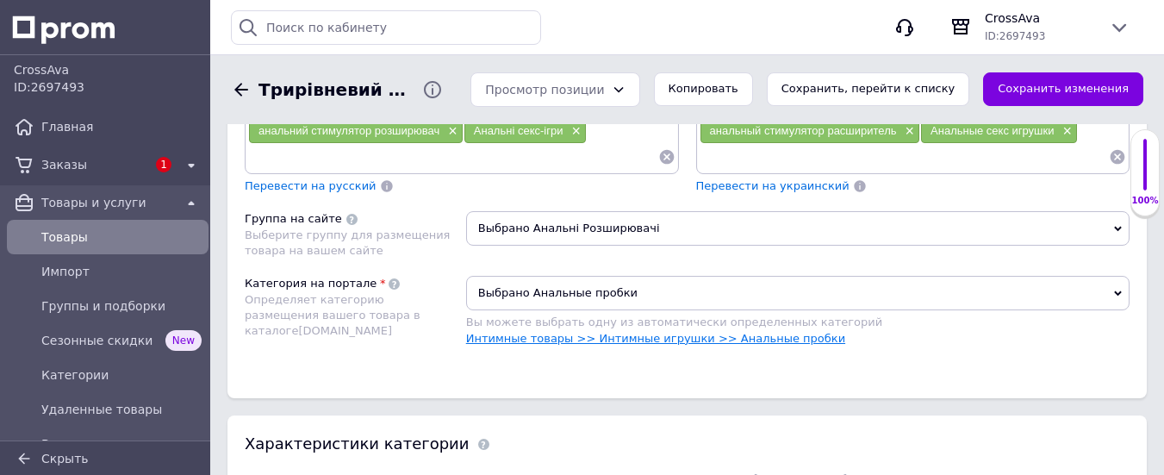
click at [645, 332] on link "Интимные товары >> Интимные игрушки >> Анальные пробки" at bounding box center [655, 338] width 379 height 13
click at [616, 332] on link "Интимные товары >> Интимные игрушки >> Анальные пробки" at bounding box center [655, 338] width 379 height 13
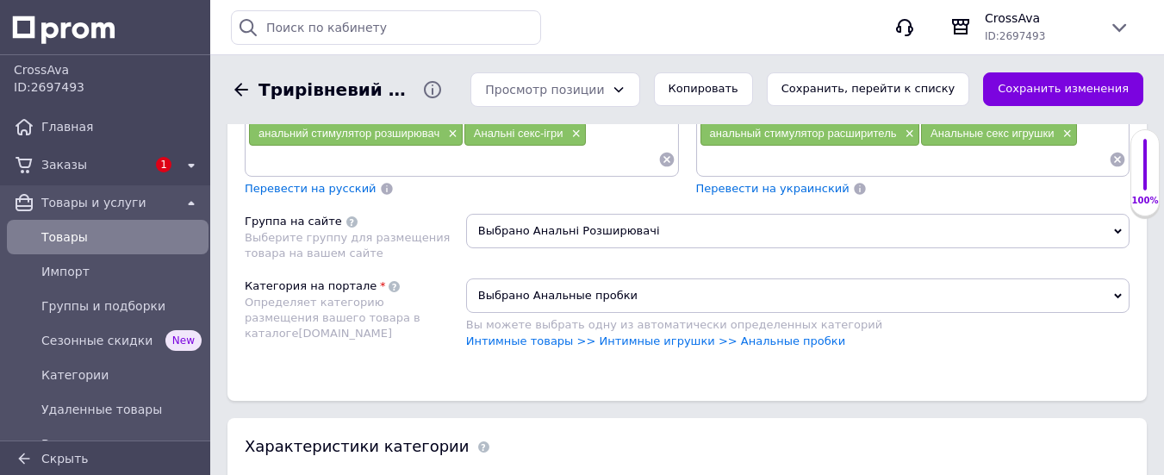
scroll to position [1533, 0]
click at [1094, 82] on button "Сохранить изменения" at bounding box center [1063, 89] width 160 height 34
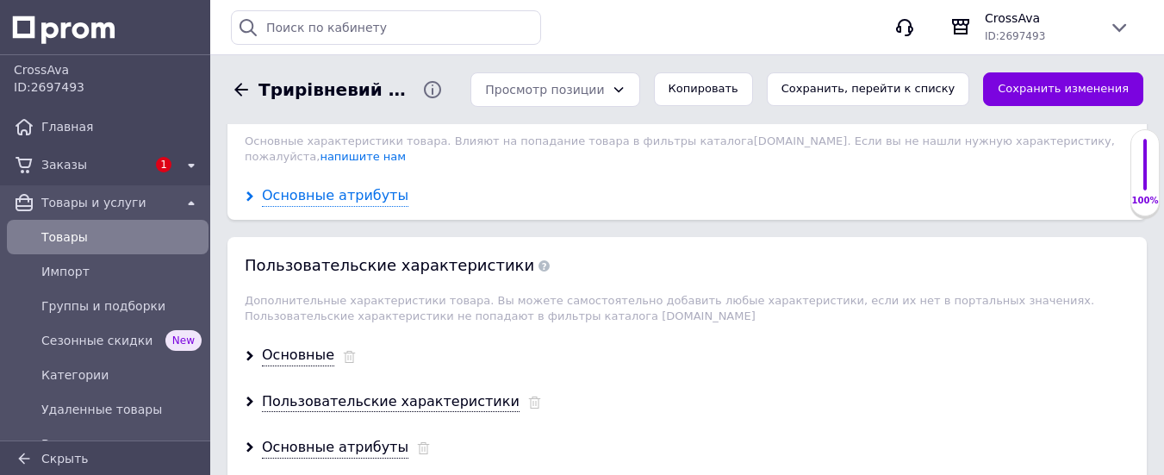
click at [357, 186] on div "Основные атрибуты" at bounding box center [335, 196] width 146 height 20
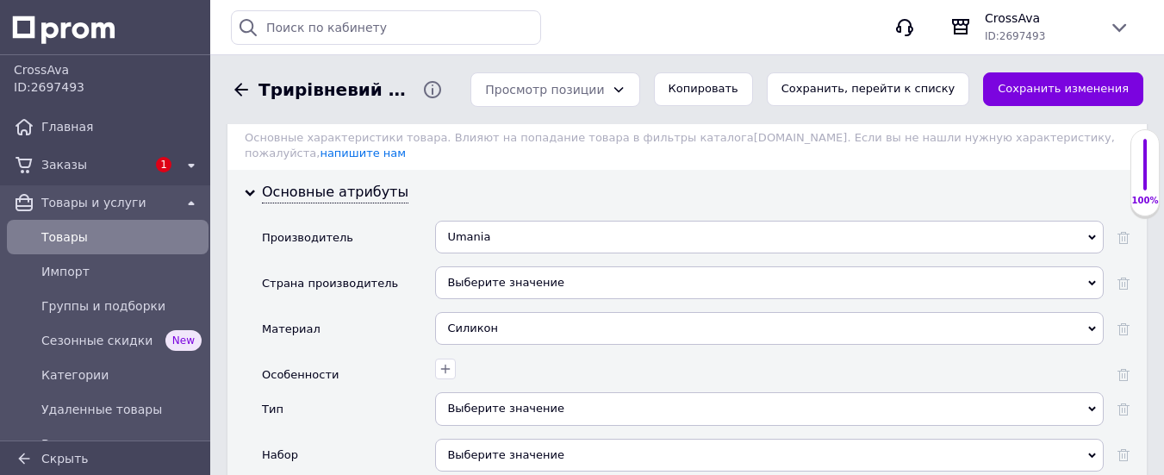
scroll to position [1876, 0]
click at [691, 220] on div "Umania" at bounding box center [769, 236] width 668 height 33
click at [1122, 231] on icon at bounding box center [1123, 237] width 12 height 12
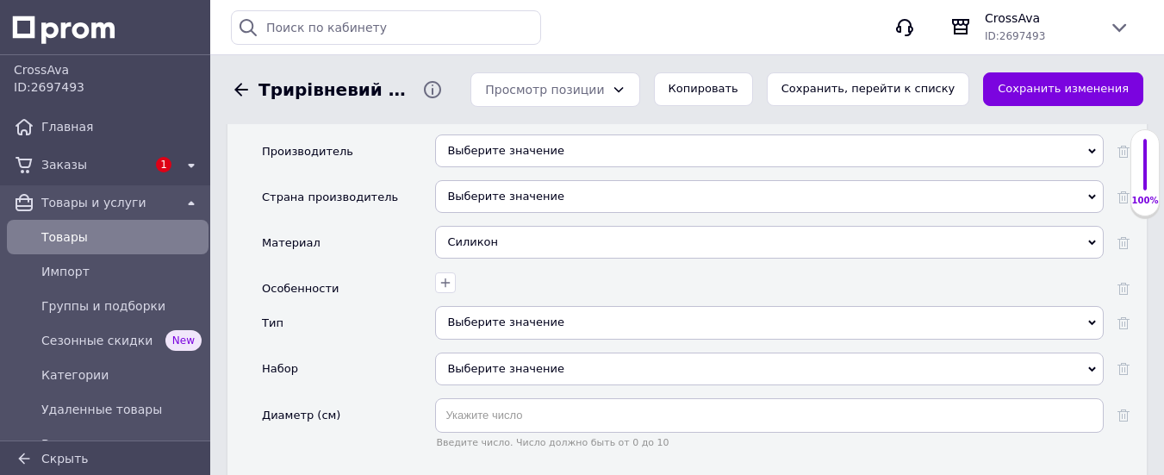
scroll to position [1962, 0]
click at [641, 306] on div "Выберите значение" at bounding box center [769, 322] width 668 height 33
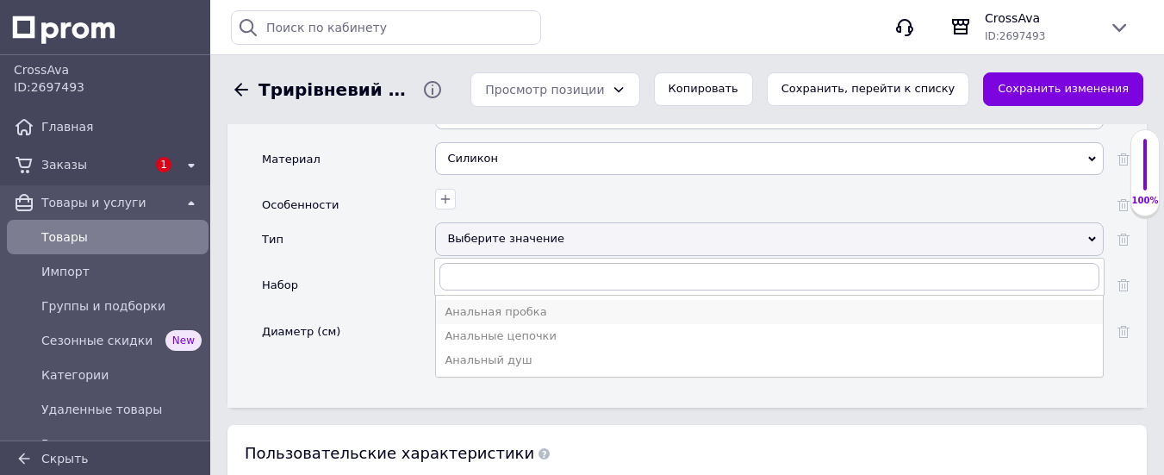
click at [584, 304] on div "Анальная пробка" at bounding box center [770, 312] width 650 height 16
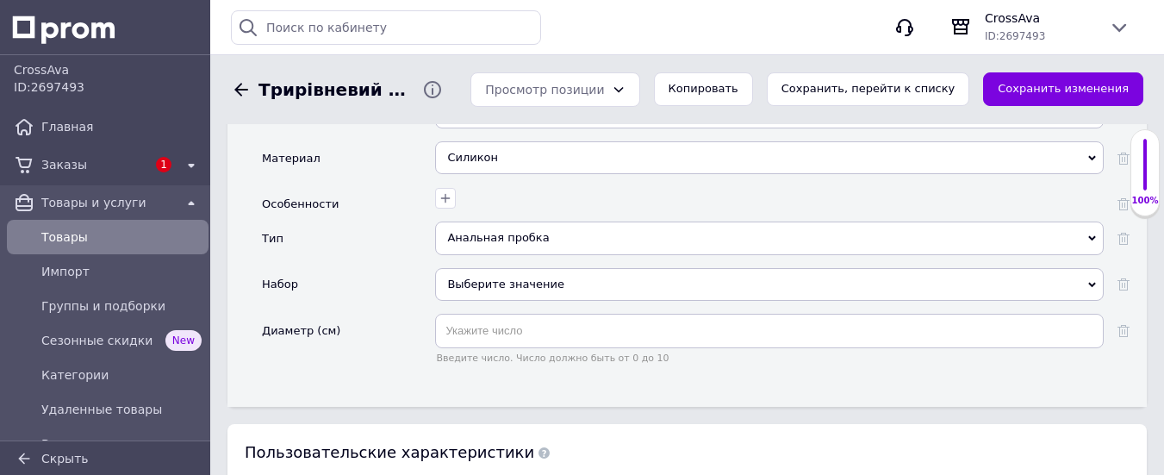
scroll to position [2047, 0]
click at [554, 267] on span "Выберите значение" at bounding box center [769, 283] width 668 height 33
click at [406, 267] on div "Набор" at bounding box center [348, 290] width 173 height 46
click at [559, 267] on span "Выберите значение" at bounding box center [769, 283] width 668 height 33
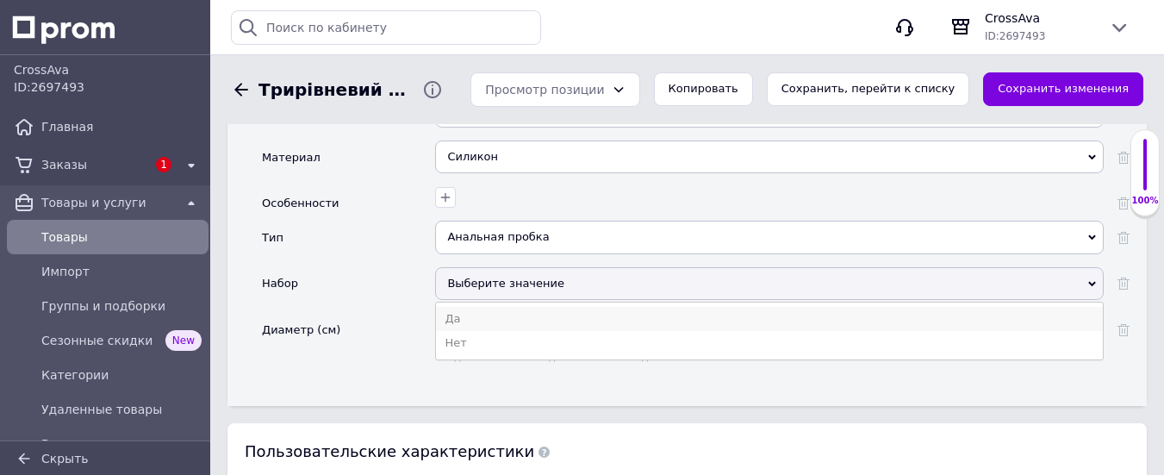
click at [541, 307] on li "Да" at bounding box center [769, 319] width 667 height 24
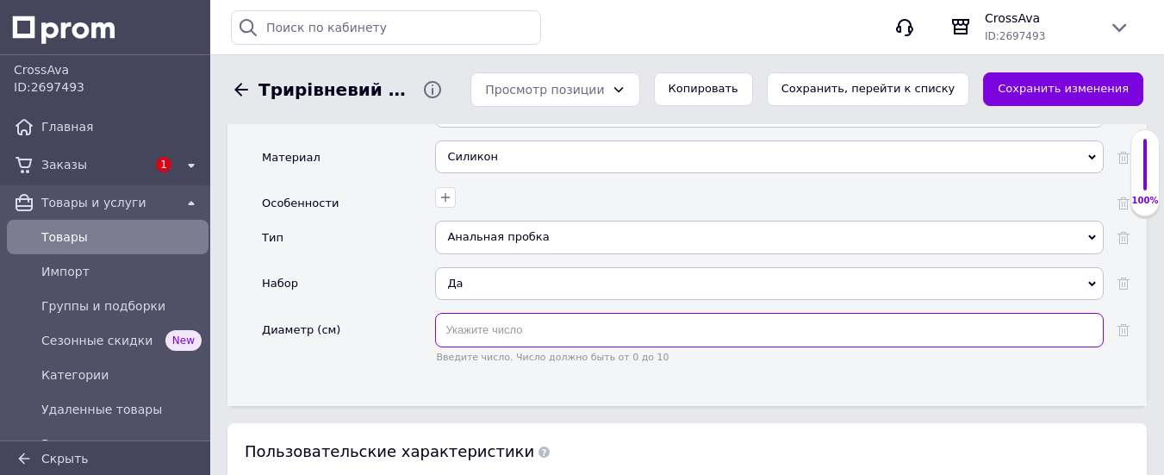
click at [574, 313] on input "text" at bounding box center [769, 330] width 668 height 34
type input "8.5"
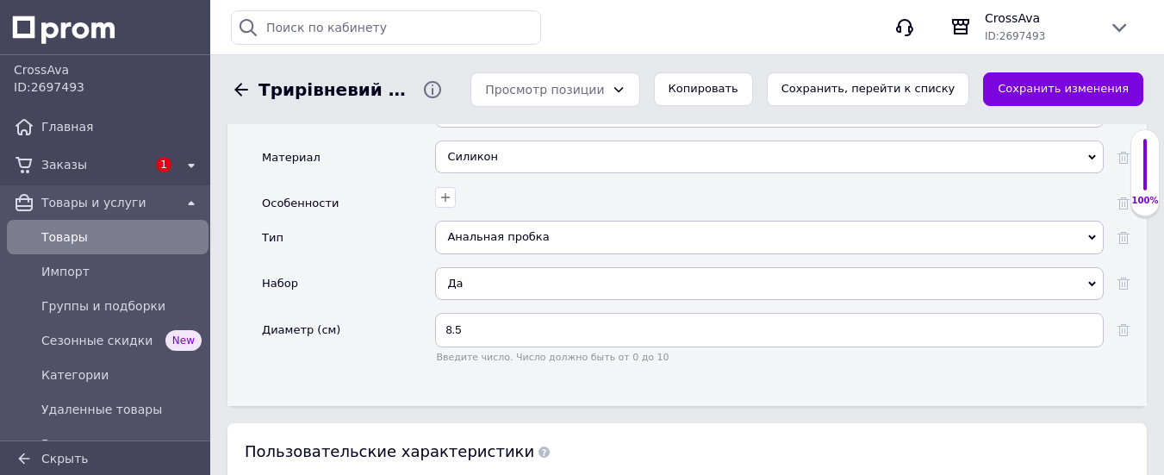
click at [625, 354] on div "Основные атрибуты Производитель Выберите значение Umania Страна производитель В…" at bounding box center [686, 201] width 919 height 407
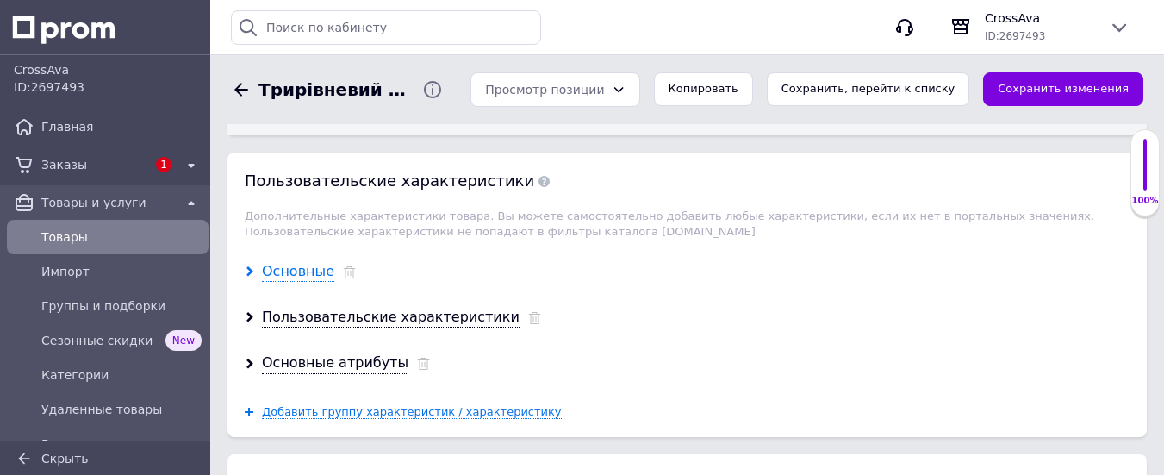
scroll to position [2316, 0]
click at [301, 263] on div "Основные" at bounding box center [298, 273] width 72 height 20
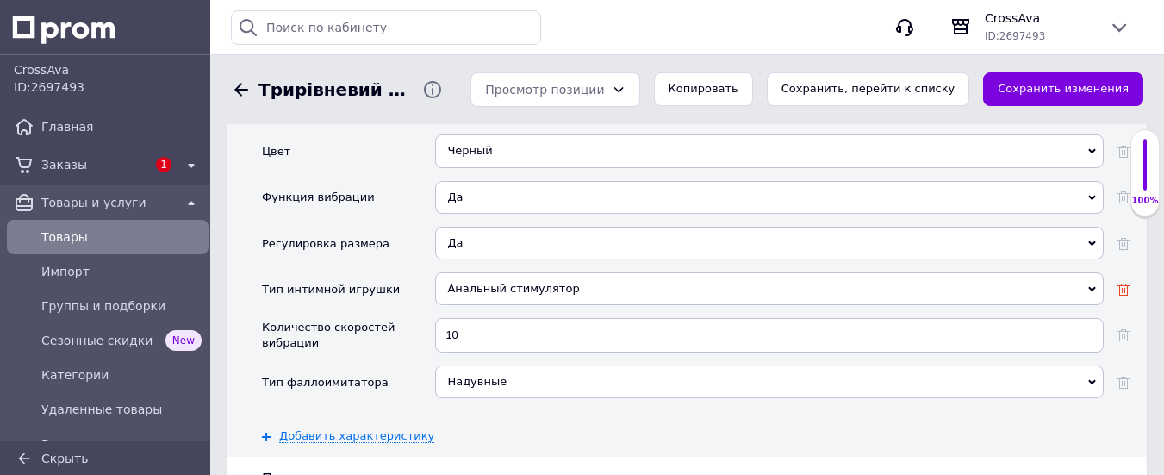
scroll to position [2573, 0]
click at [1122, 283] on use at bounding box center [1123, 289] width 12 height 12
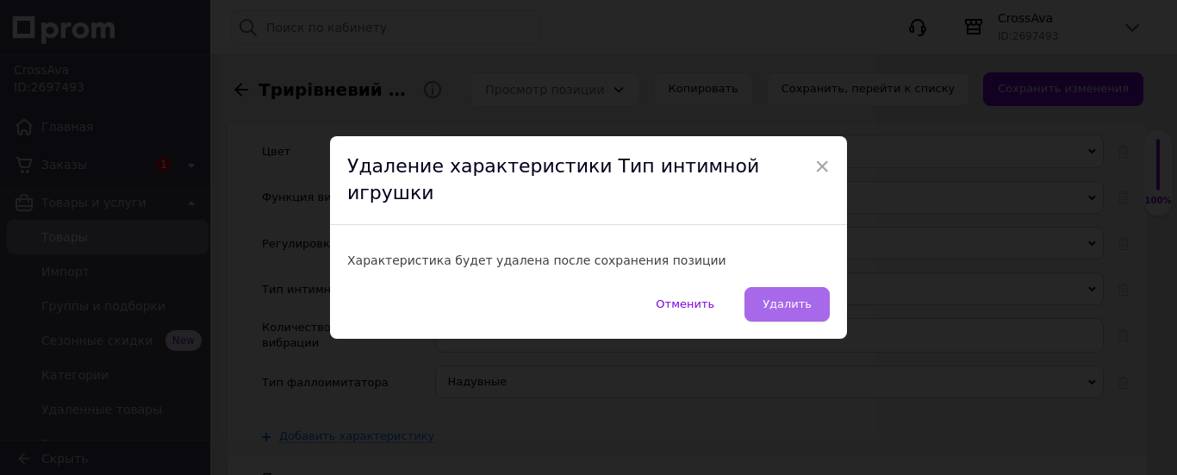
click at [768, 297] on span "Удалить" at bounding box center [786, 303] width 49 height 13
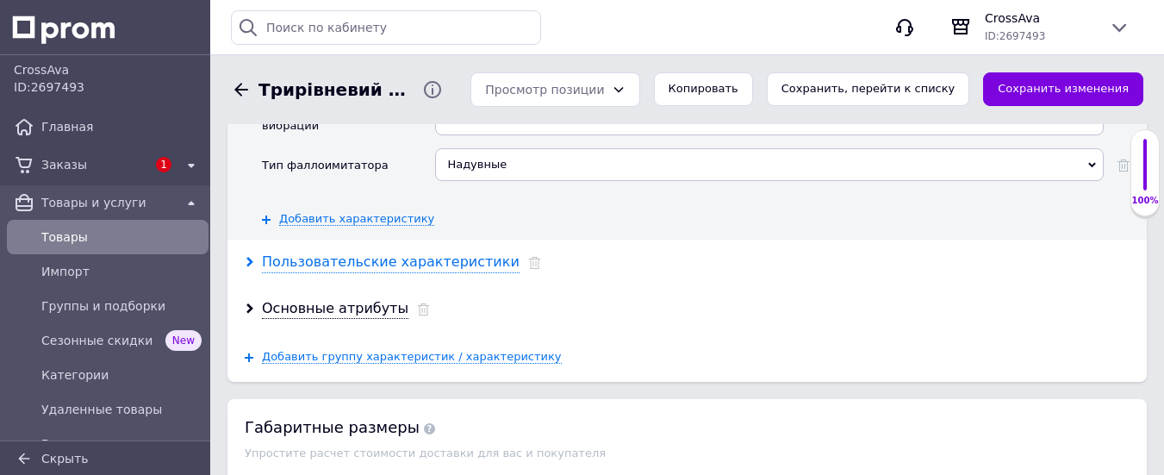
click at [436, 252] on div "Пользовательские характеристики" at bounding box center [391, 262] width 258 height 20
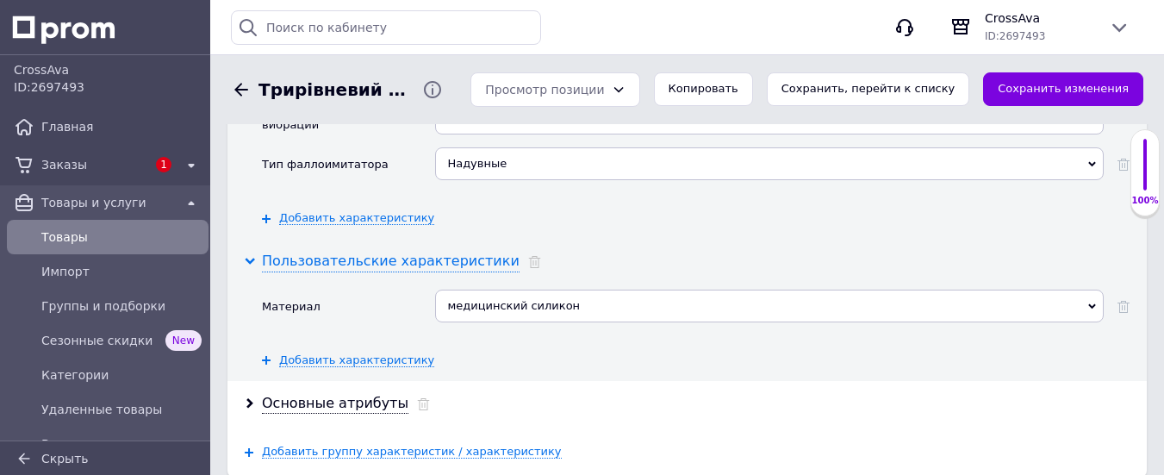
scroll to position [2745, 0]
click at [528, 256] on icon at bounding box center [534, 262] width 13 height 12
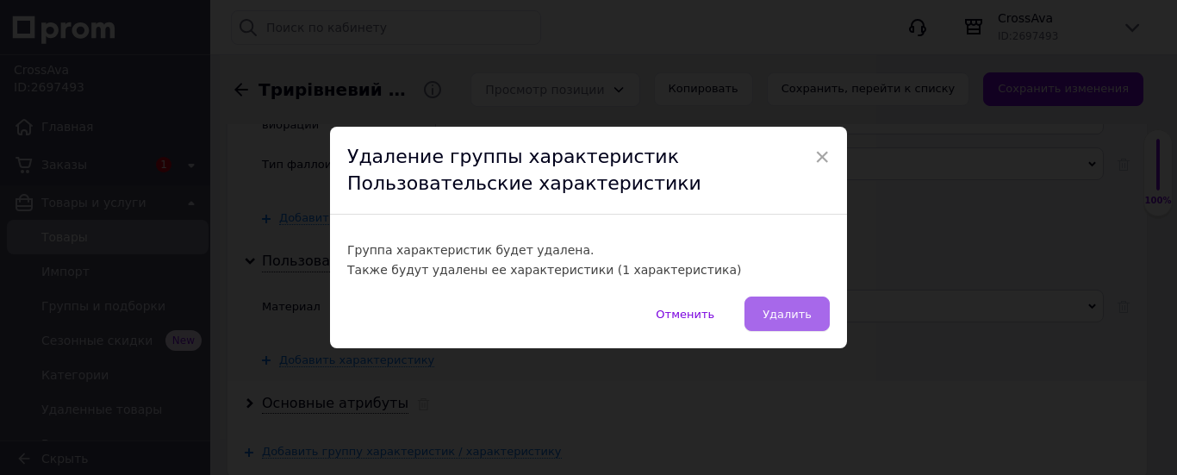
click at [791, 317] on span "Удалить" at bounding box center [786, 314] width 49 height 13
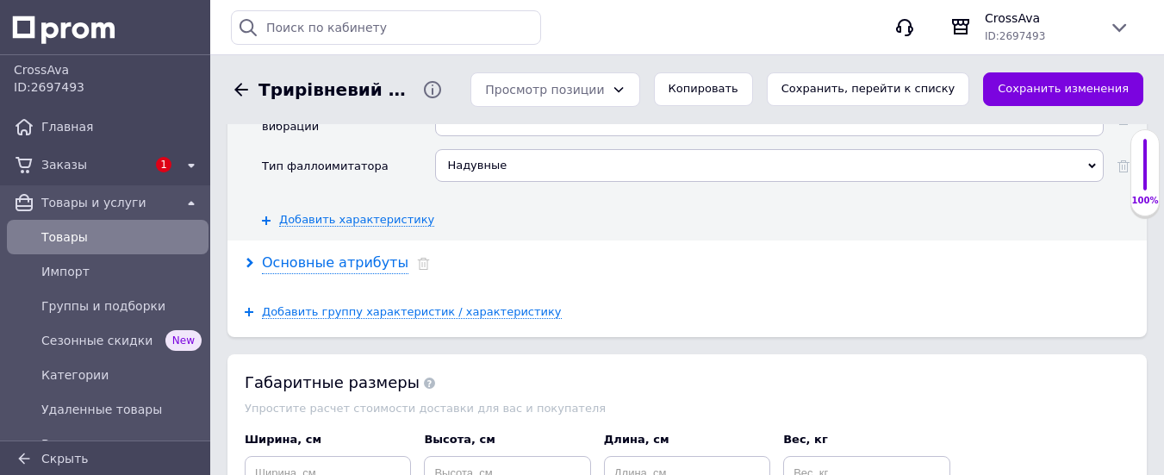
scroll to position [2745, 0]
click at [338, 252] on div "Основные атрибуты" at bounding box center [335, 262] width 146 height 20
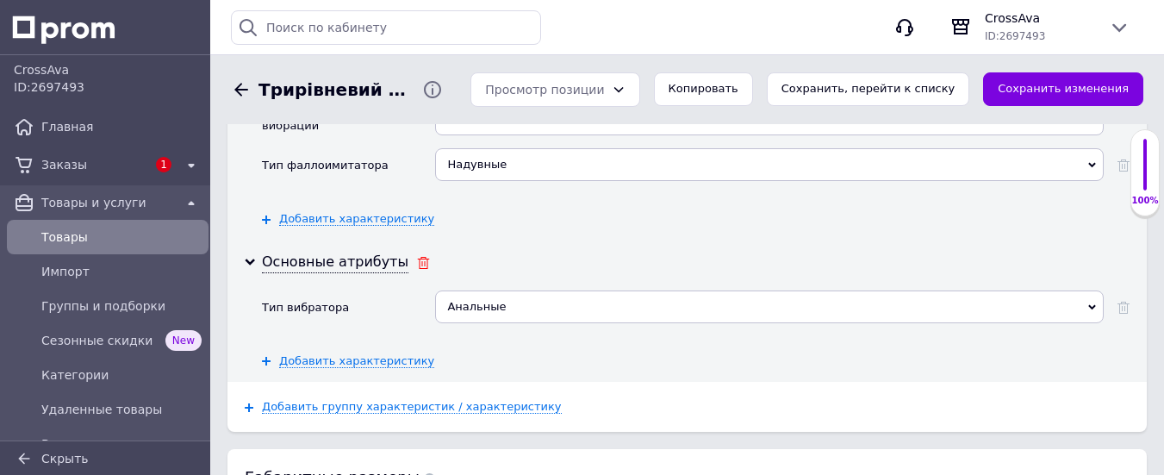
click at [417, 255] on div at bounding box center [423, 263] width 13 height 16
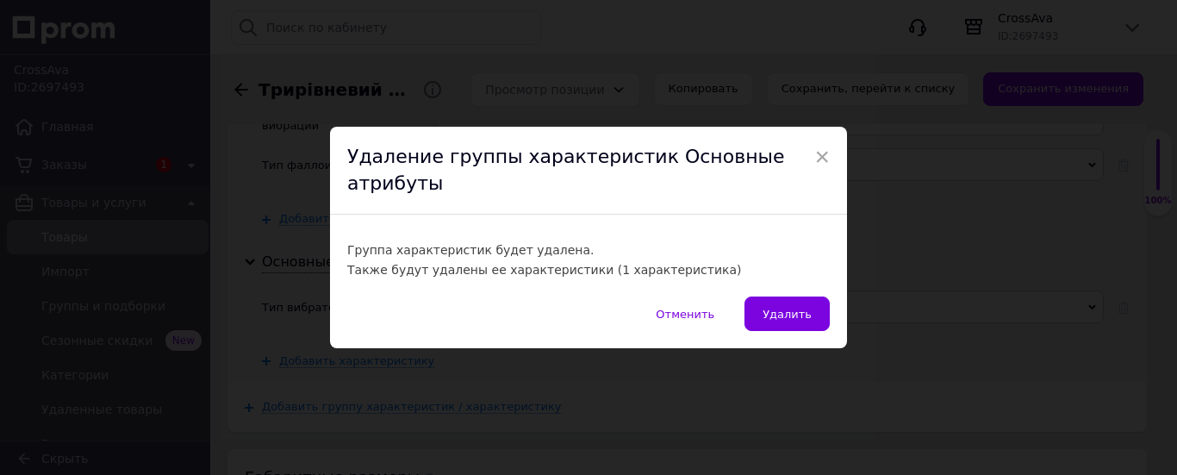
click at [768, 296] on button "Удалить" at bounding box center [786, 313] width 85 height 34
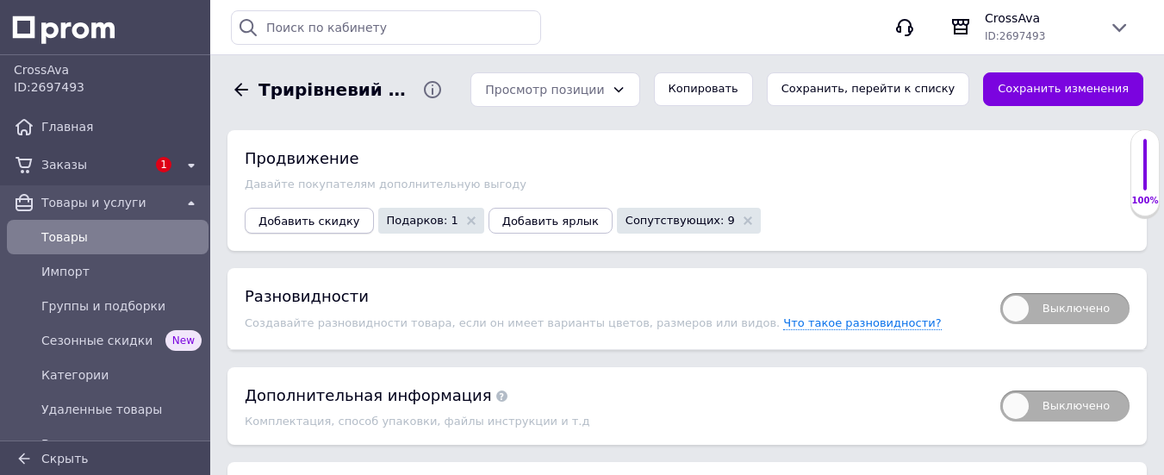
scroll to position [3093, 0]
click at [308, 214] on span "Добавить скидку" at bounding box center [309, 220] width 102 height 13
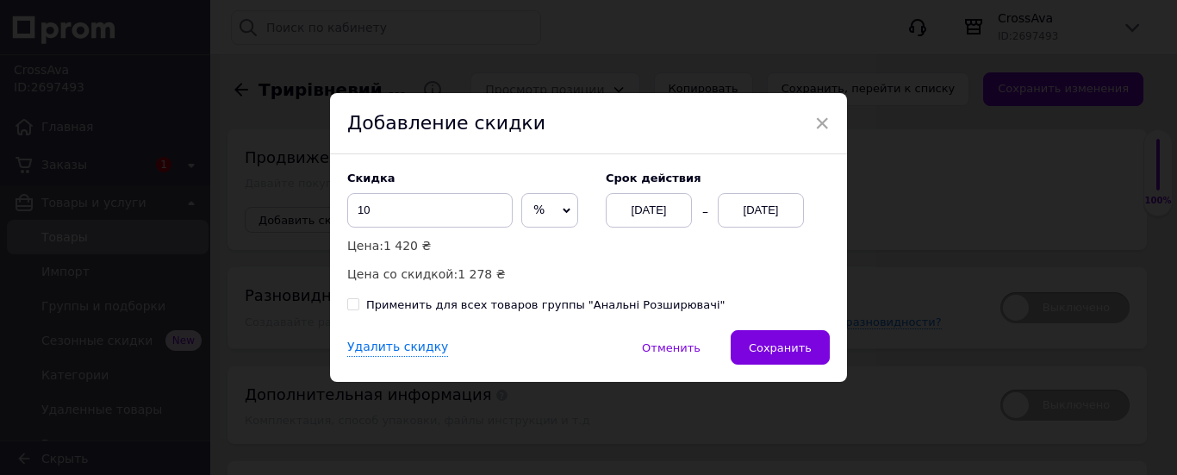
click at [767, 202] on div "[DATE]" at bounding box center [761, 210] width 86 height 34
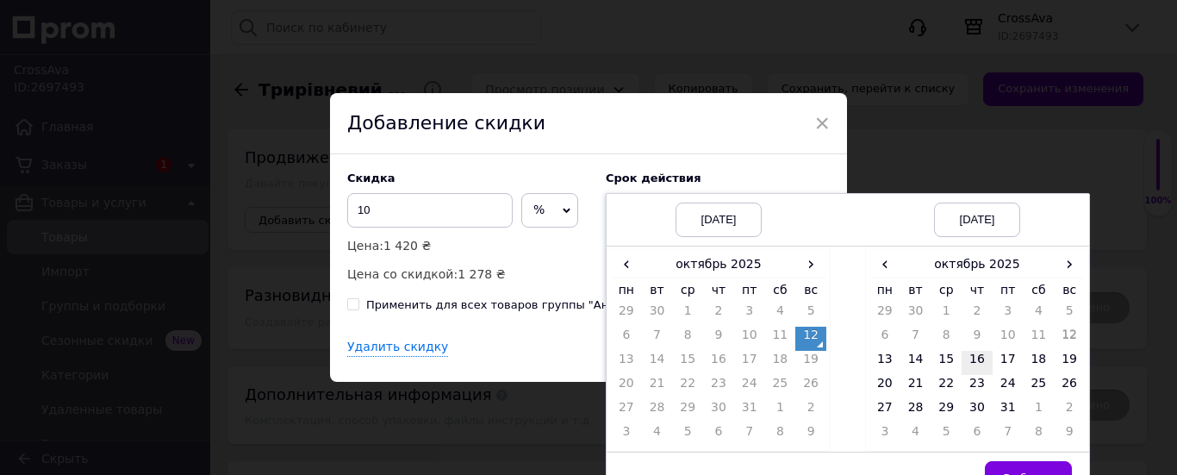
click at [969, 354] on td "16" at bounding box center [976, 363] width 31 height 24
click at [1013, 463] on button "Выбрать" at bounding box center [1028, 478] width 87 height 34
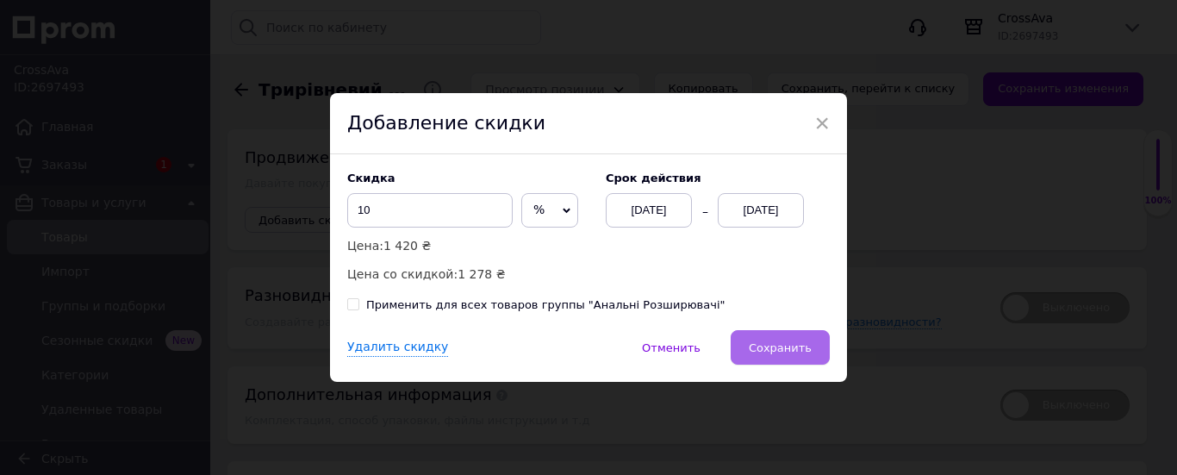
click at [799, 340] on button "Сохранить" at bounding box center [780, 347] width 99 height 34
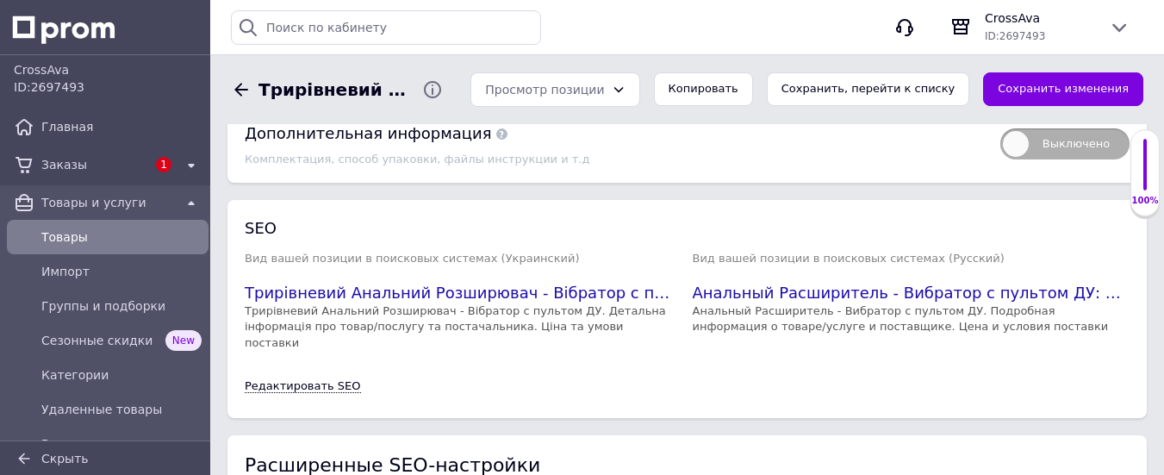
scroll to position [3354, 0]
click at [291, 380] on link "Редактировать SEO" at bounding box center [303, 387] width 116 height 14
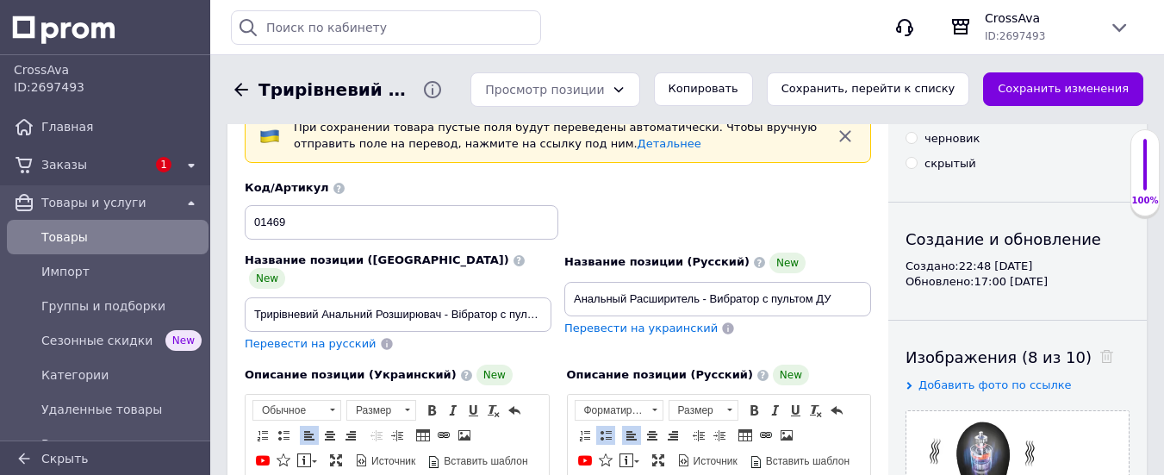
scroll to position [90, 0]
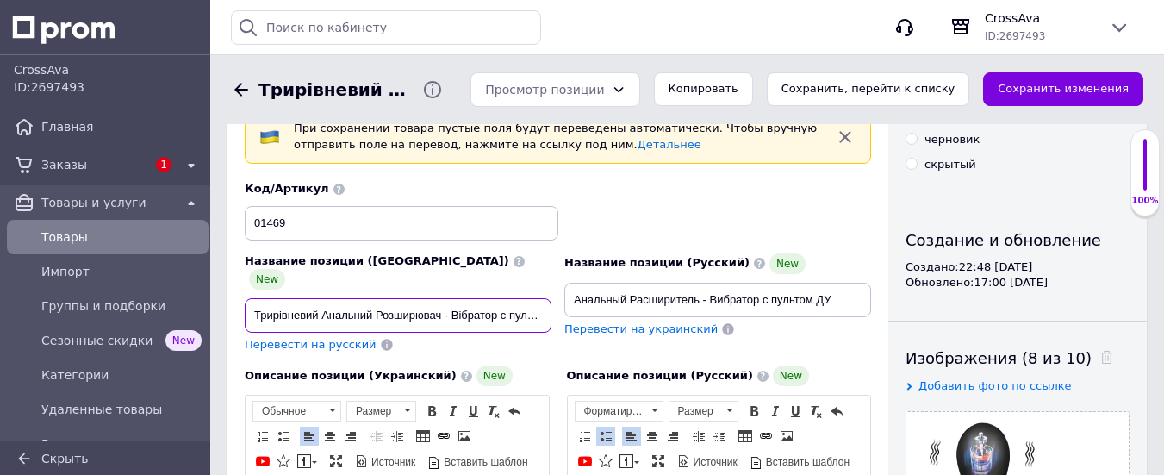
click at [323, 298] on input "Трирівневий Анальний Розширювач - Вібратор c пультом ДУ" at bounding box center [398, 315] width 307 height 34
type input "Анальний Розширювач - Вібратор c пультом ДУ"
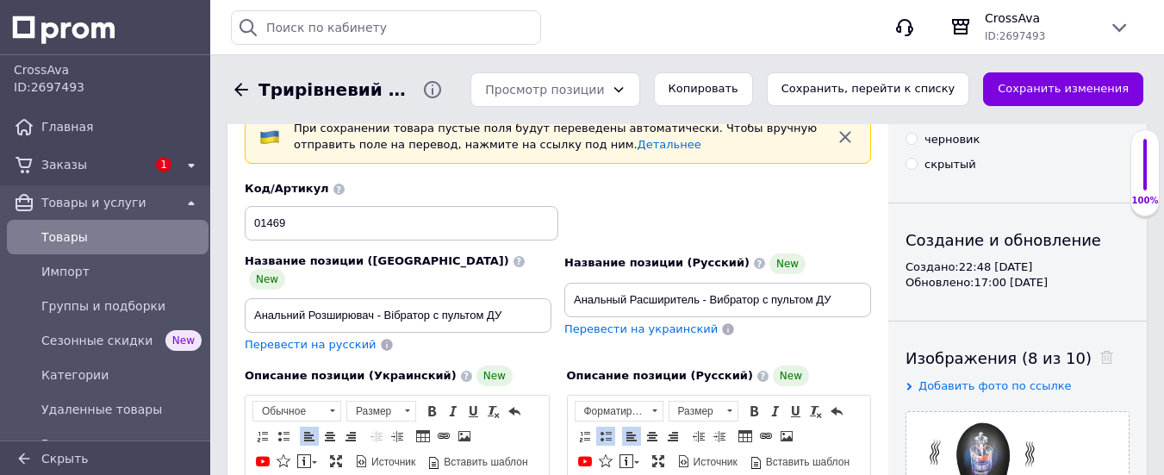
click at [1060, 81] on button "Сохранить изменения" at bounding box center [1063, 89] width 160 height 34
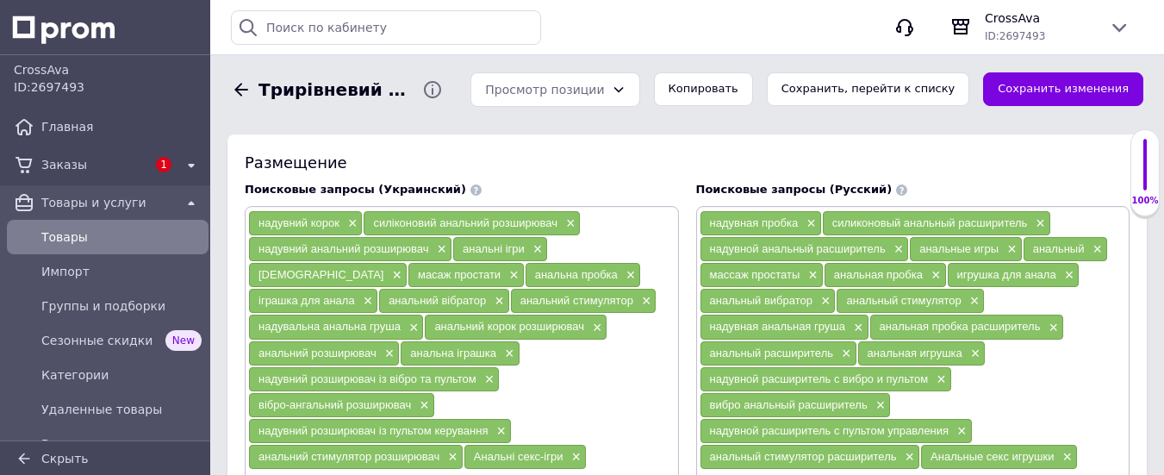
scroll to position [1209, 0]
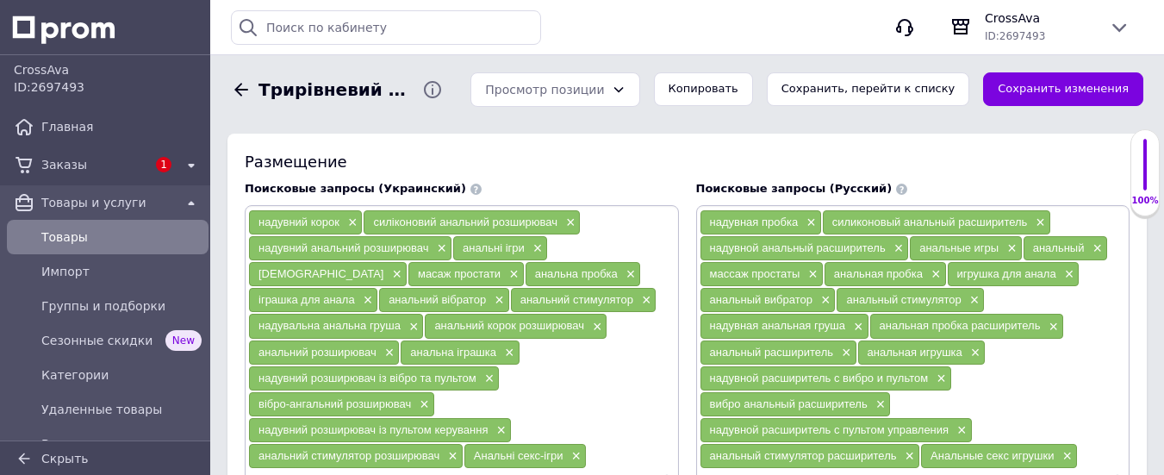
drag, startPoint x: 824, startPoint y: 202, endPoint x: 1025, endPoint y: 212, distance: 201.0
click at [1025, 212] on div "силиконовый анальный расширитель ×" at bounding box center [936, 222] width 227 height 24
copy span "силиконовый анальный расширитель"
drag, startPoint x: 709, startPoint y: 232, endPoint x: 887, endPoint y: 233, distance: 178.3
click at [887, 236] on div "надувной анальный расширитель ×" at bounding box center [804, 248] width 208 height 24
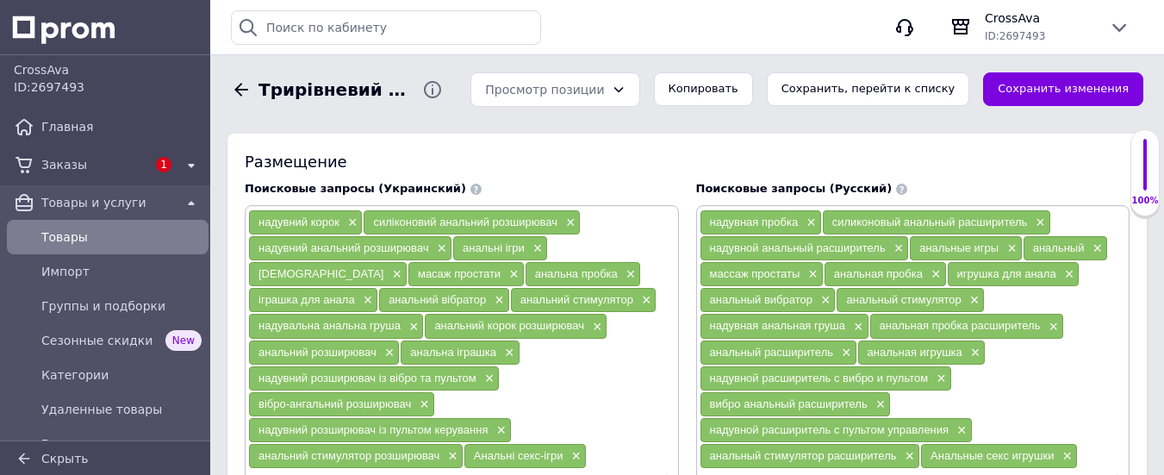
copy span "надувной анальный расширитель"
drag, startPoint x: 706, startPoint y: 383, endPoint x: 876, endPoint y: 382, distance: 170.6
click at [876, 392] on div "вибро анальный расширитель ×" at bounding box center [795, 404] width 190 height 24
copy span "вибро анальный расширитель"
click at [593, 398] on div "надувний корок × силіконовий анальний розширювач × надувний анальний розширювач…" at bounding box center [461, 351] width 427 height 285
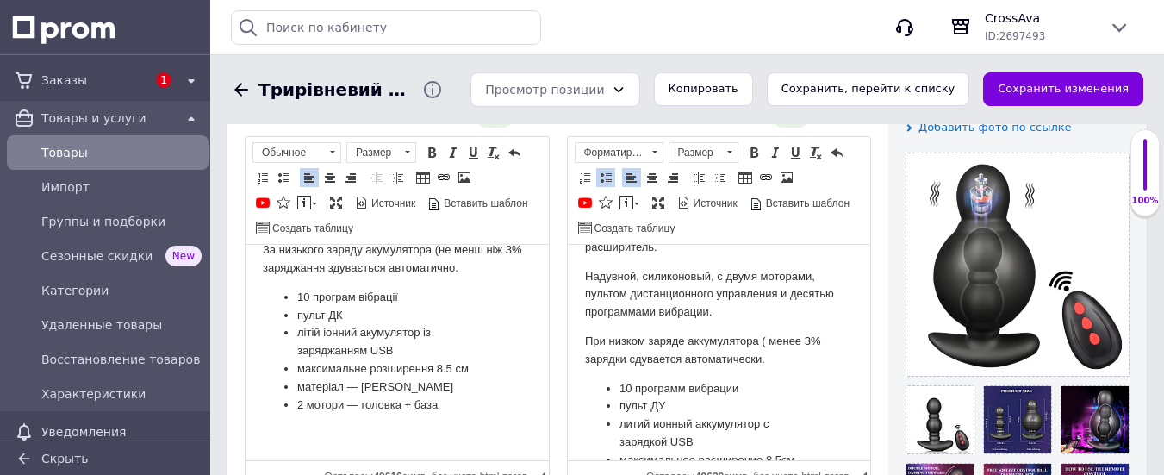
scroll to position [92, 0]
click at [239, 78] on div "Трирівневий Анальний Розширювач - Вібратор Umania c пультом ДУ" at bounding box center [340, 89] width 226 height 34
click at [238, 84] on icon at bounding box center [241, 89] width 21 height 21
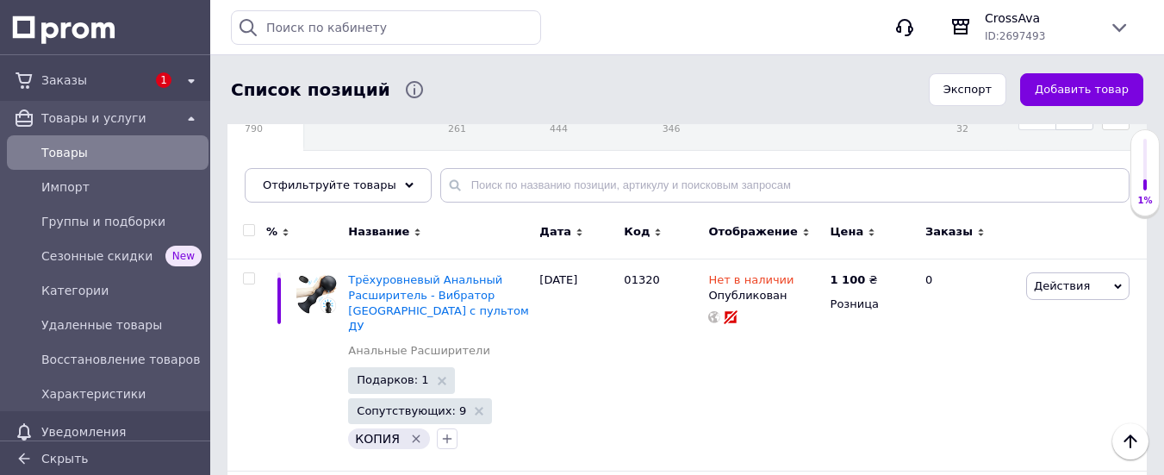
scroll to position [93, 0]
click at [103, 141] on div "Товары" at bounding box center [121, 152] width 167 height 24
click at [360, 183] on span "Отфильтруйте товары" at bounding box center [330, 184] width 134 height 13
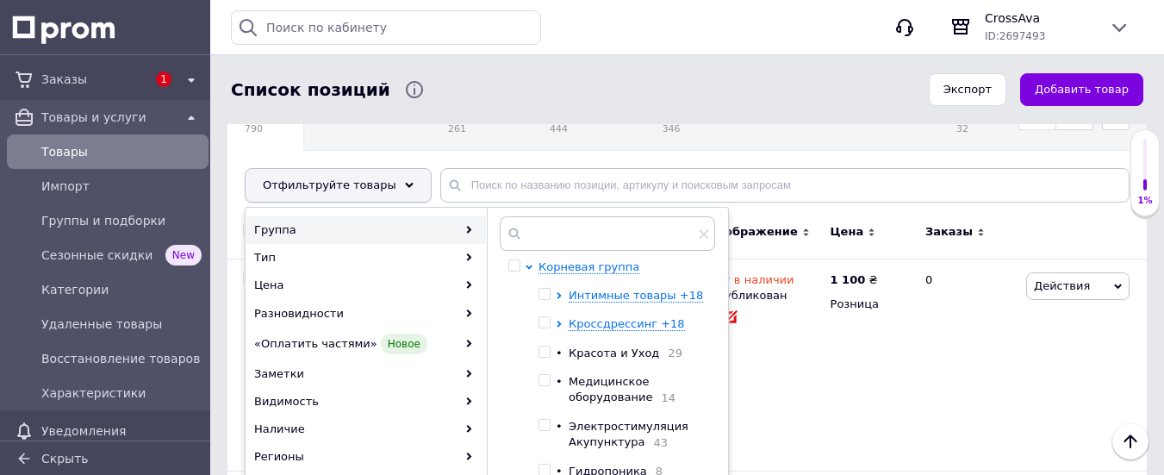
click at [324, 181] on span "Отфильтруйте товары" at bounding box center [330, 184] width 134 height 13
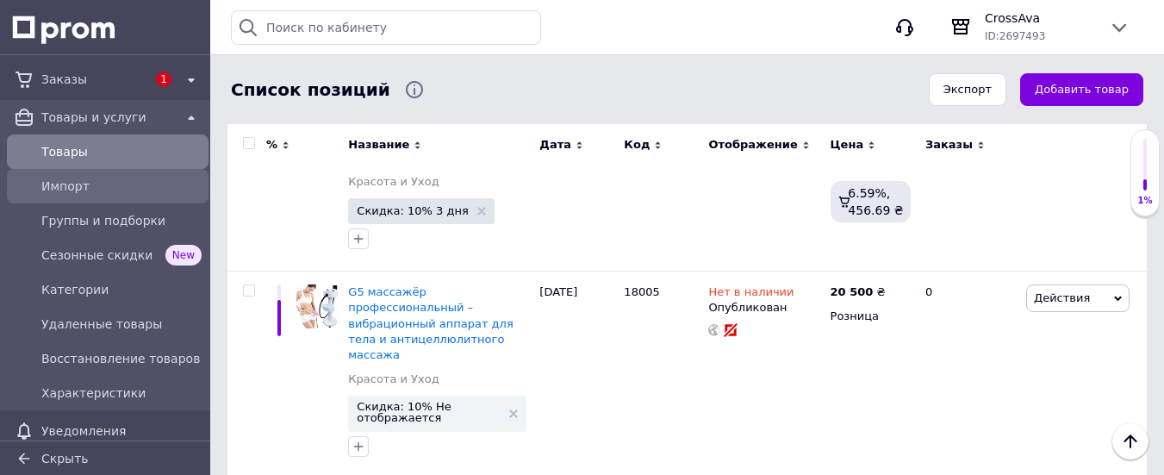
scroll to position [1212, 0]
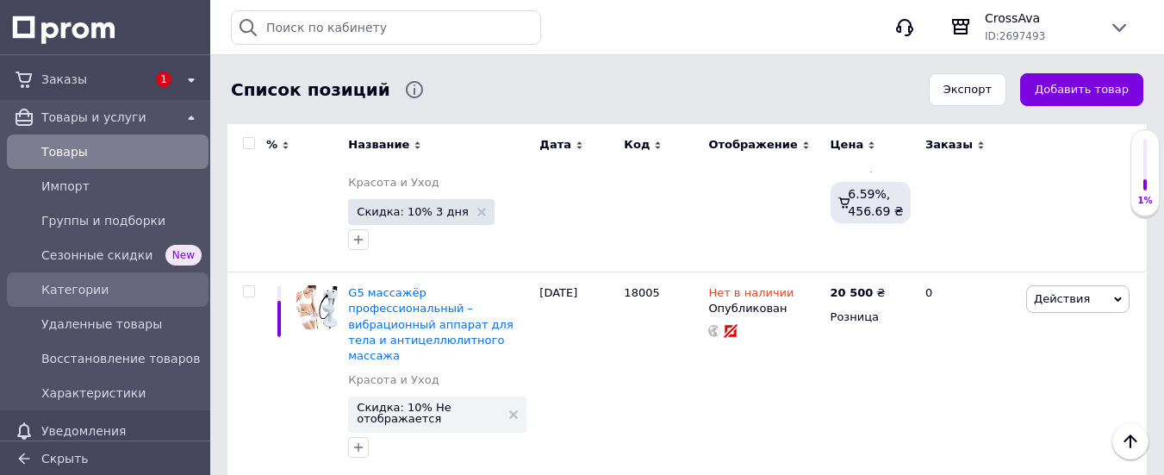
click at [82, 288] on span "Категории" at bounding box center [121, 289] width 160 height 17
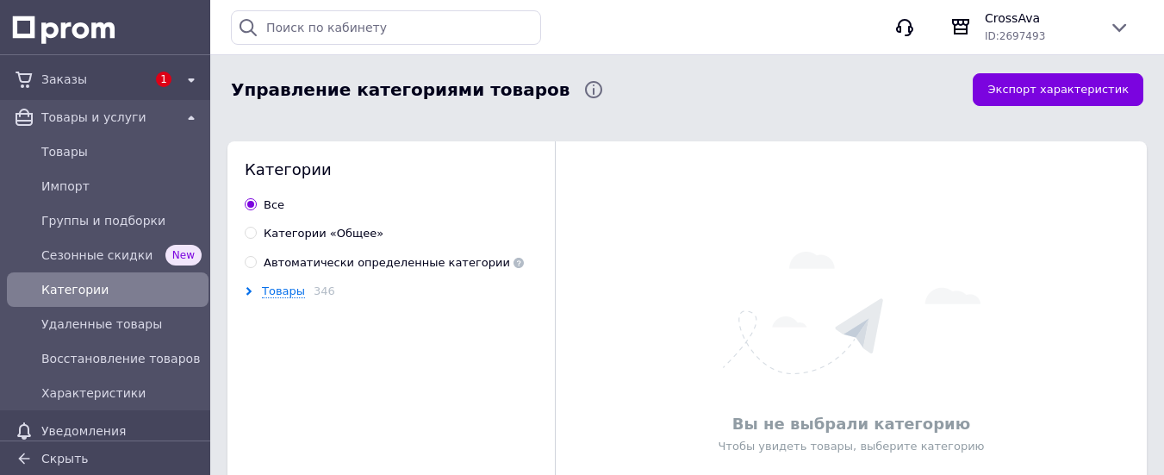
click at [252, 232] on input "Категории «Общее»" at bounding box center [250, 232] width 11 height 11
radio input "true"
radio input "false"
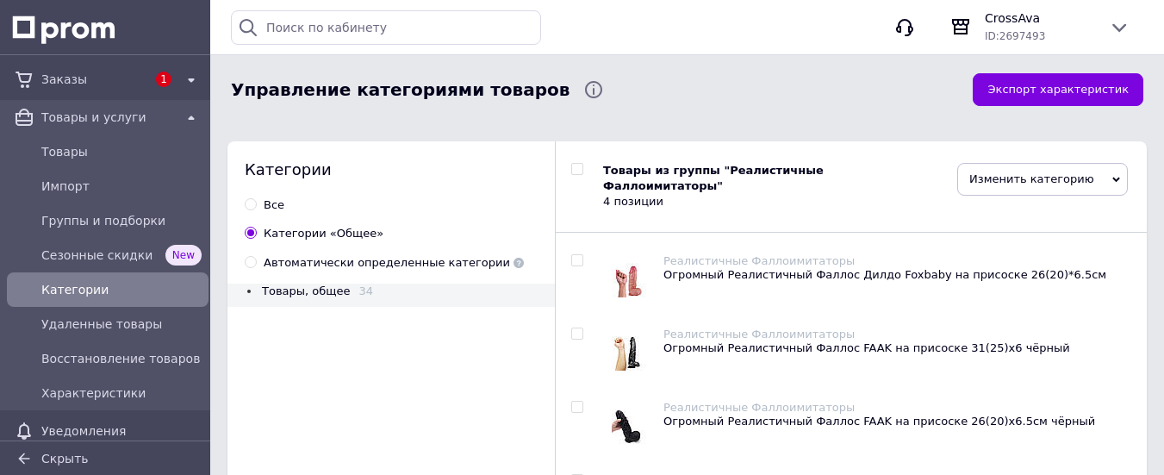
click at [301, 284] on span "Товары, общее" at bounding box center [306, 290] width 89 height 13
click at [306, 288] on span "Товары, общее" at bounding box center [306, 290] width 89 height 13
click at [575, 255] on input "checkbox" at bounding box center [576, 260] width 11 height 11
checkbox input "true"
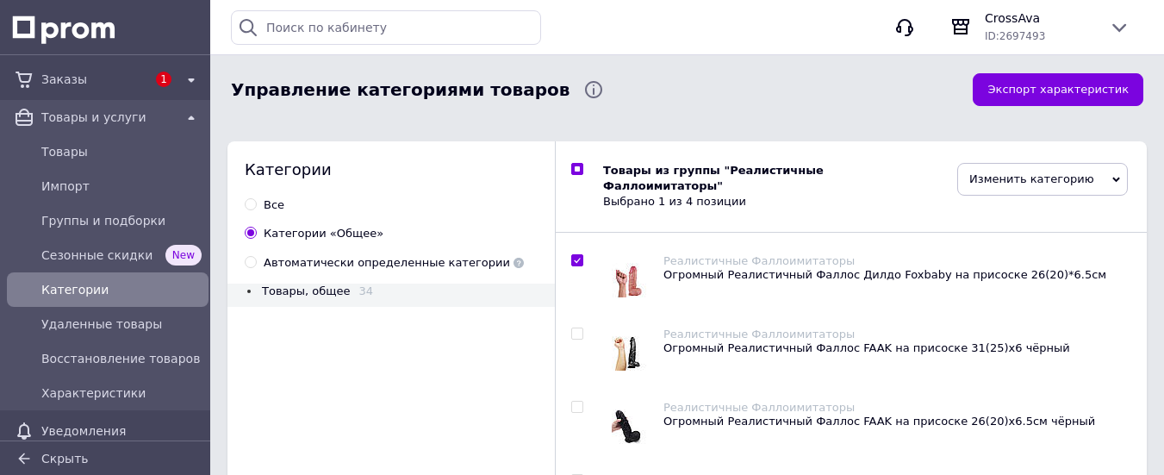
click at [578, 327] on div at bounding box center [577, 342] width 43 height 73
click at [575, 328] on input "checkbox" at bounding box center [576, 333] width 11 height 11
checkbox input "true"
click at [579, 401] on input "checkbox" at bounding box center [576, 406] width 11 height 11
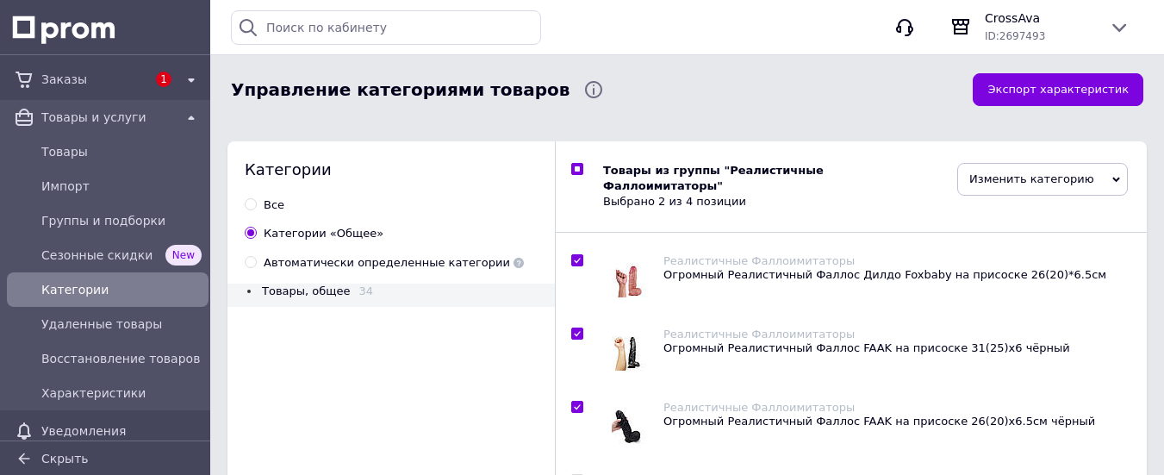
checkbox input "true"
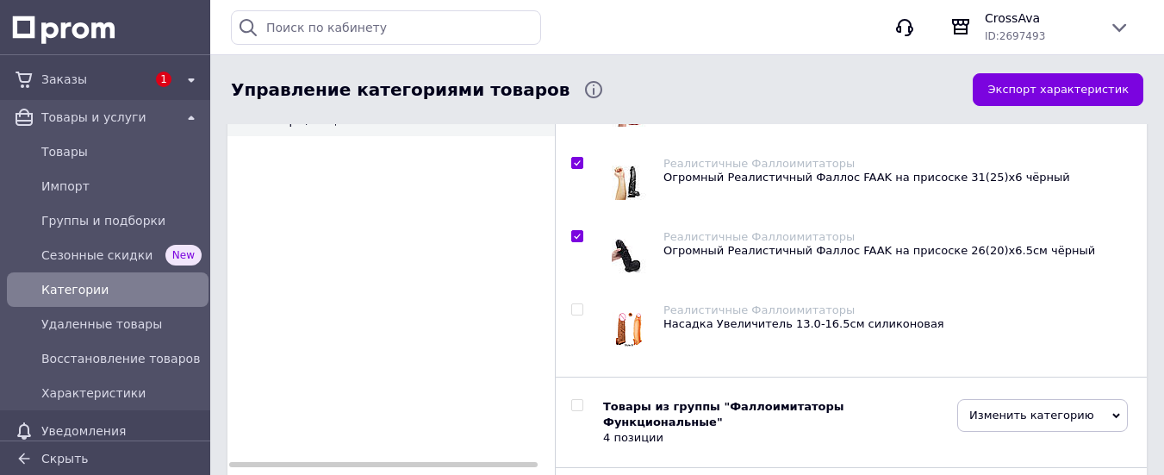
scroll to position [171, 0]
click at [579, 303] on input "checkbox" at bounding box center [576, 308] width 11 height 11
checkbox input "true"
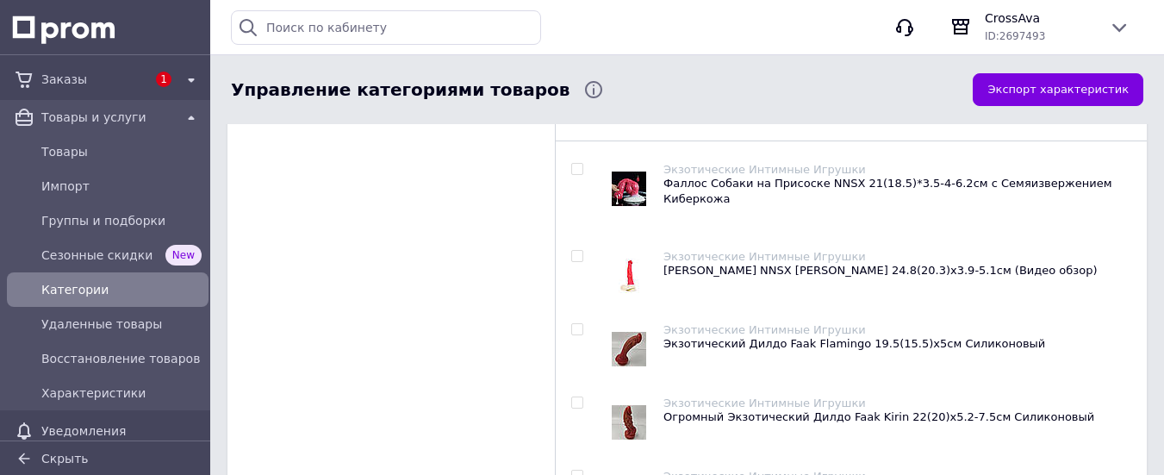
scroll to position [946, 0]
click at [580, 164] on input "checkbox" at bounding box center [576, 169] width 11 height 11
checkbox input "true"
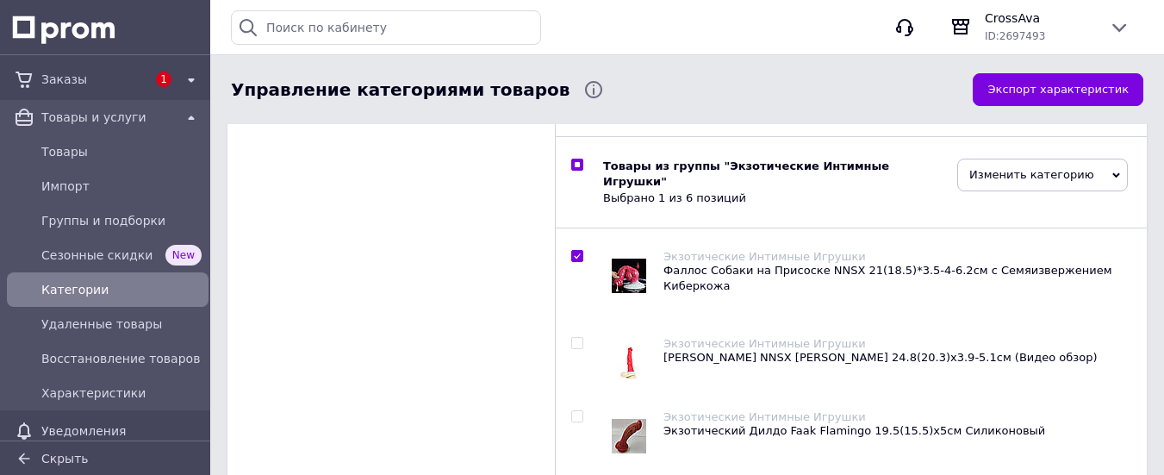
scroll to position [860, 0]
click at [577, 158] on span at bounding box center [577, 164] width 12 height 12
click at [577, 159] on input "checkbox" at bounding box center [576, 164] width 11 height 11
checkbox input "false"
checkbox input "true"
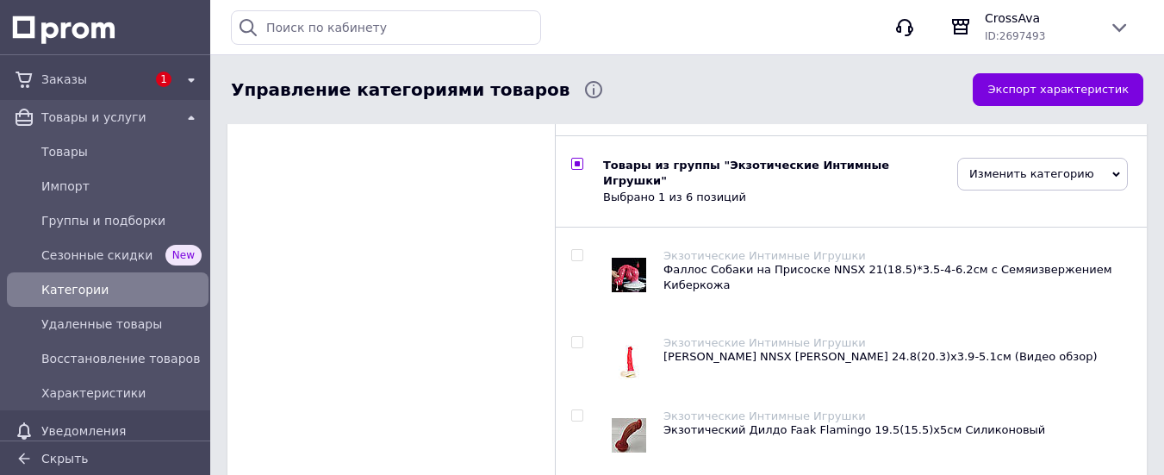
checkbox input "false"
click at [577, 159] on input "checkbox" at bounding box center [576, 164] width 11 height 11
checkbox input "true"
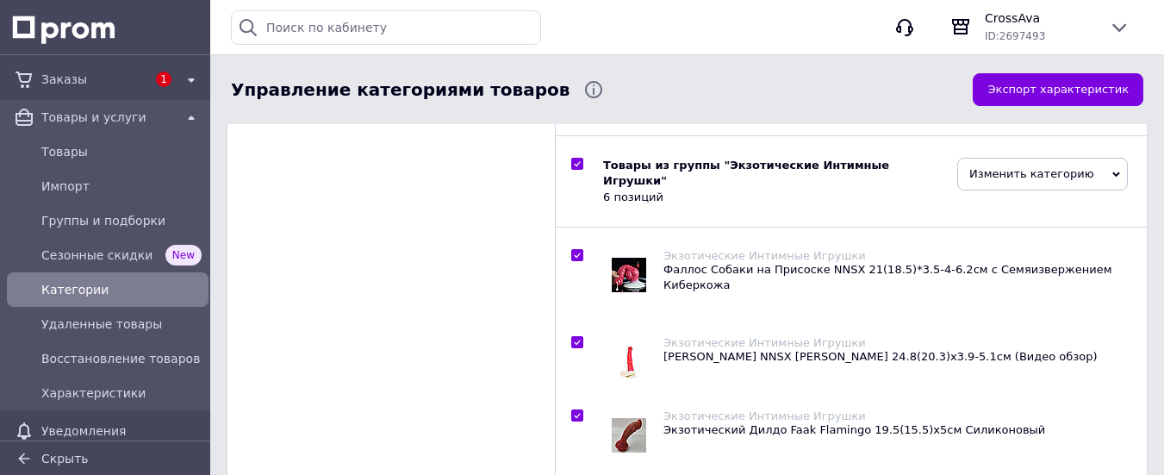
checkbox input "true"
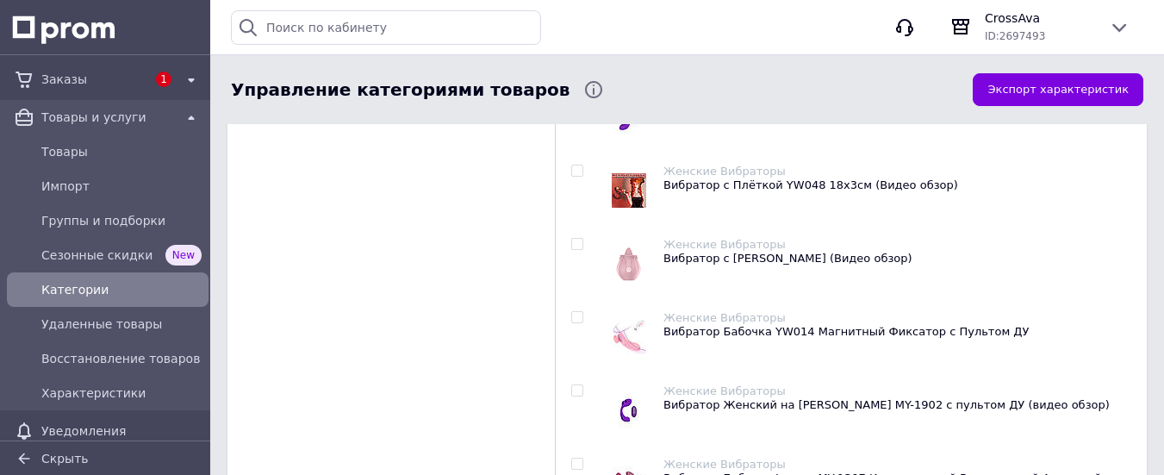
checkbox input "true"
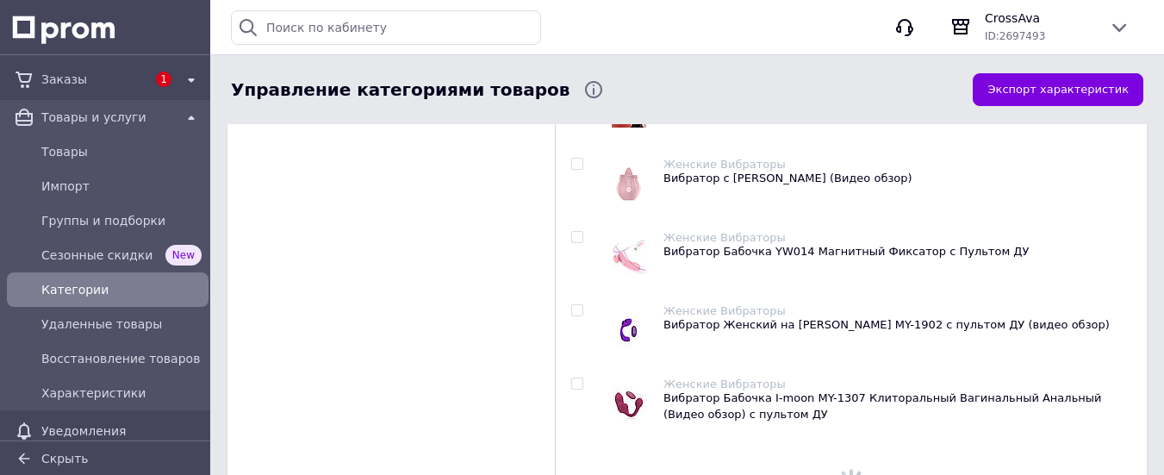
checkbox input "true"
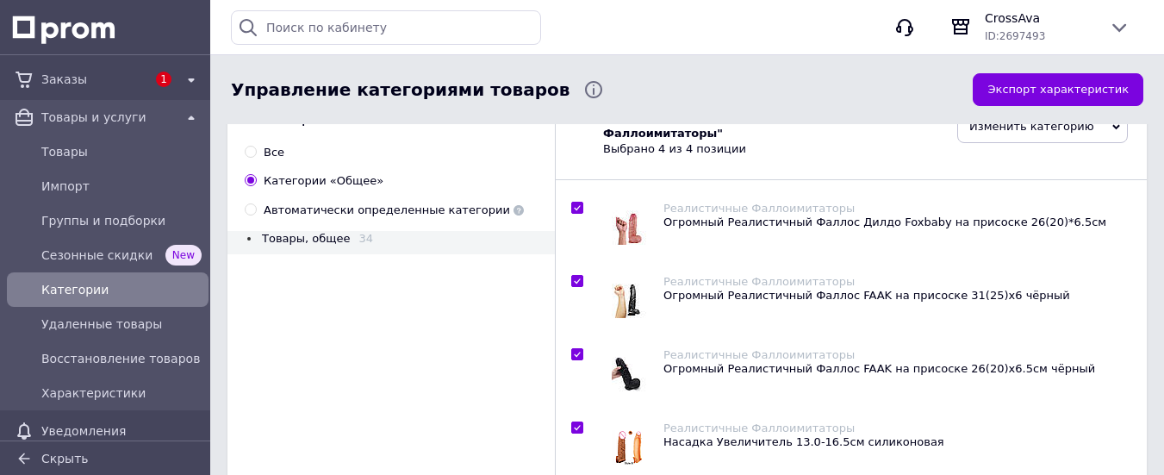
scroll to position [0, 0]
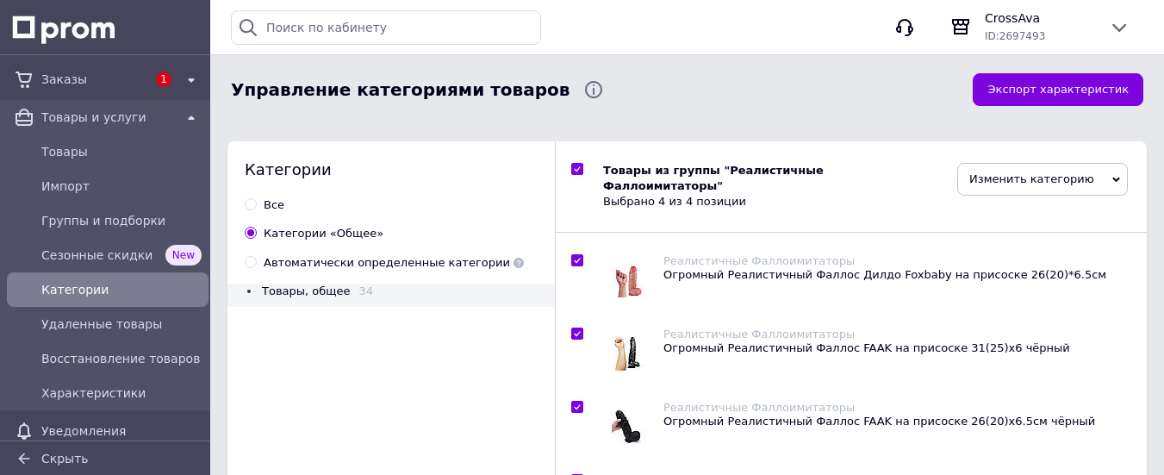
click at [1061, 179] on span "Изменить категорию" at bounding box center [1042, 179] width 171 height 33
checkbox input "true"
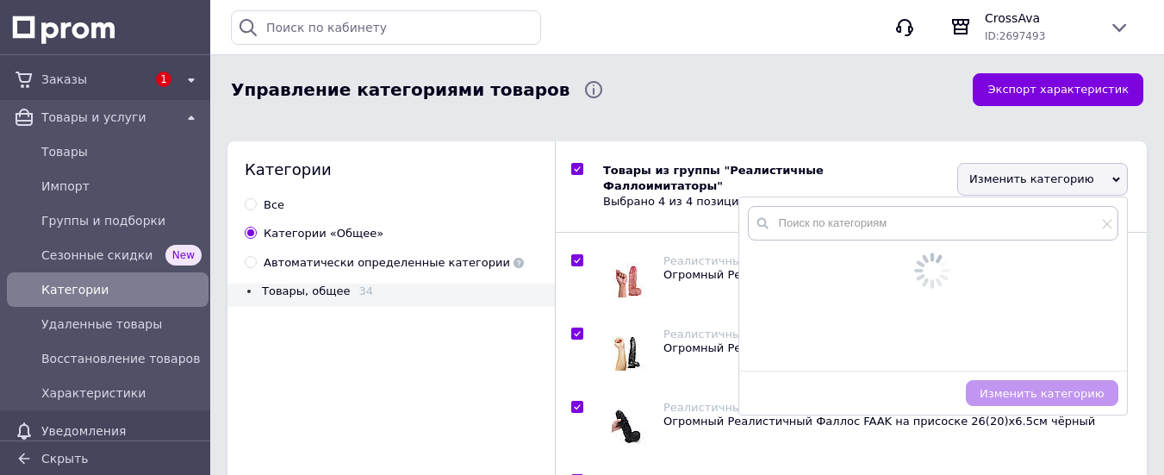
checkbox input "true"
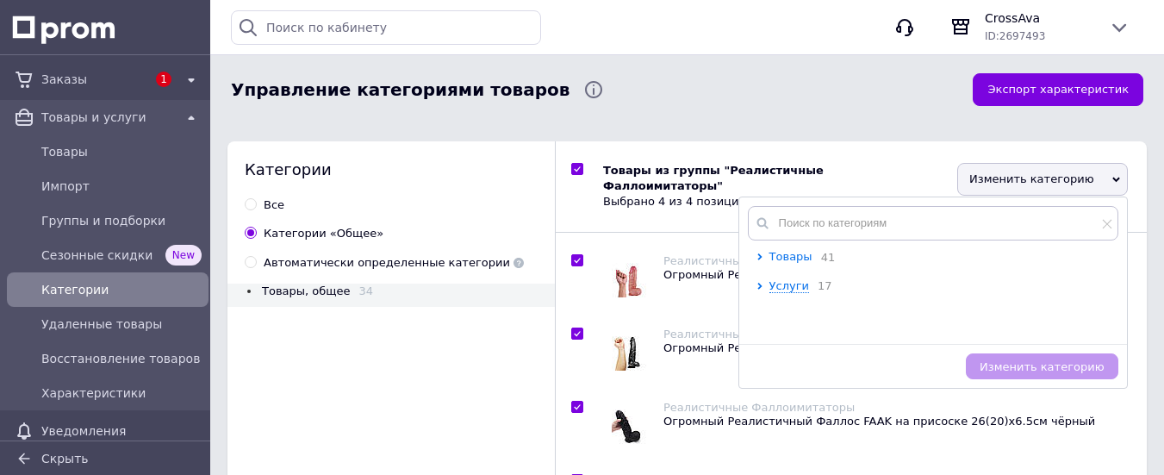
click at [772, 258] on span "Товары" at bounding box center [790, 256] width 43 height 13
checkbox input "true"
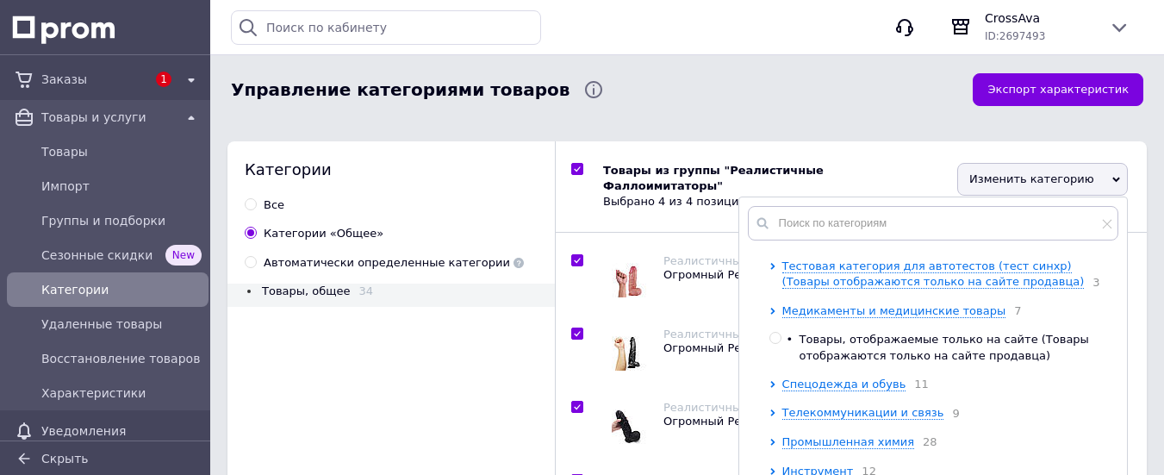
scroll to position [842, 0]
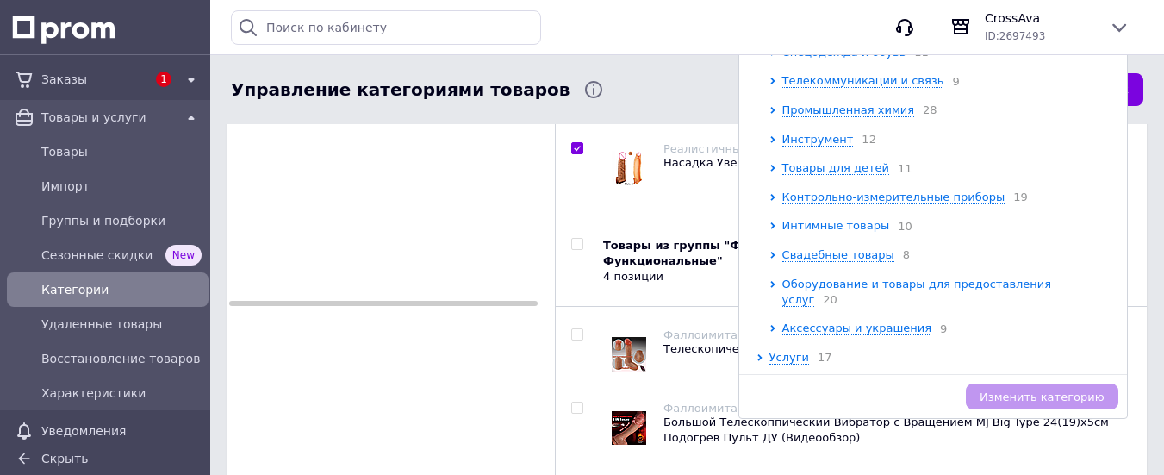
click at [797, 232] on span "Интимные товары" at bounding box center [836, 225] width 108 height 13
checkbox input "true"
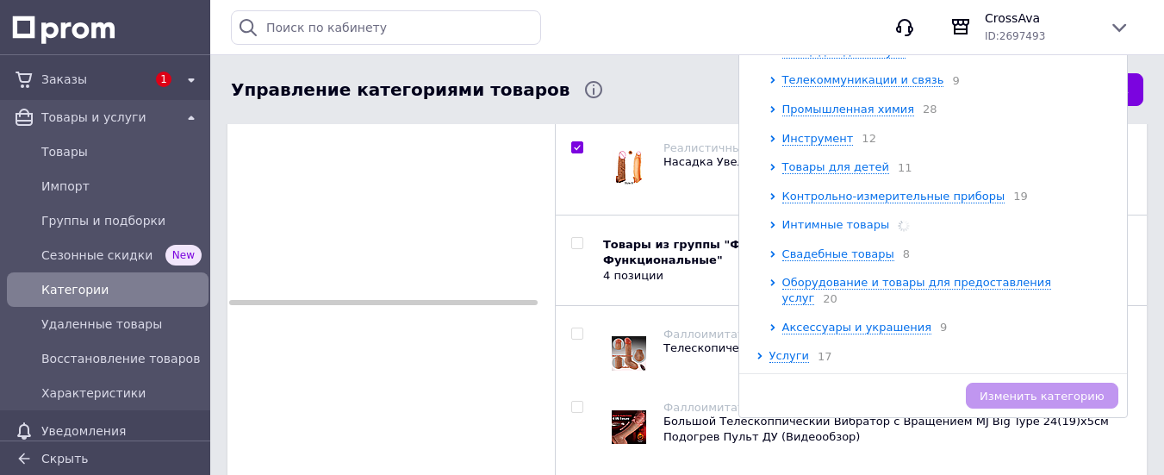
checkbox input "true"
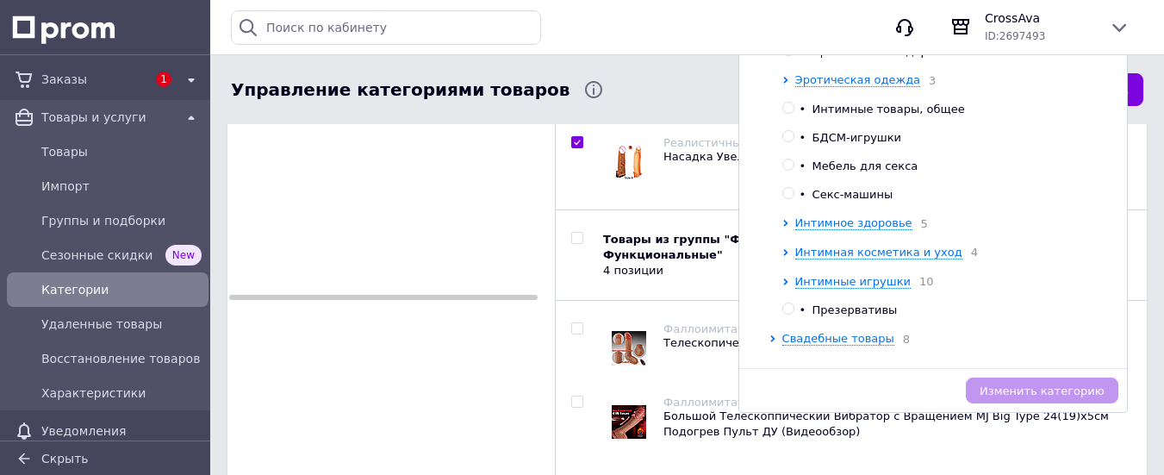
scroll to position [1015, 0]
click at [836, 228] on span "Интимное здоровье" at bounding box center [853, 221] width 117 height 13
checkbox input "true"
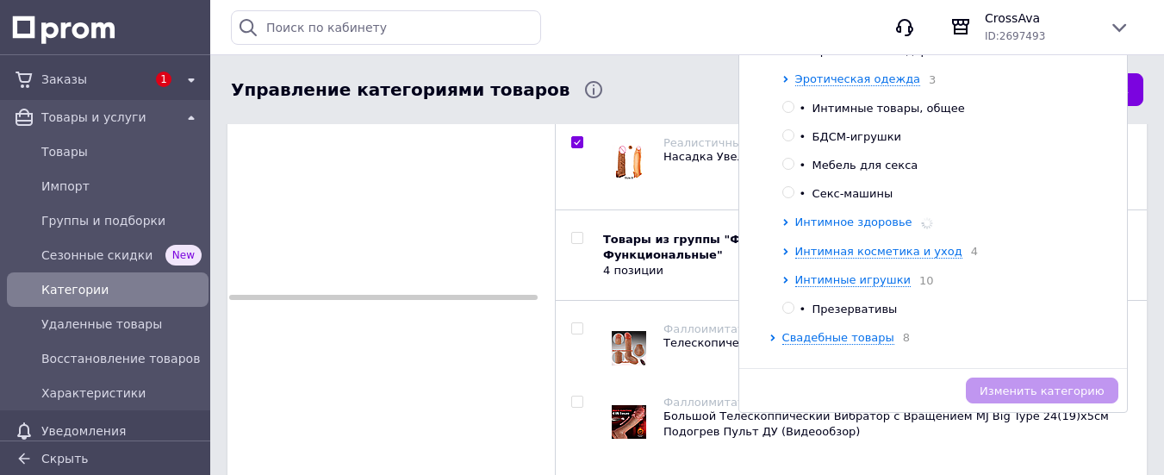
checkbox input "true"
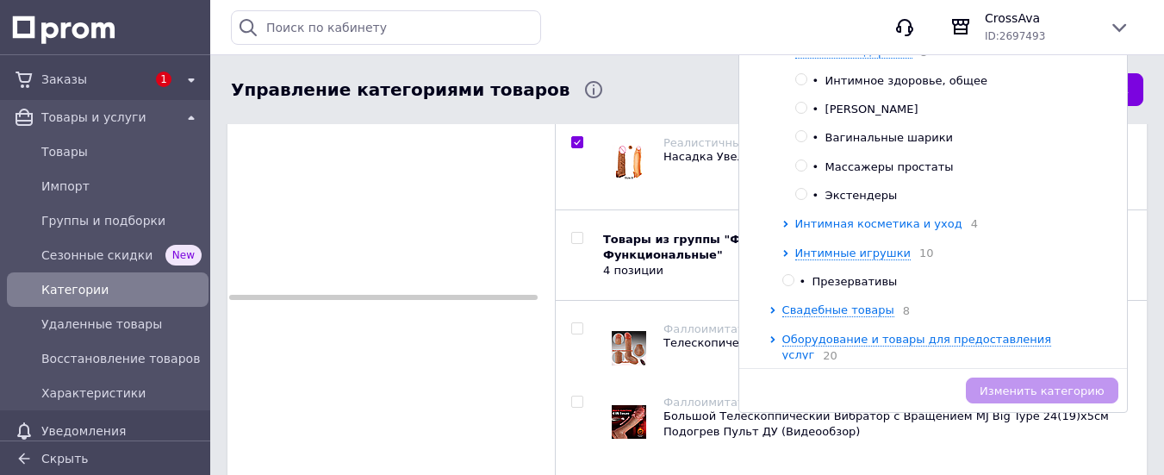
scroll to position [1186, 0]
click at [846, 229] on span "Интимная косметика и уход" at bounding box center [878, 222] width 167 height 13
checkbox input "true"
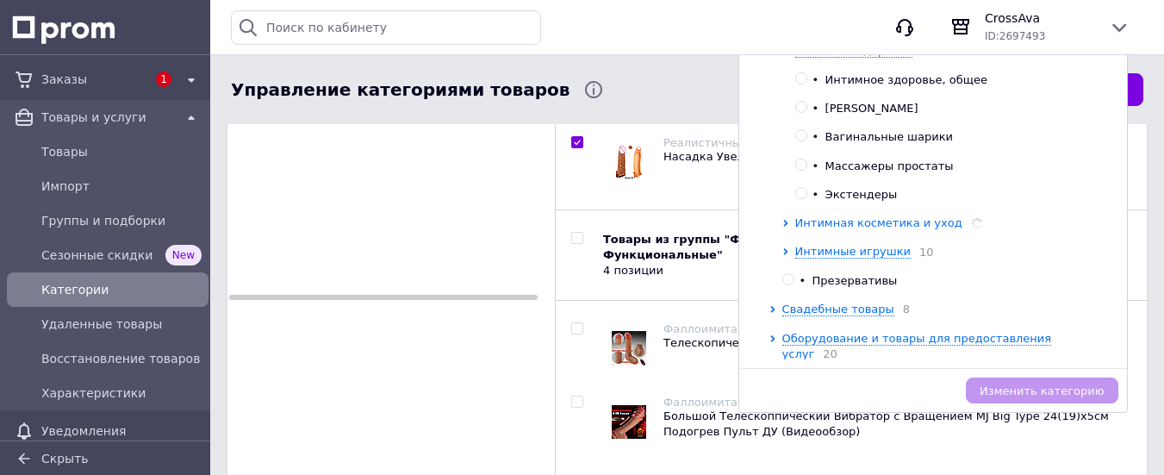
checkbox input "true"
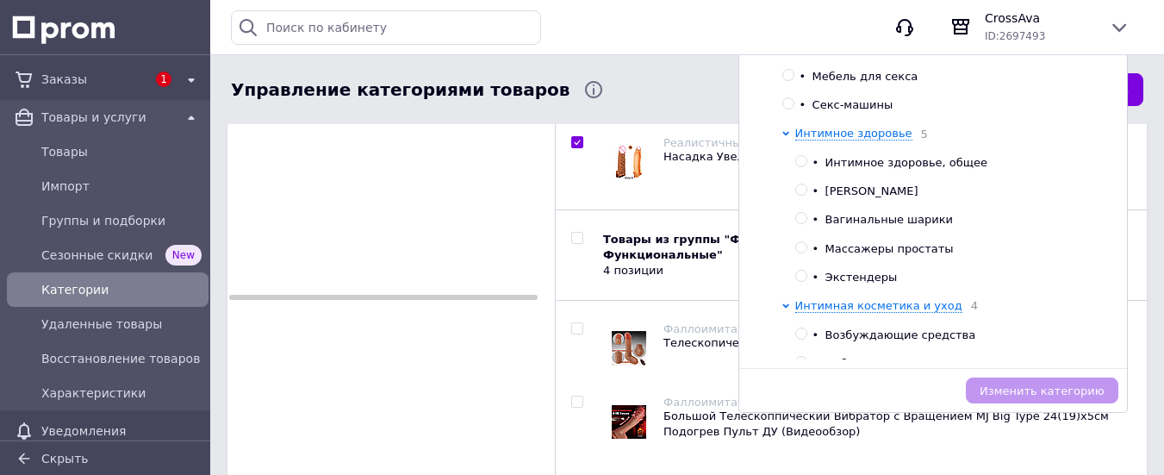
scroll to position [1103, 0]
drag, startPoint x: 809, startPoint y: 312, endPoint x: 859, endPoint y: 313, distance: 50.0
click at [859, 284] on span "Экстендеры" at bounding box center [861, 277] width 72 height 13
checkbox input "true"
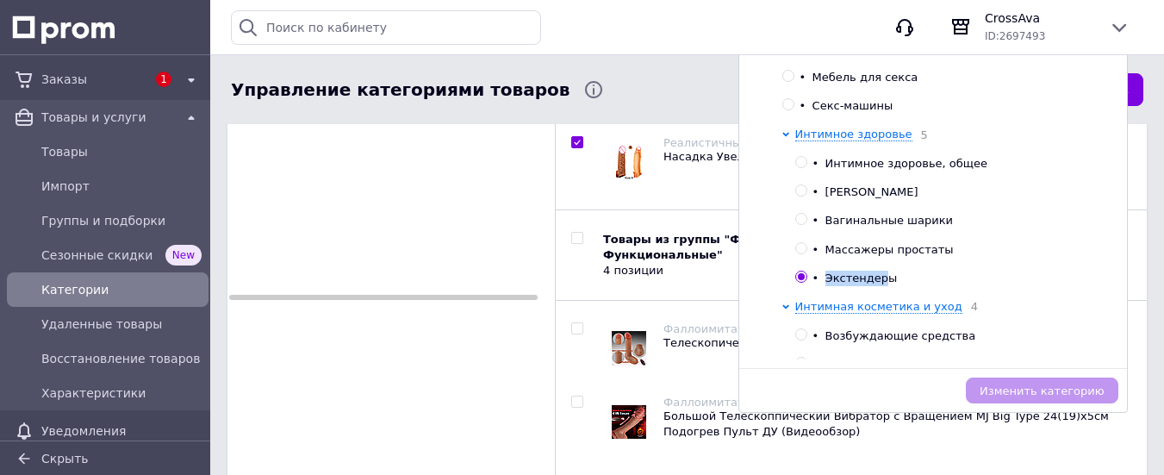
radio input "true"
copy span "Экстендер"
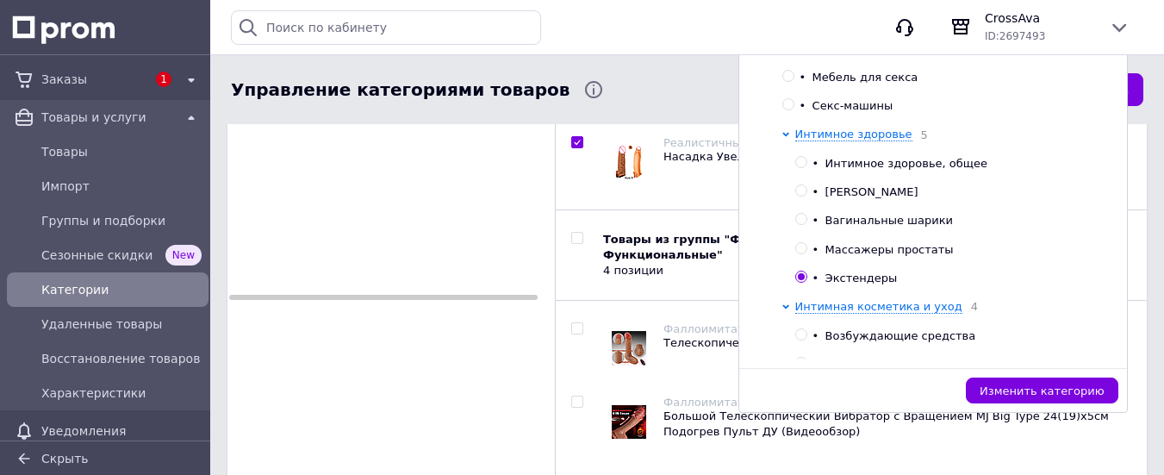
click at [1128, 322] on div "Фаллоимитаторы Функциональные" at bounding box center [896, 328] width 466 height 13
click at [582, 323] on input "checkbox" at bounding box center [576, 328] width 11 height 11
checkbox input "true"
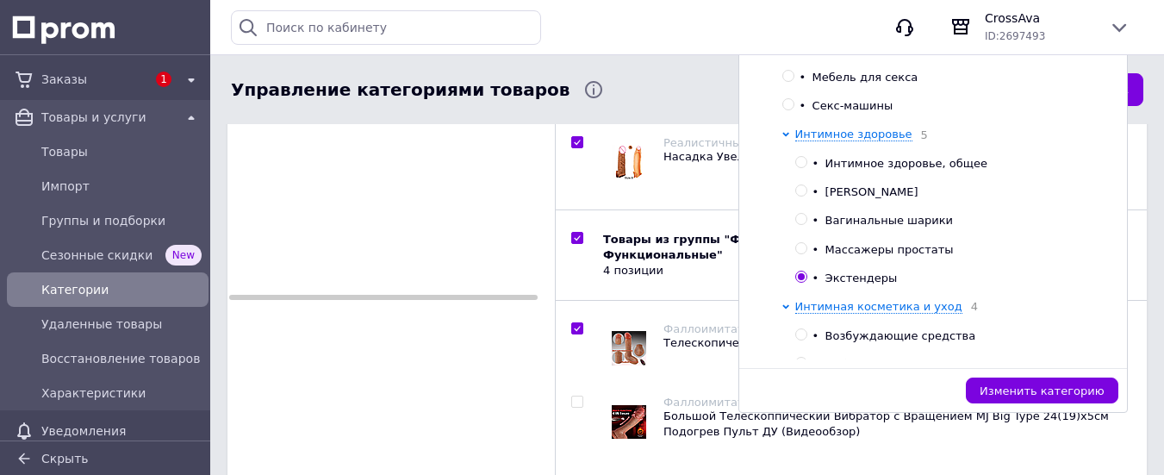
checkbox input "true"
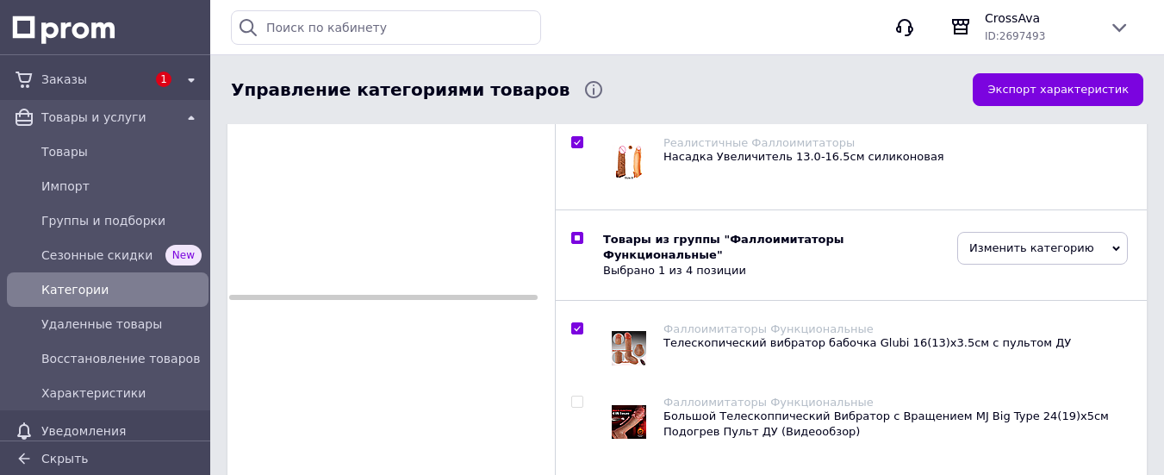
click at [979, 232] on span "Изменить категорию" at bounding box center [1042, 248] width 171 height 33
checkbox input "true"
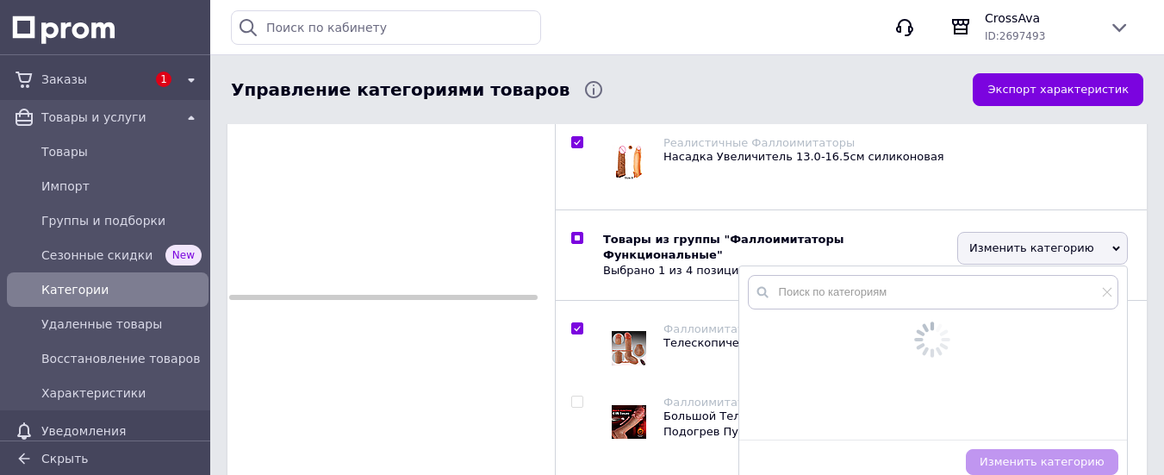
checkbox input "true"
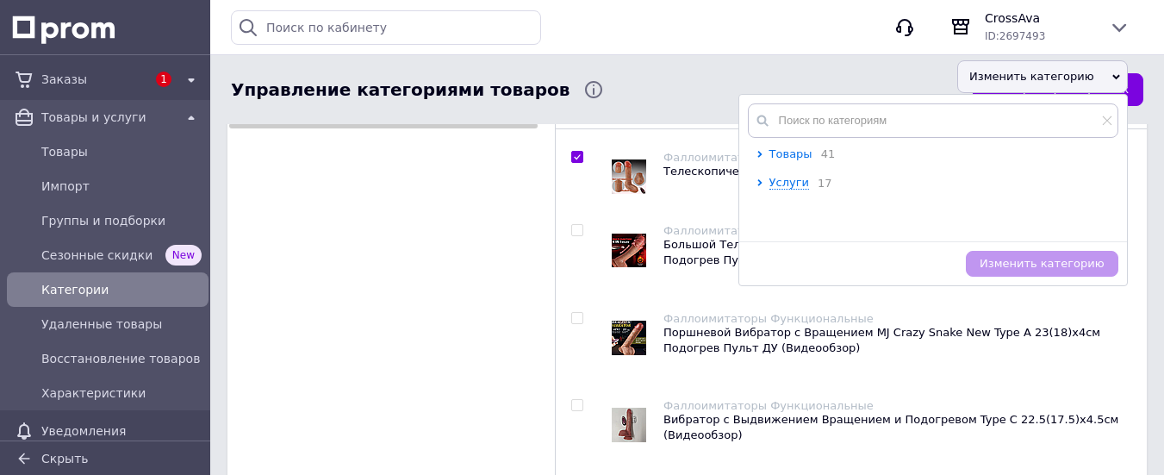
scroll to position [509, 0]
click at [773, 147] on span "Товары" at bounding box center [790, 153] width 43 height 13
checkbox input "true"
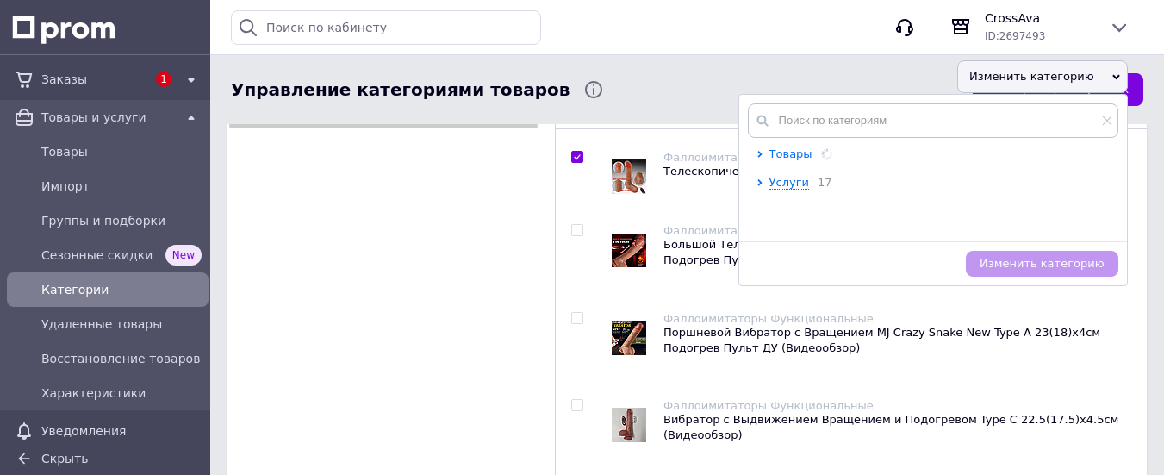
checkbox input "true"
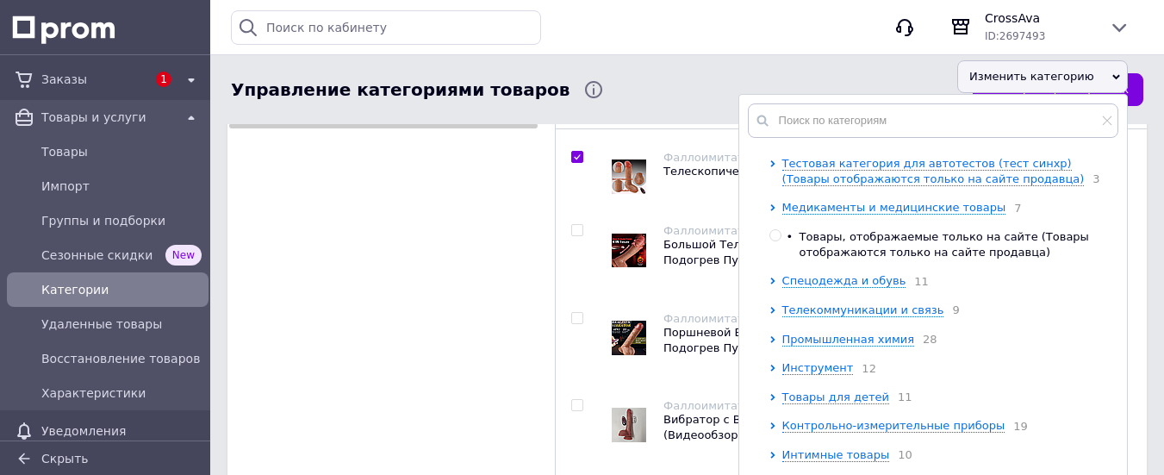
scroll to position [842, 0]
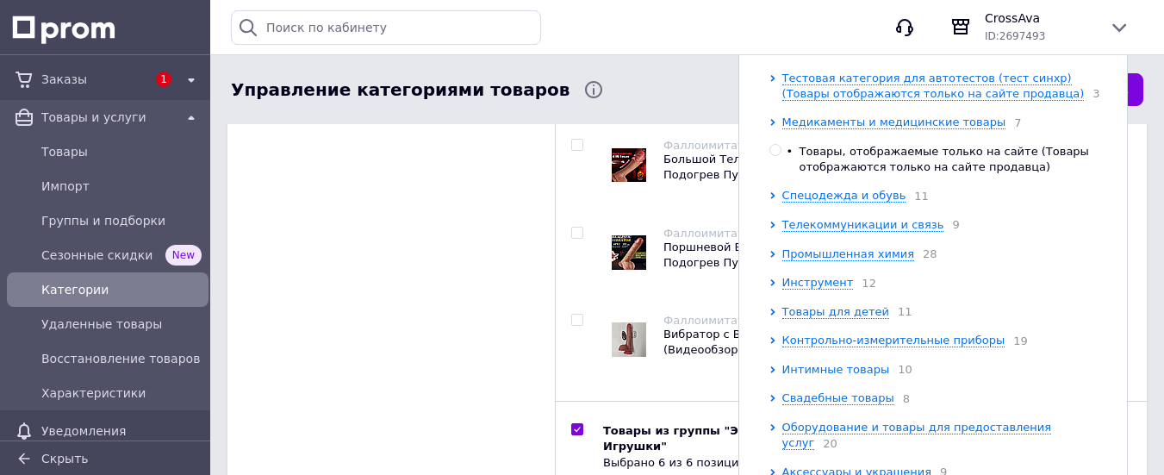
click at [826, 367] on span "Интимные товары" at bounding box center [836, 369] width 108 height 13
checkbox input "true"
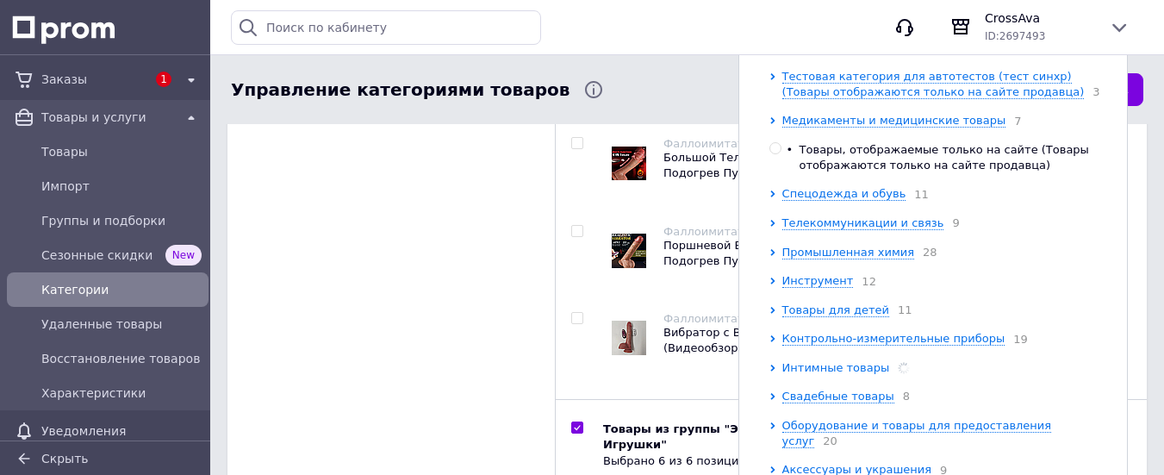
checkbox input "true"
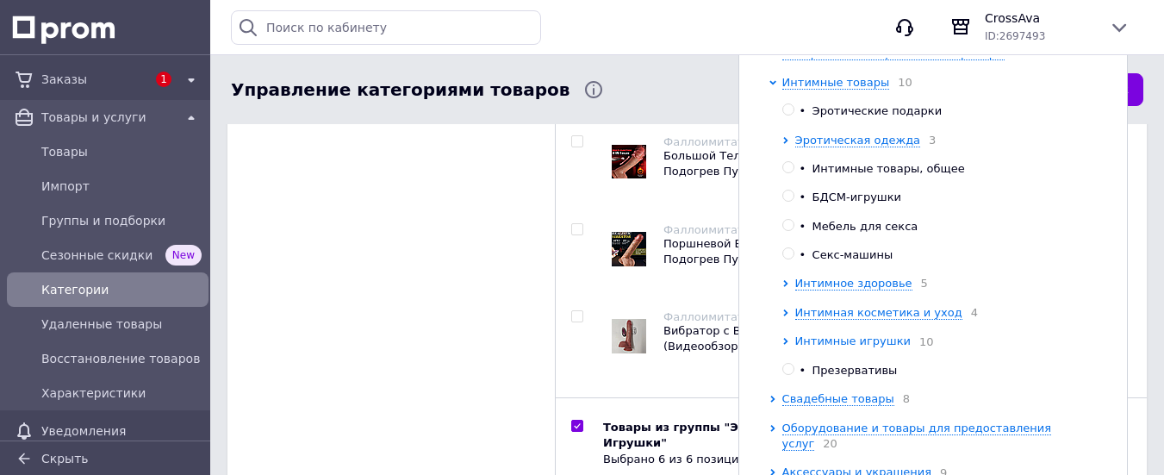
scroll to position [1101, 0]
click at [833, 346] on span "Интимные игрушки" at bounding box center [852, 339] width 115 height 13
checkbox input "true"
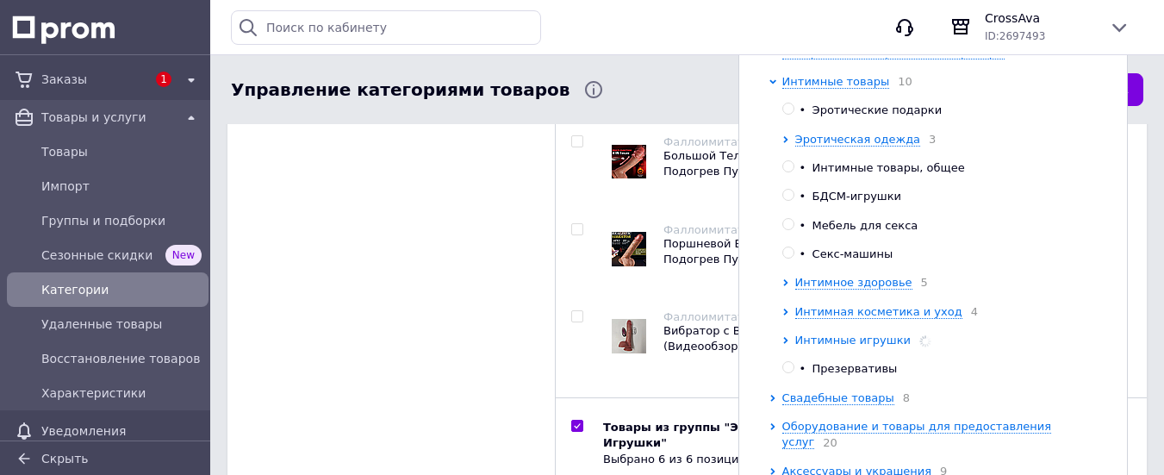
checkbox input "true"
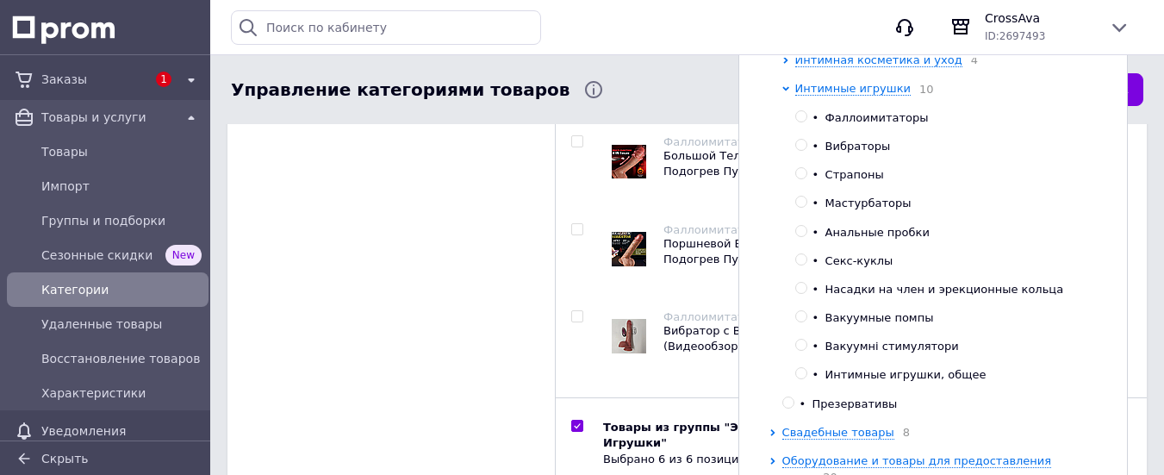
click at [795, 122] on input "radio" at bounding box center [800, 116] width 11 height 11
radio input "true"
checkbox input "true"
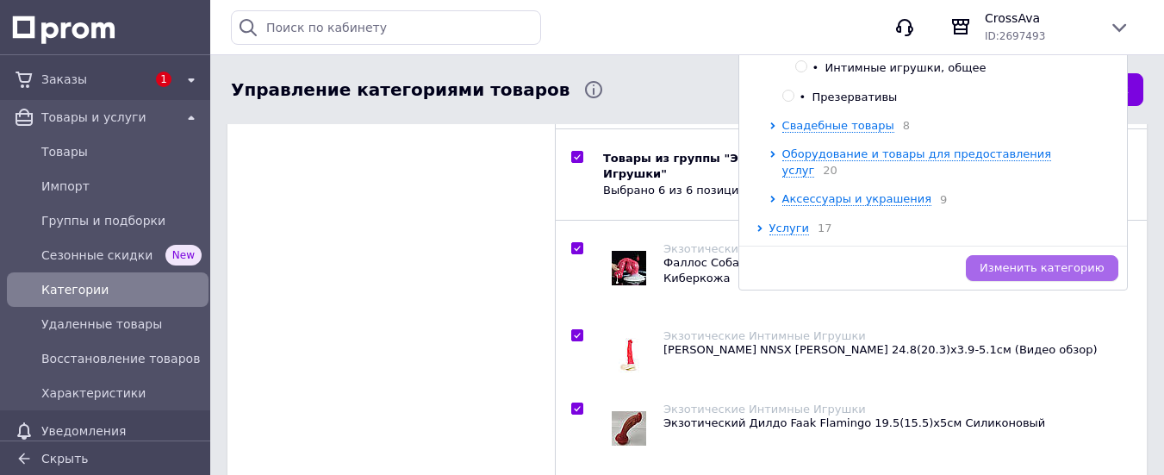
scroll to position [866, 0]
click at [1029, 262] on span "Изменить категорию" at bounding box center [1041, 268] width 125 height 13
checkbox input "true"
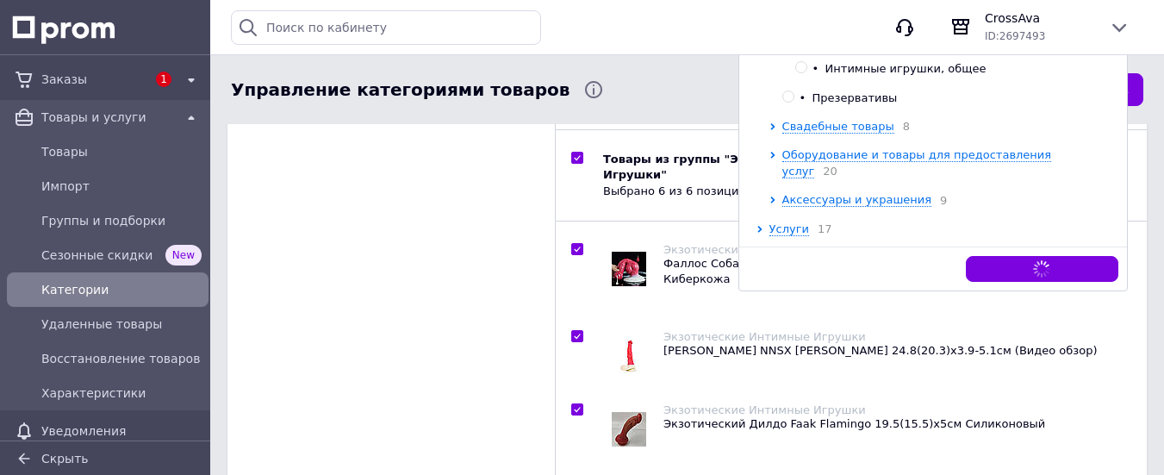
checkbox input "true"
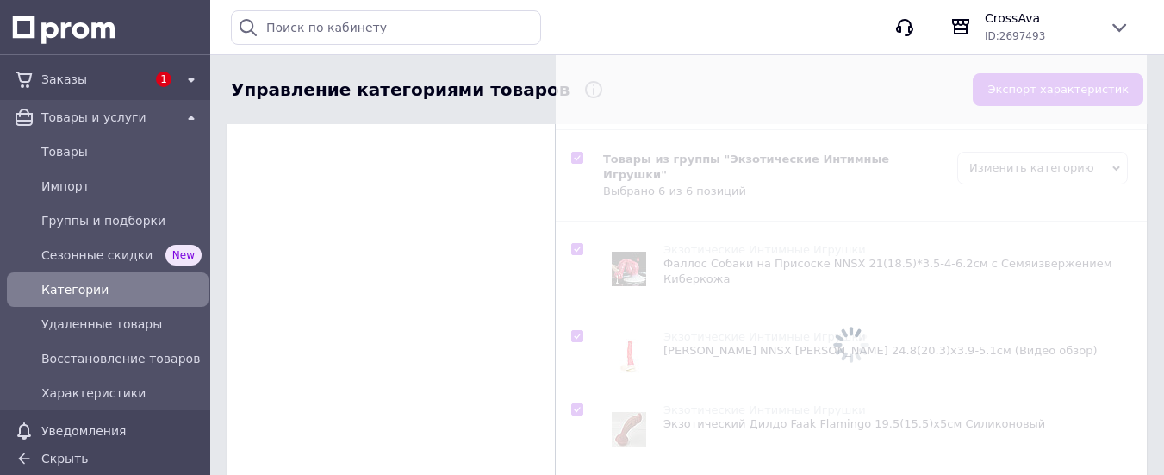
checkbox input "true"
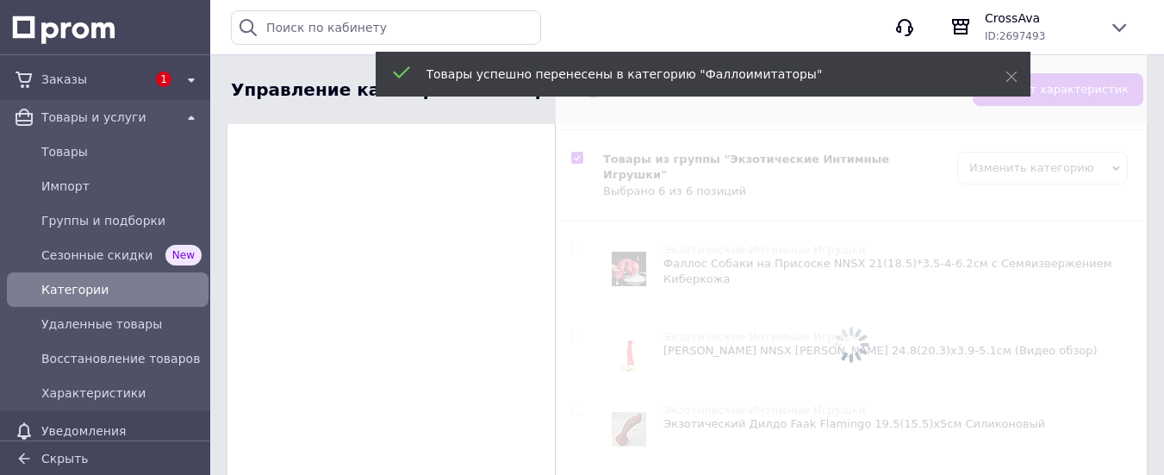
checkbox input "false"
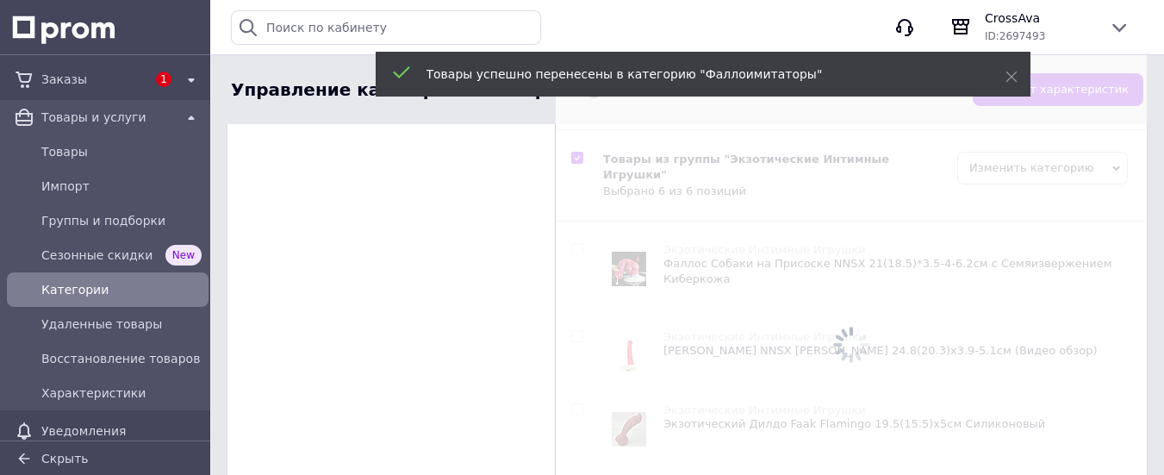
checkbox input "false"
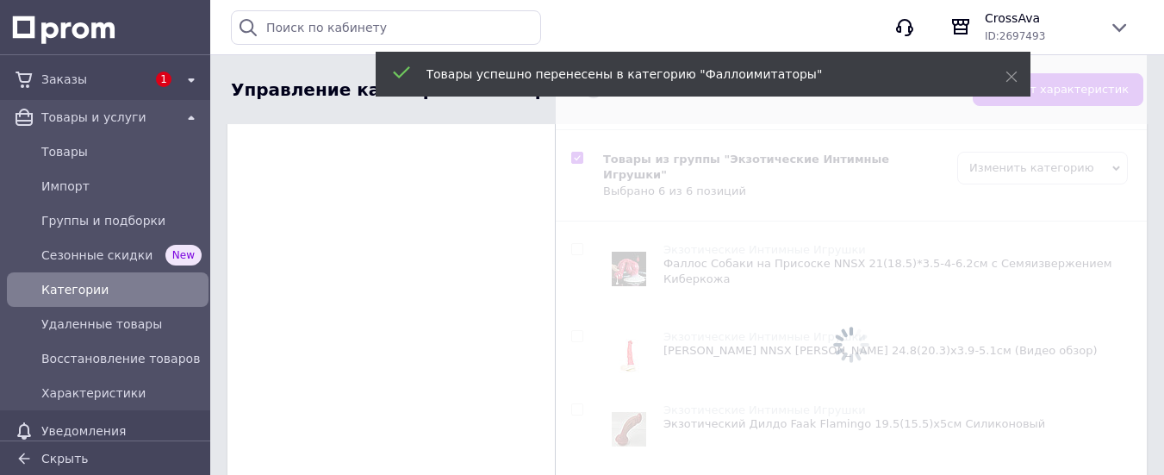
checkbox input "false"
